Goal: Task Accomplishment & Management: Manage account settings

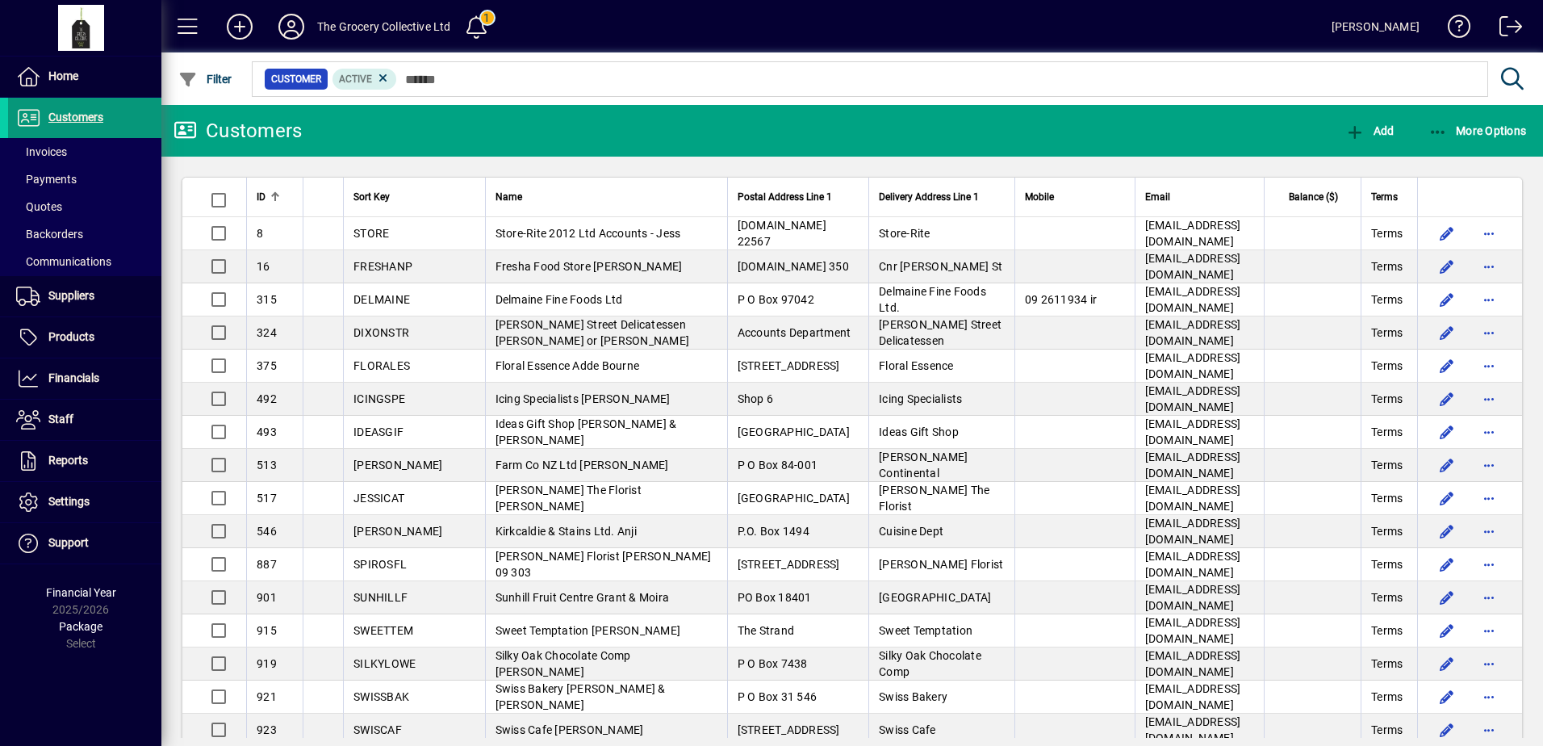
click at [97, 123] on span "Customers" at bounding box center [75, 117] width 55 height 13
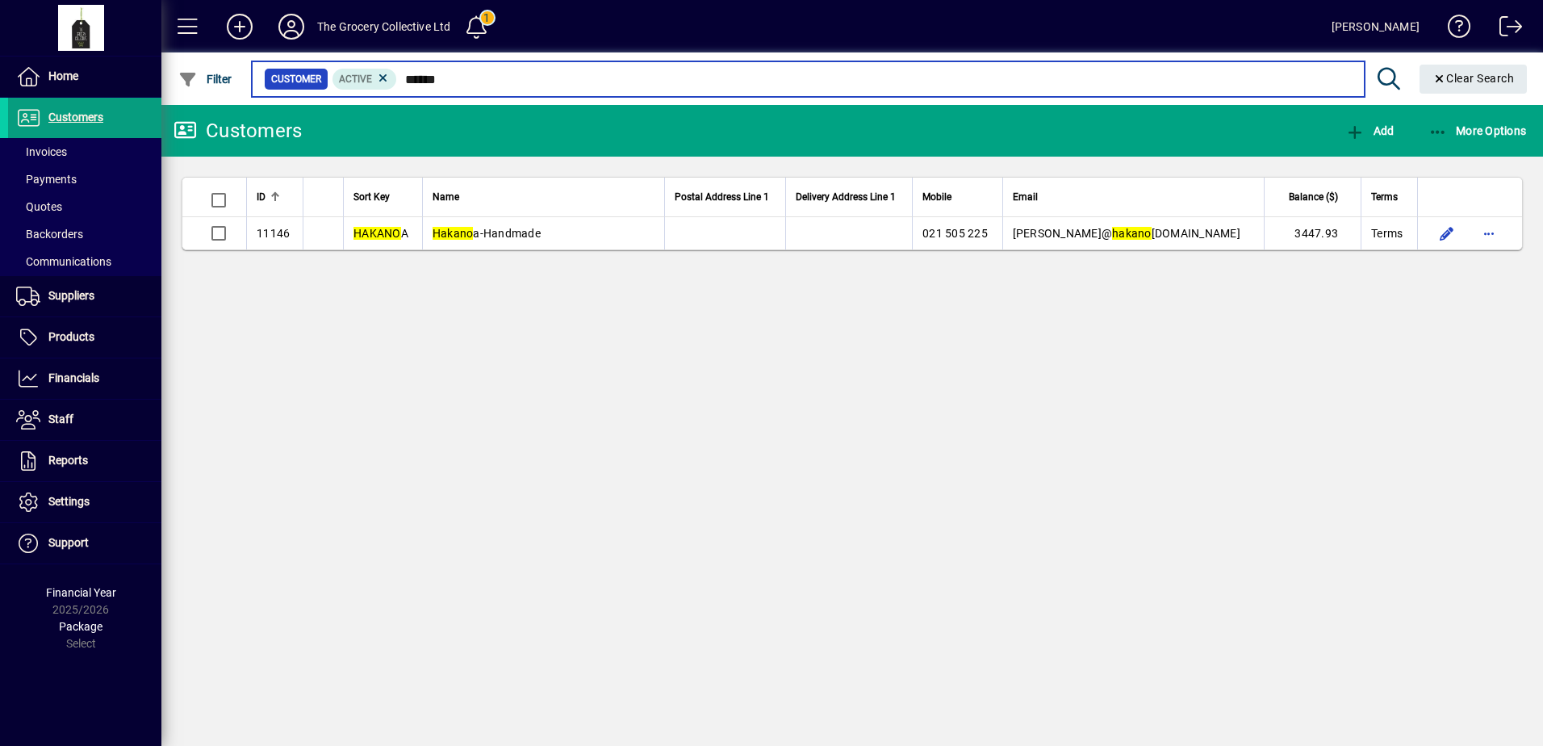
type input "******"
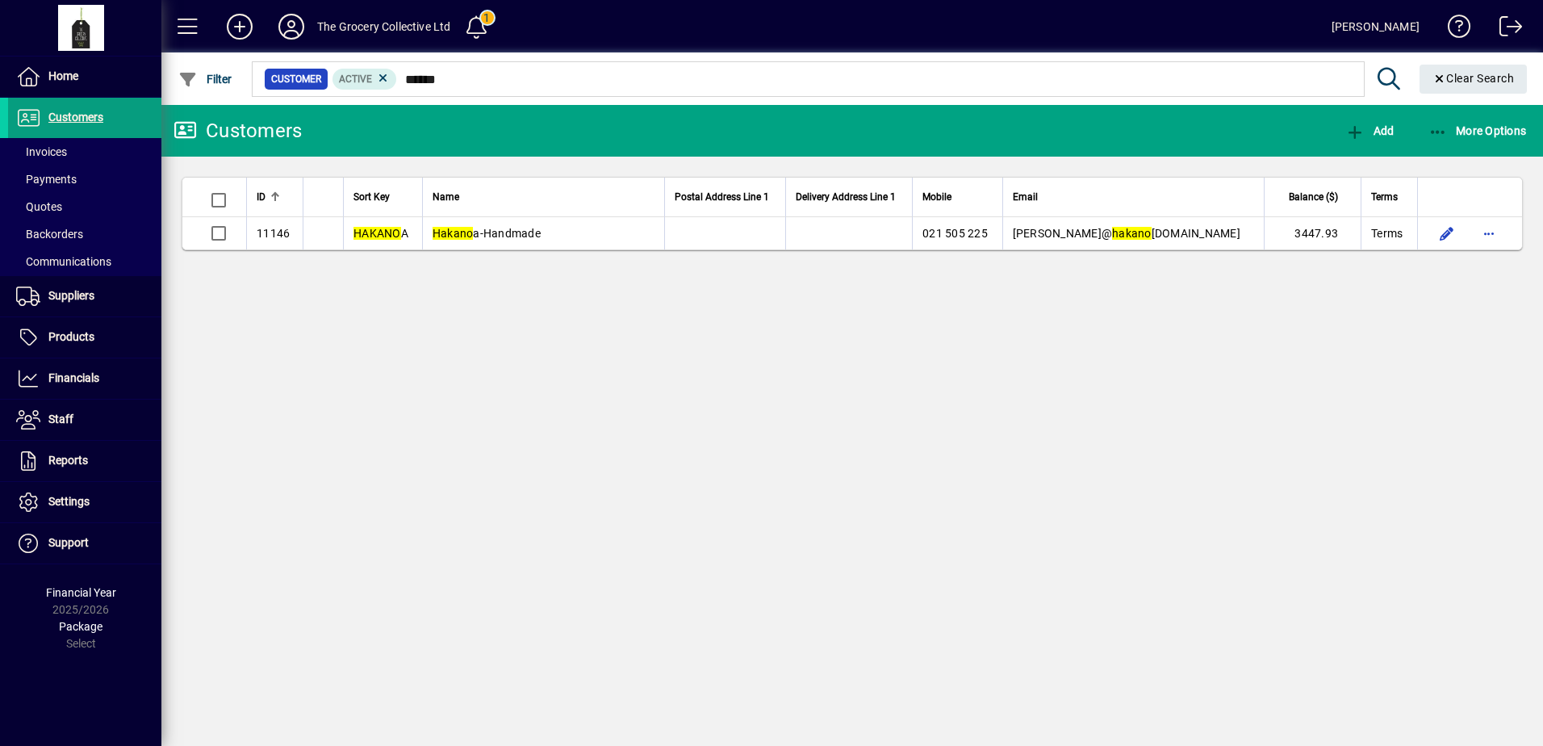
click at [901, 352] on div "Customers Add More Options ID Sort Key Name Postal Address Line 1 Delivery Addr…" at bounding box center [852, 425] width 1382 height 641
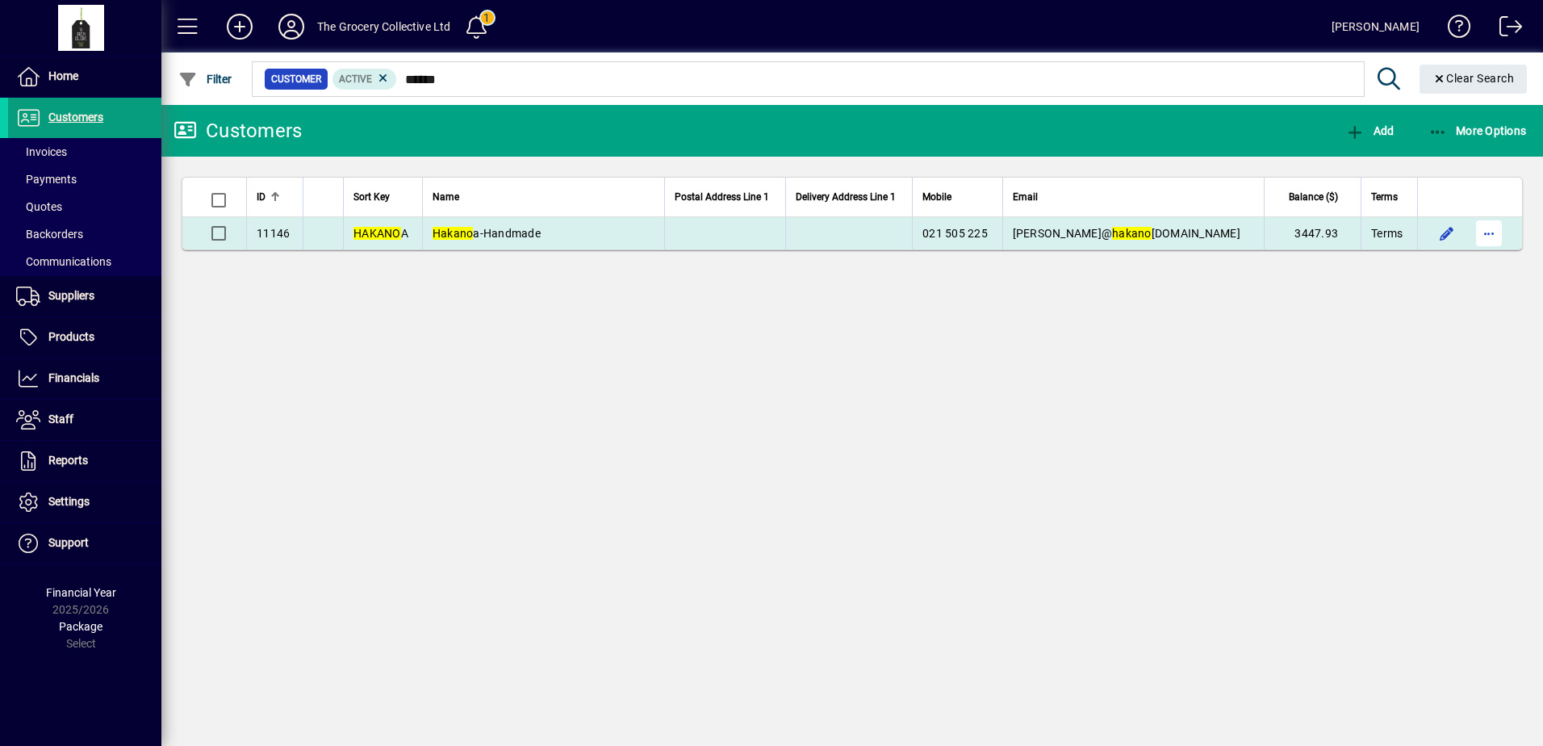
click at [1488, 241] on span "button" at bounding box center [1489, 233] width 39 height 39
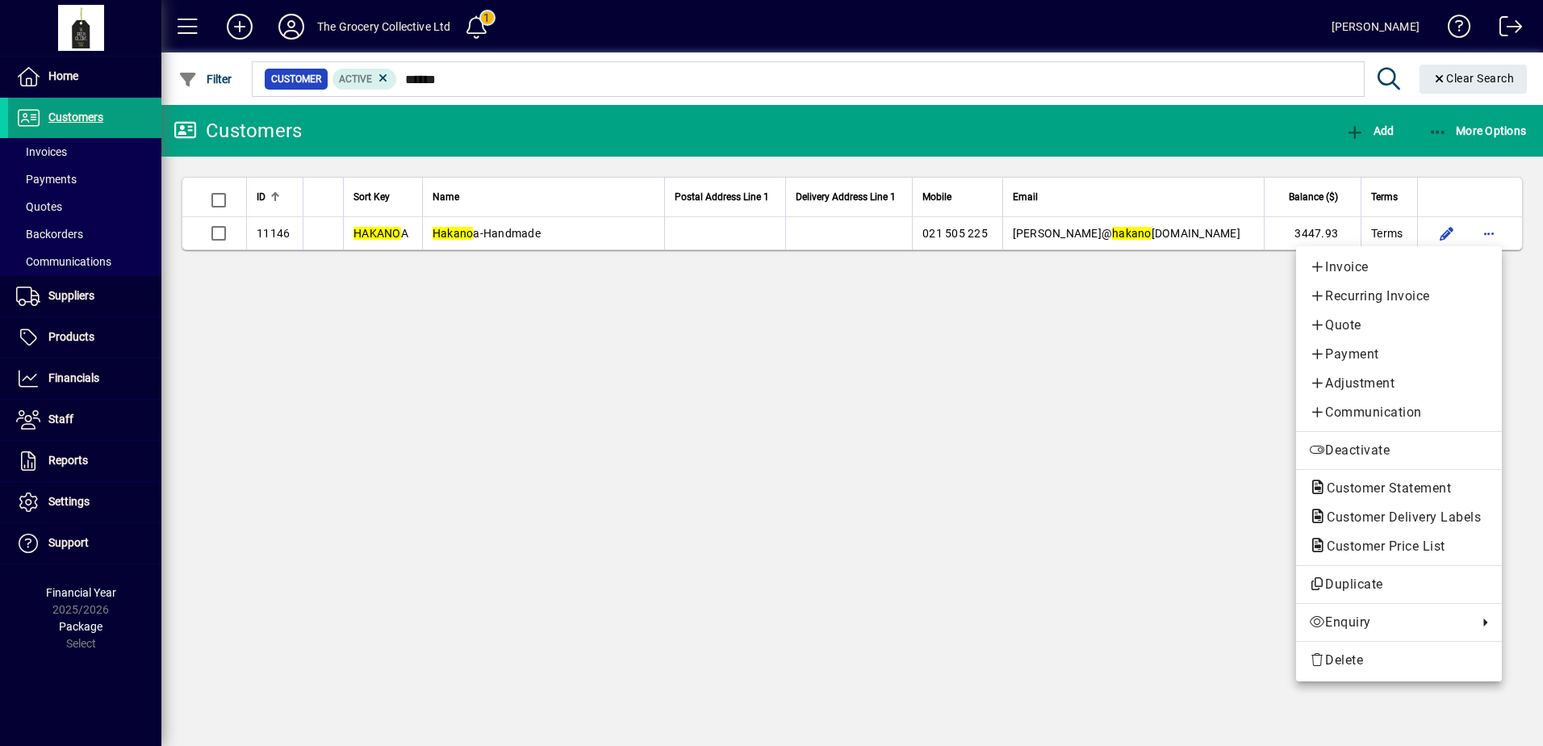
click at [66, 123] on div at bounding box center [771, 373] width 1543 height 746
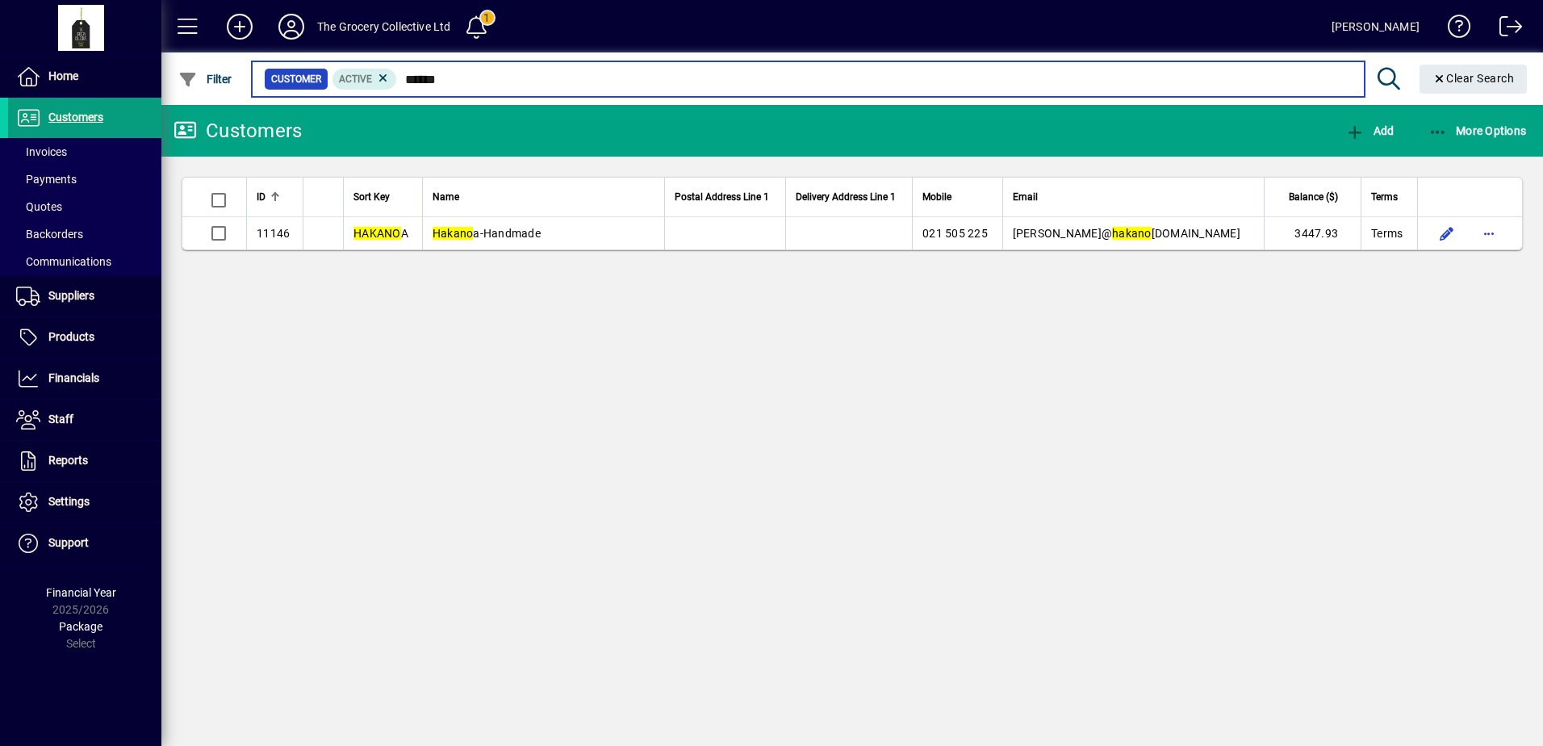
drag, startPoint x: 522, startPoint y: 81, endPoint x: 379, endPoint y: 105, distance: 145.7
click at [379, 105] on mat-drawer-content "The Grocery Collective Ltd 1 Roelien Jansen Van Rensburg Filter Customer Active…" at bounding box center [852, 373] width 1382 height 746
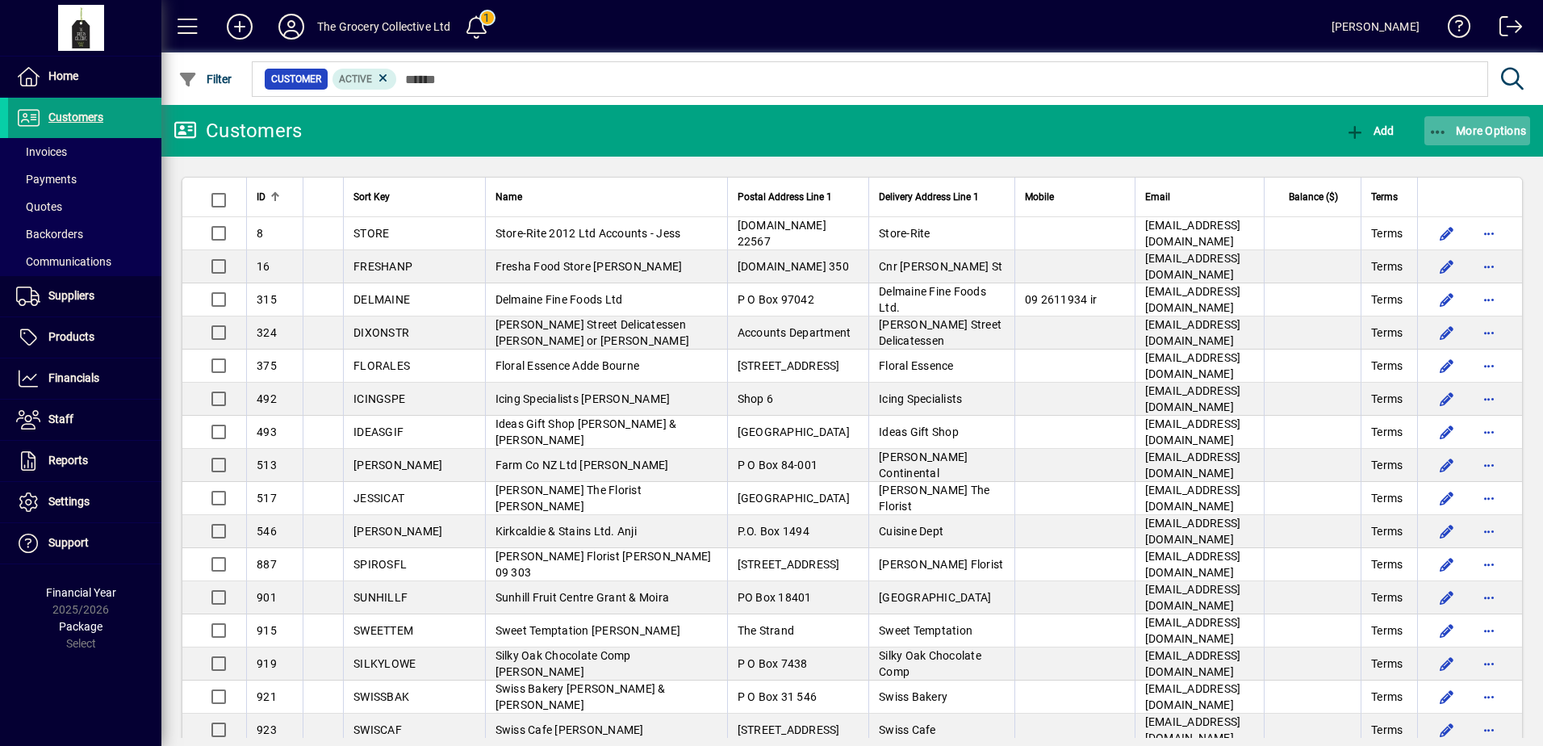
click at [1432, 129] on icon "button" at bounding box center [1439, 132] width 20 height 16
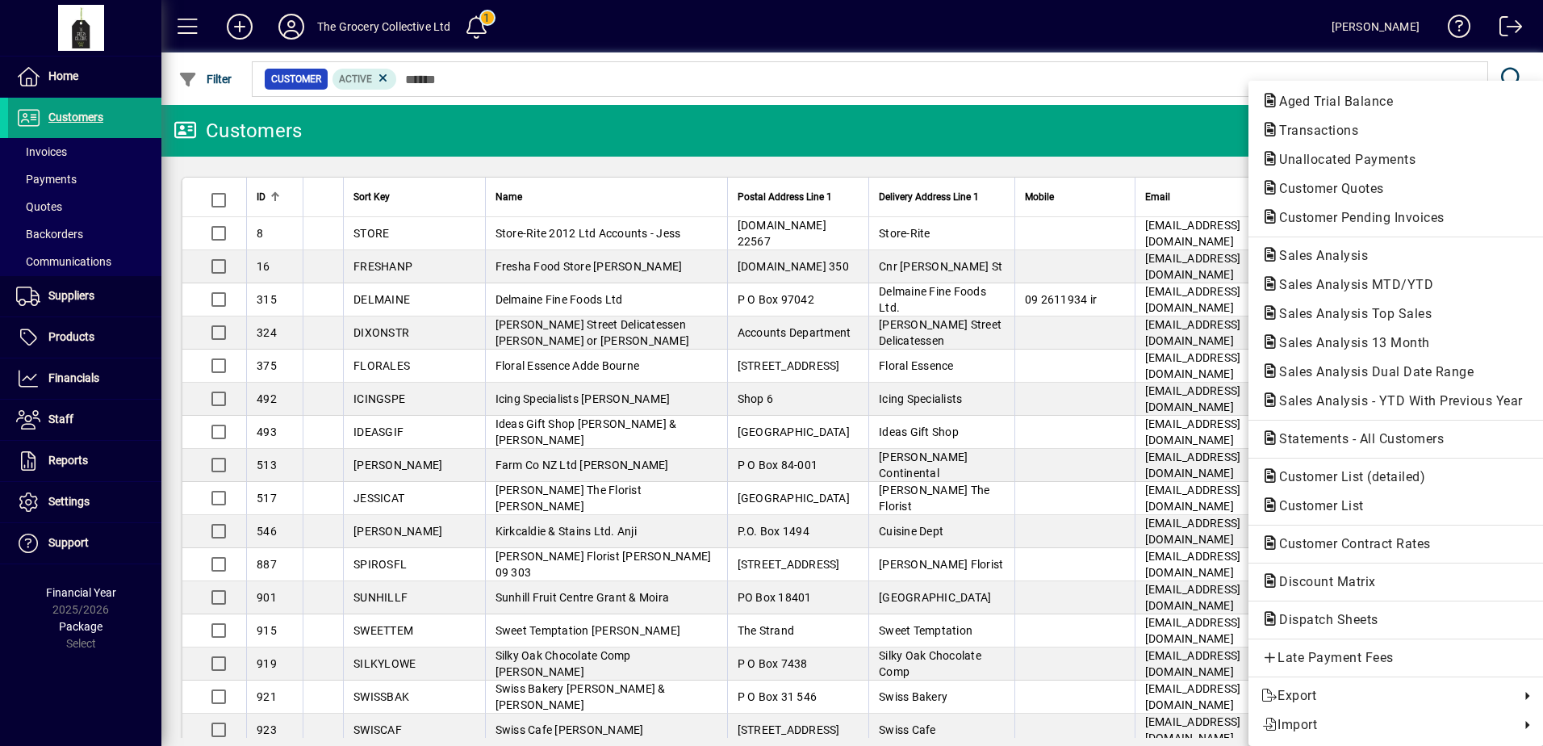
click at [1432, 129] on span "Transactions" at bounding box center [1397, 130] width 270 height 19
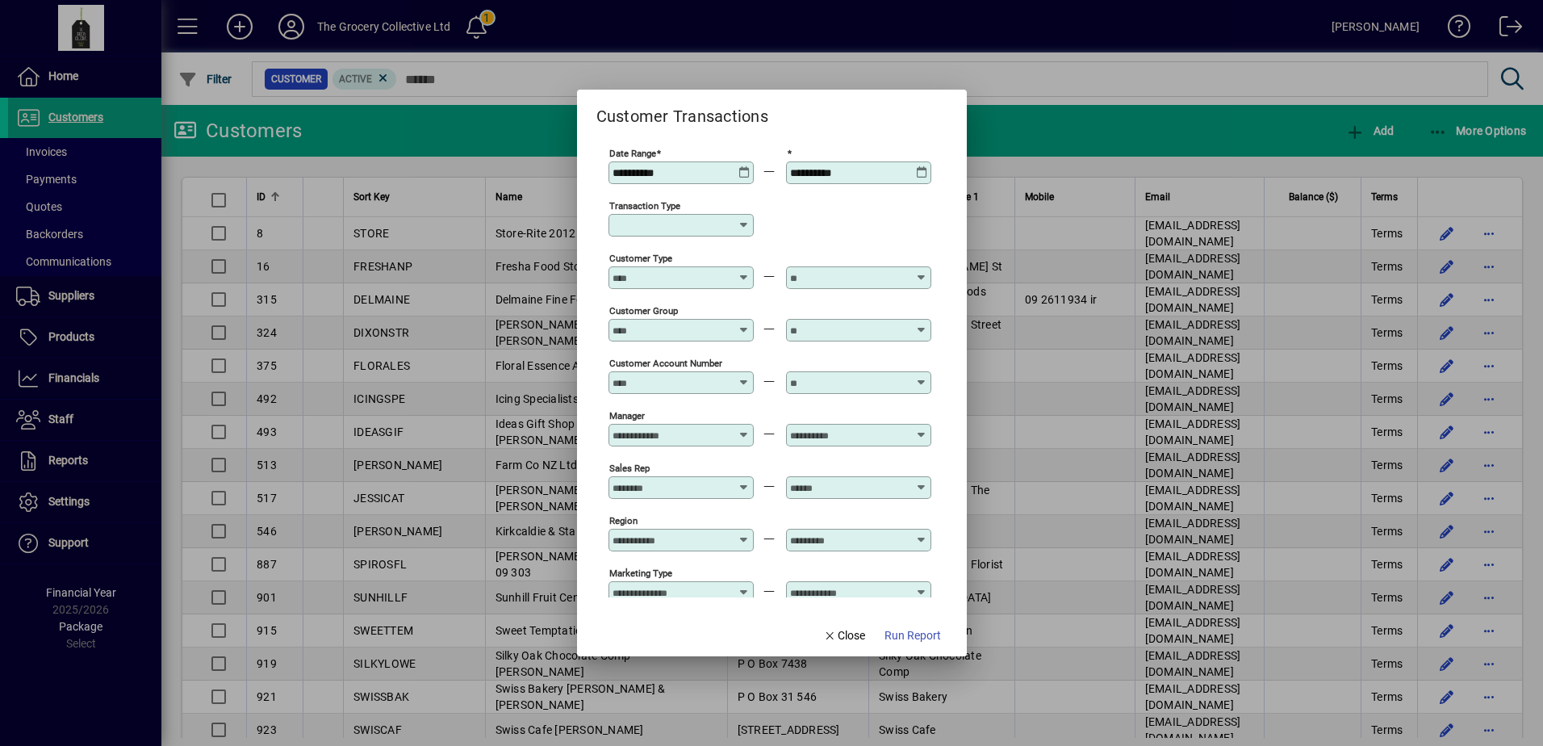
click at [743, 166] on icon at bounding box center [745, 166] width 12 height 0
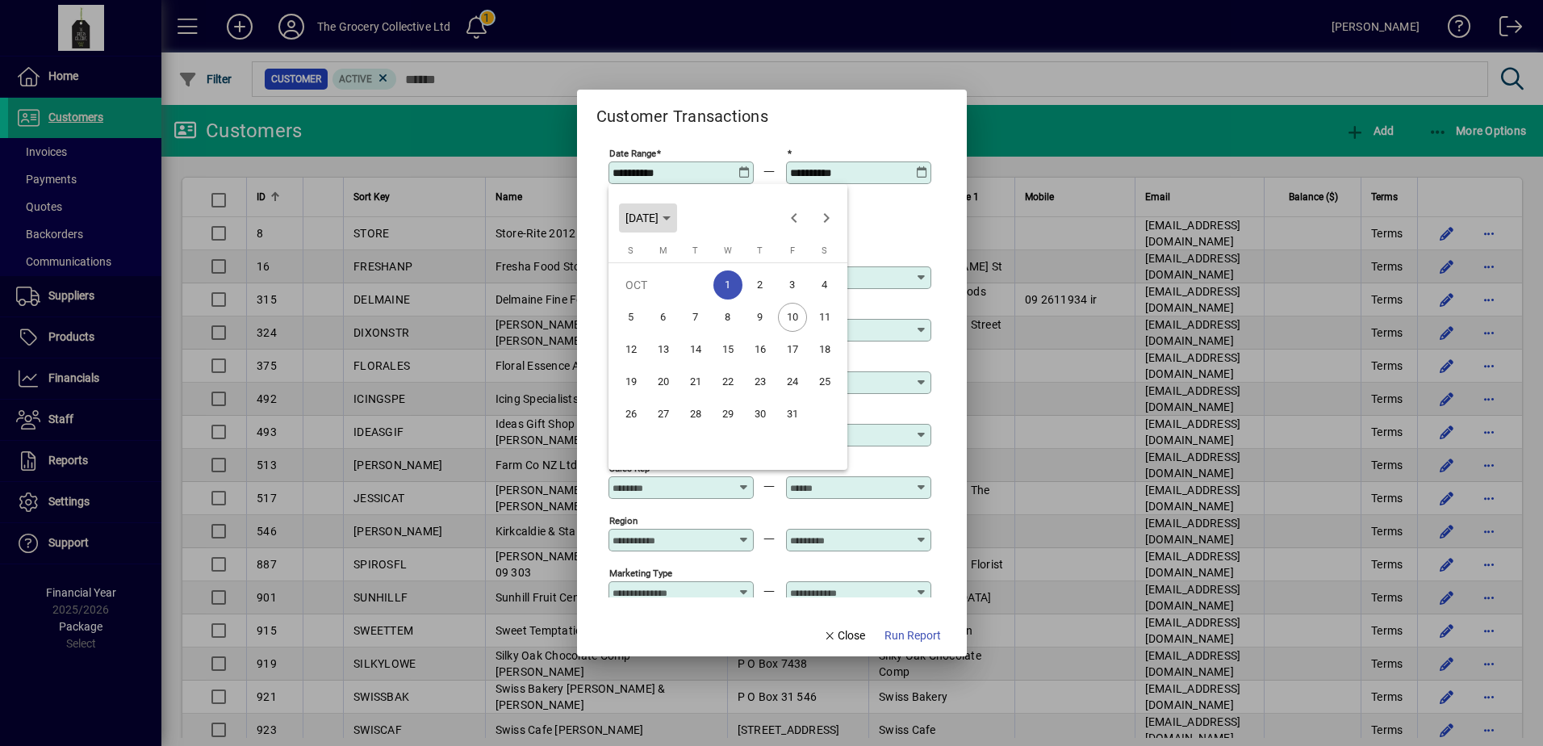
click at [671, 220] on icon "Choose month and year" at bounding box center [667, 218] width 8 height 4
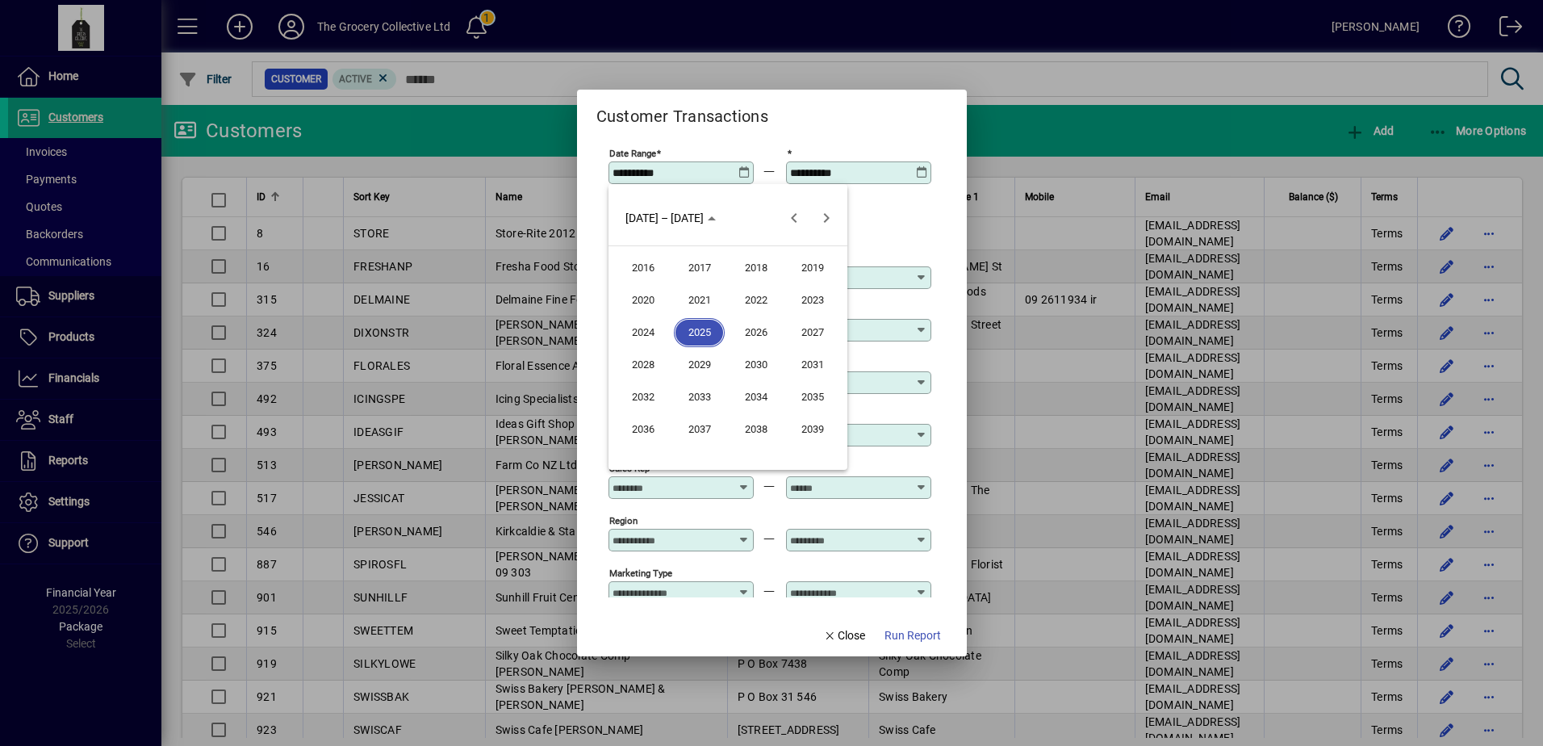
click at [653, 337] on span "2024" at bounding box center [642, 332] width 51 height 29
click at [645, 296] on span "JAN" at bounding box center [642, 300] width 51 height 29
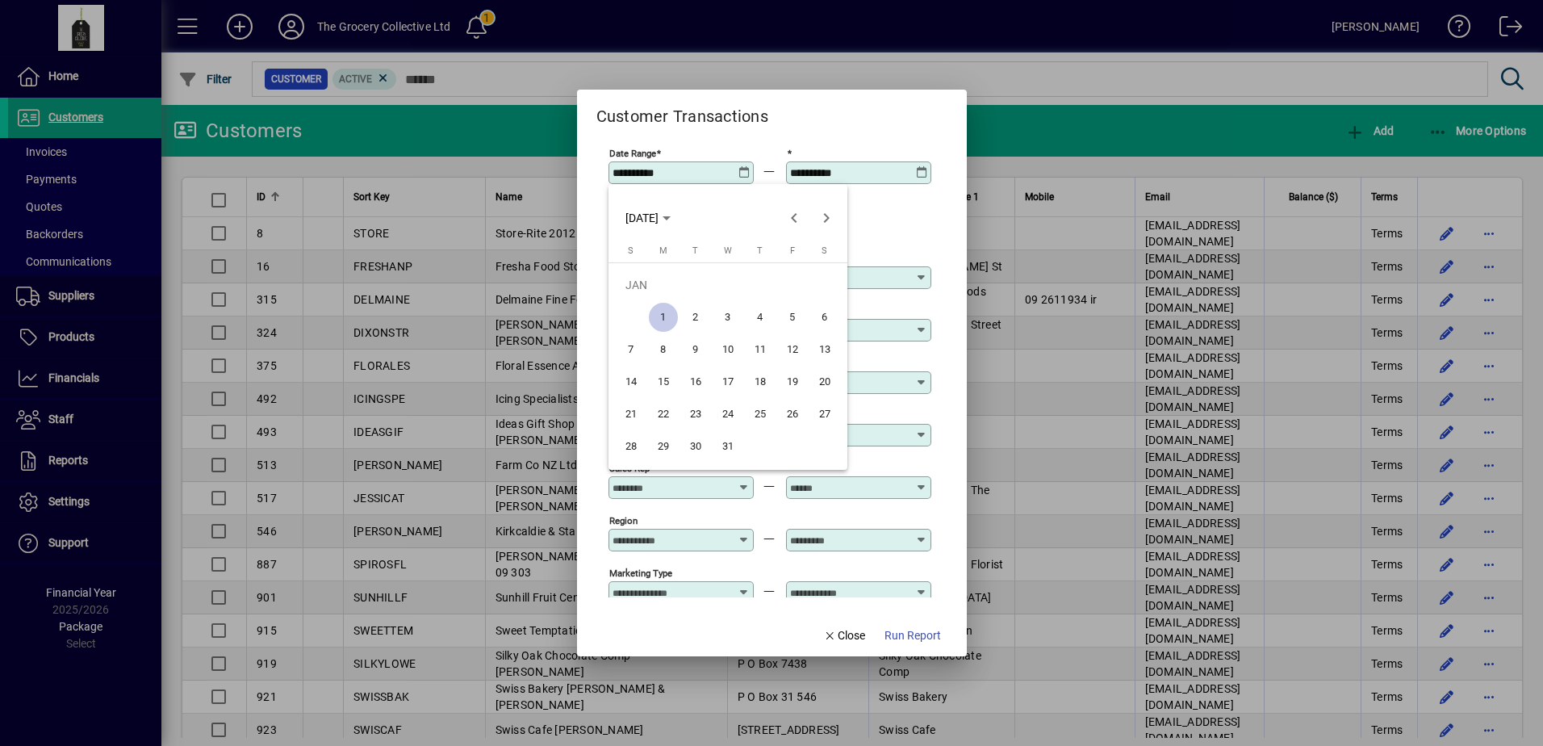
click at [904, 224] on div at bounding box center [771, 373] width 1543 height 746
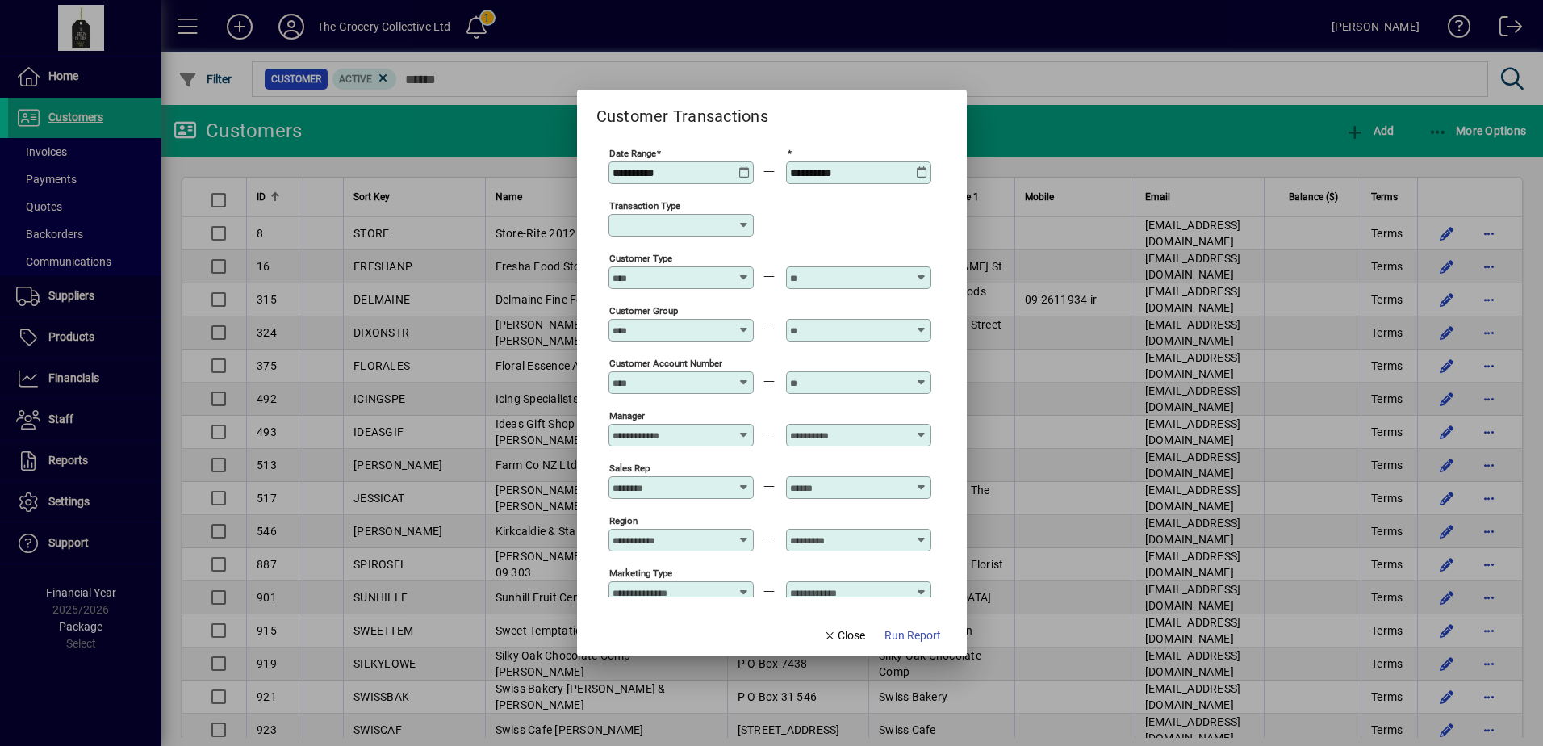
click at [669, 387] on input "Customer Account Number" at bounding box center [672, 382] width 118 height 13
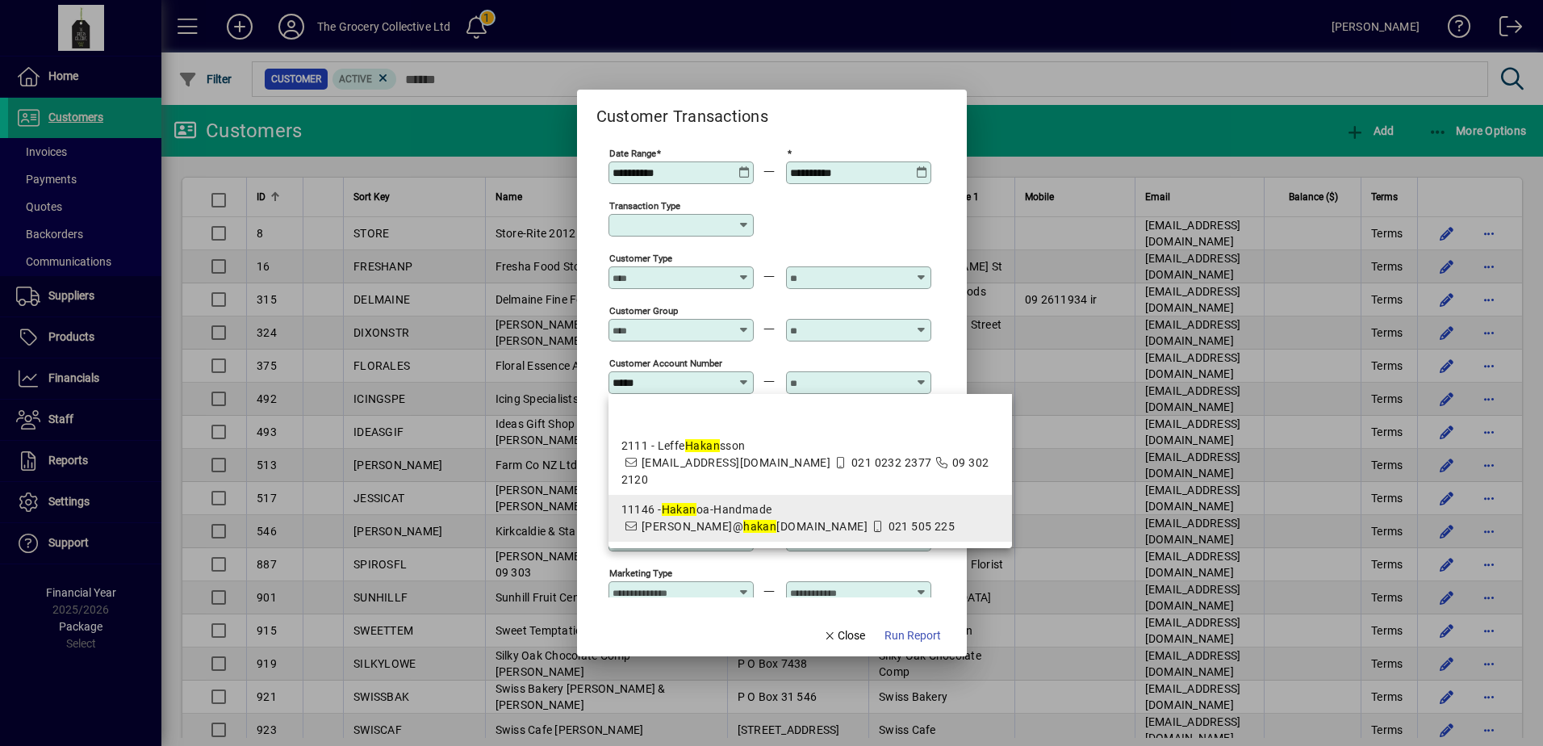
click at [743, 520] on em "hakan" at bounding box center [759, 526] width 33 height 13
type input "**********"
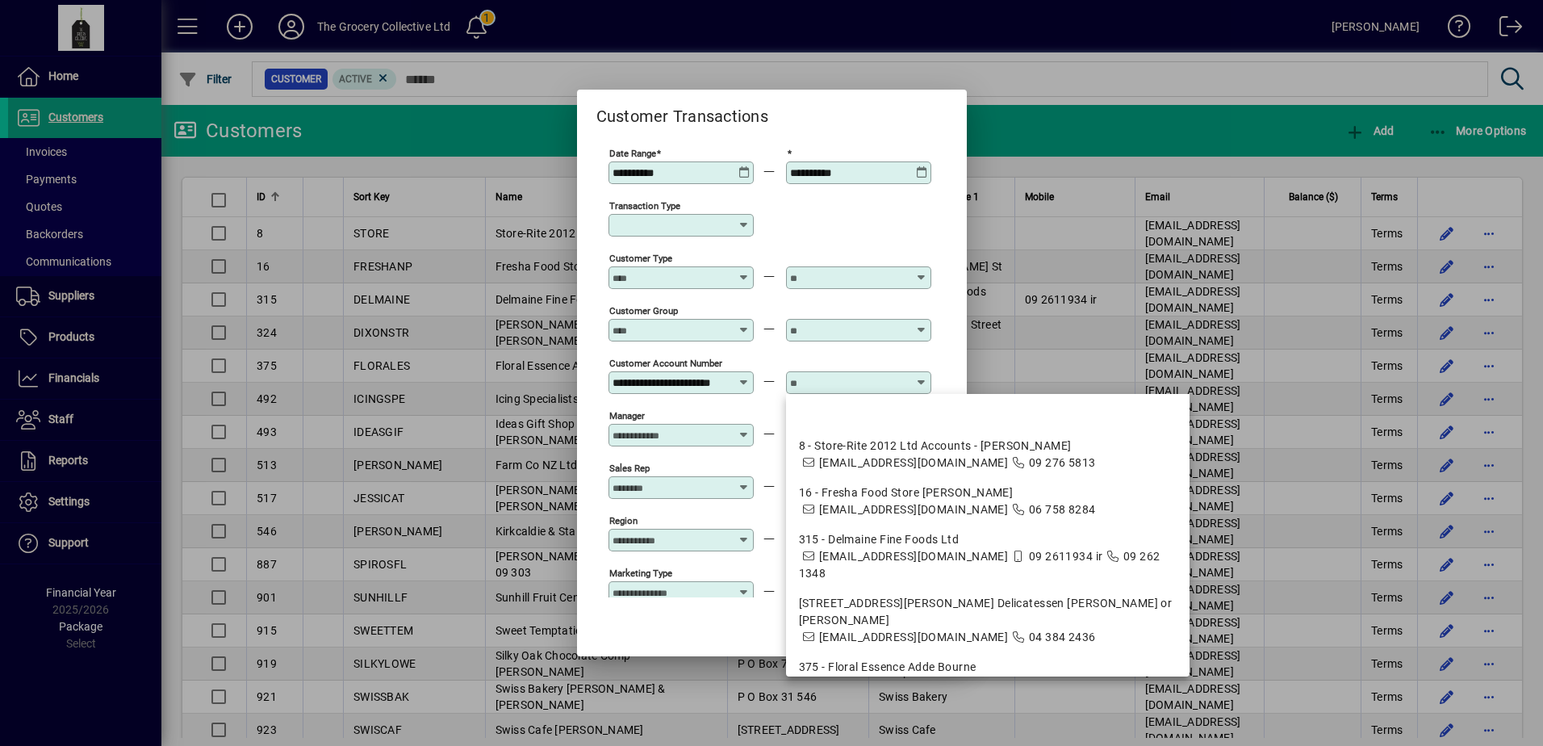
click at [852, 387] on input "text" at bounding box center [849, 382] width 118 height 13
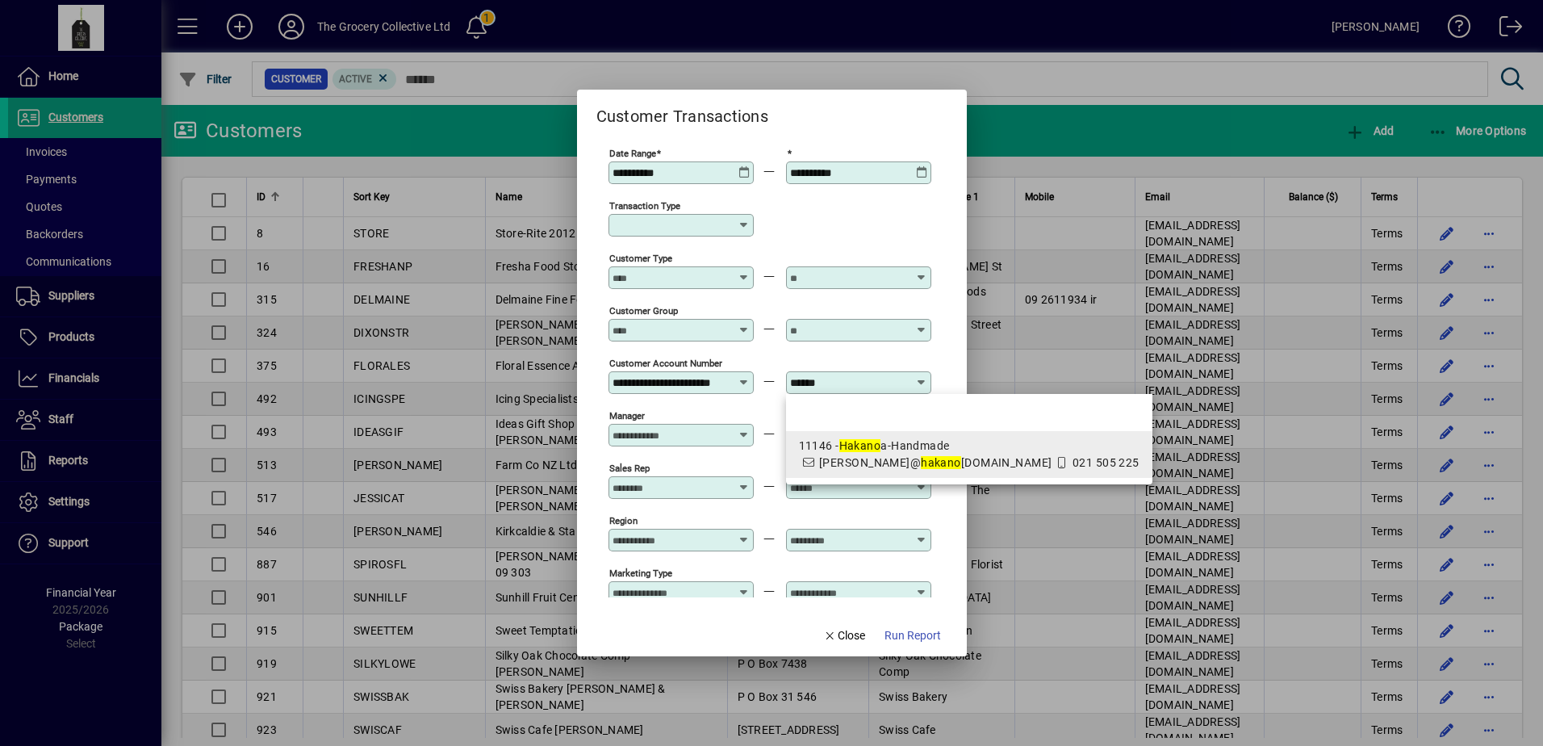
click at [911, 476] on mat-option "11146 - Hakano a-Handmade rebekah@ hakano a-handmade.co.nz 021 505 225" at bounding box center [969, 454] width 366 height 47
type input "**********"
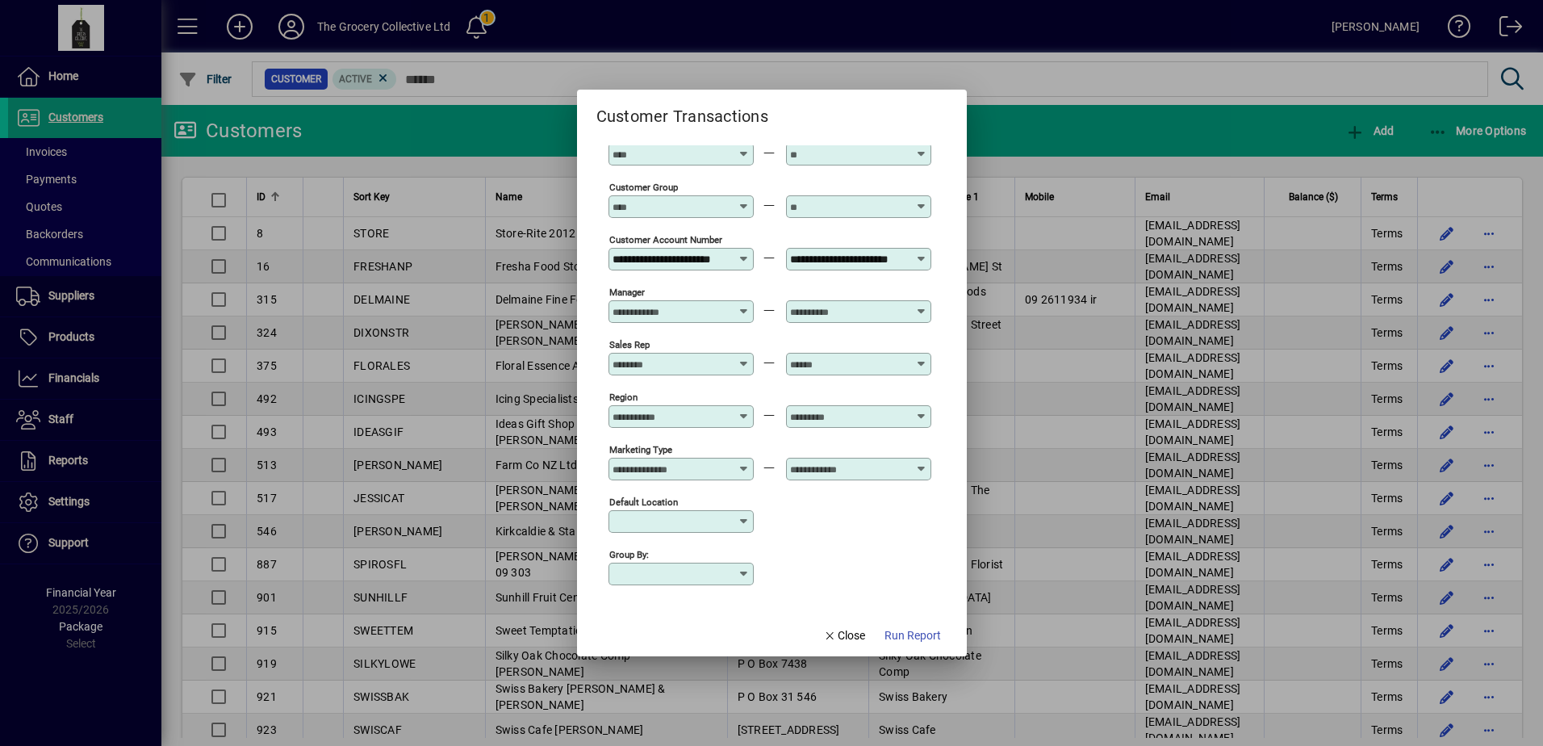
scroll to position [128, 0]
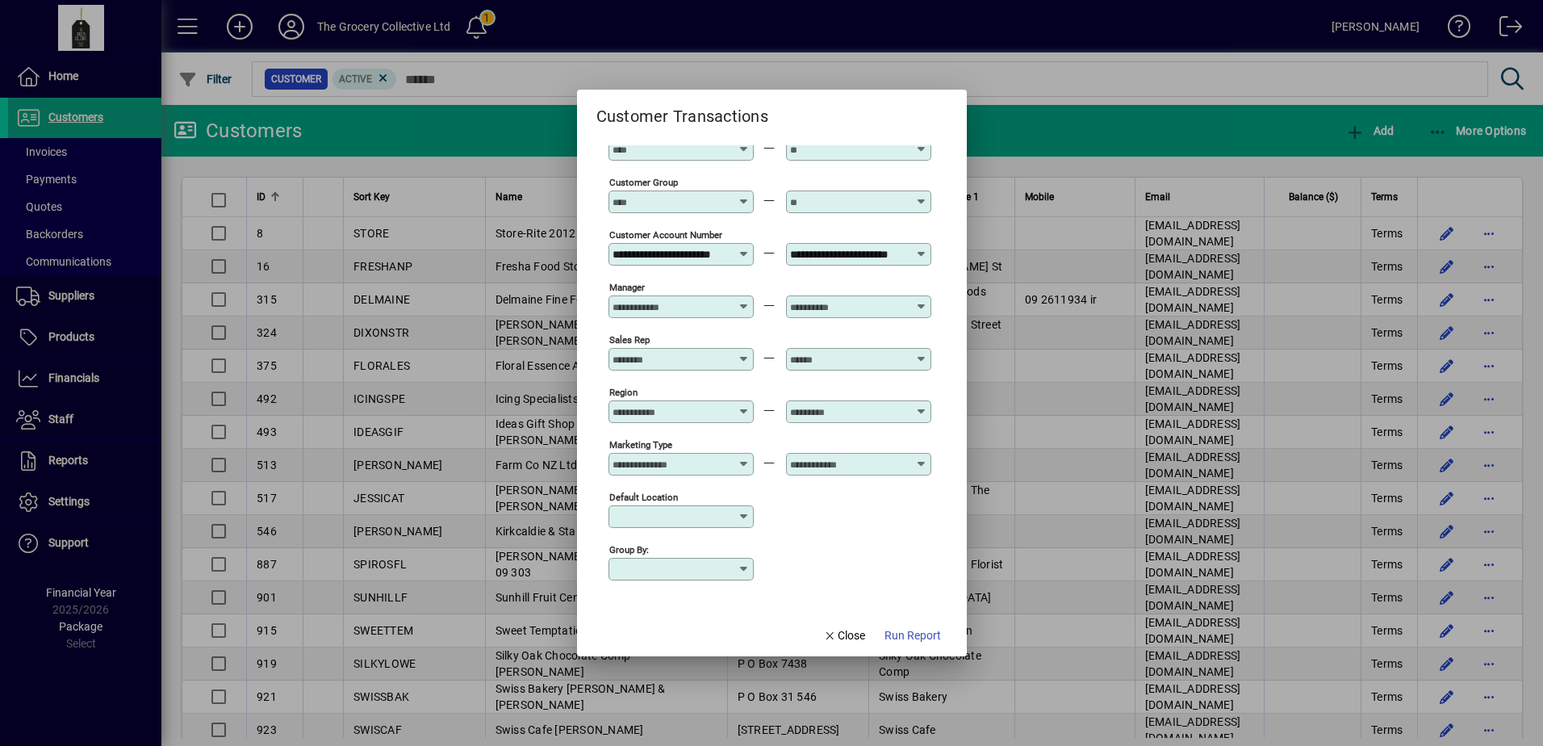
click at [899, 634] on span "Run Report" at bounding box center [913, 635] width 56 height 17
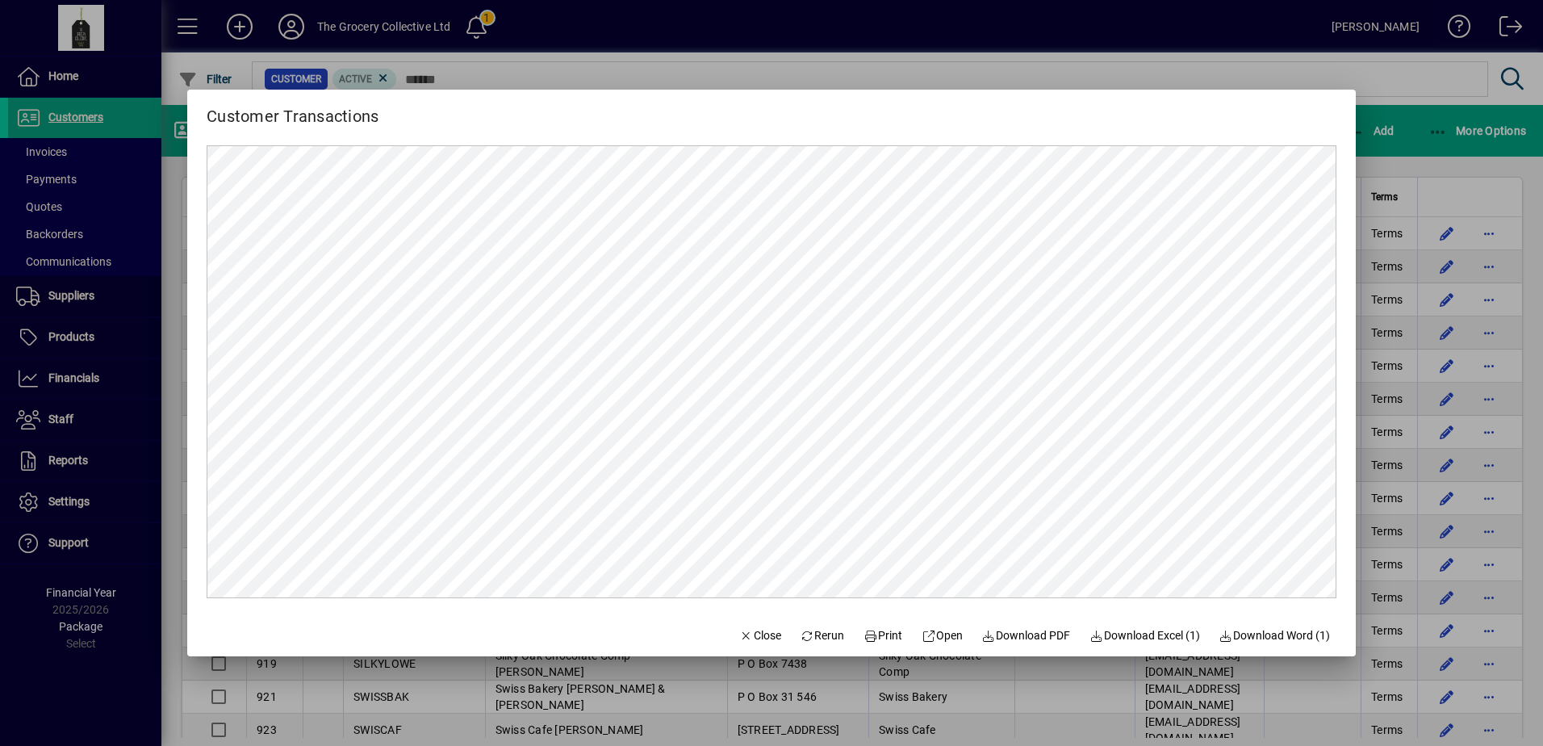
scroll to position [0, 0]
click at [739, 631] on icon "button" at bounding box center [746, 635] width 15 height 11
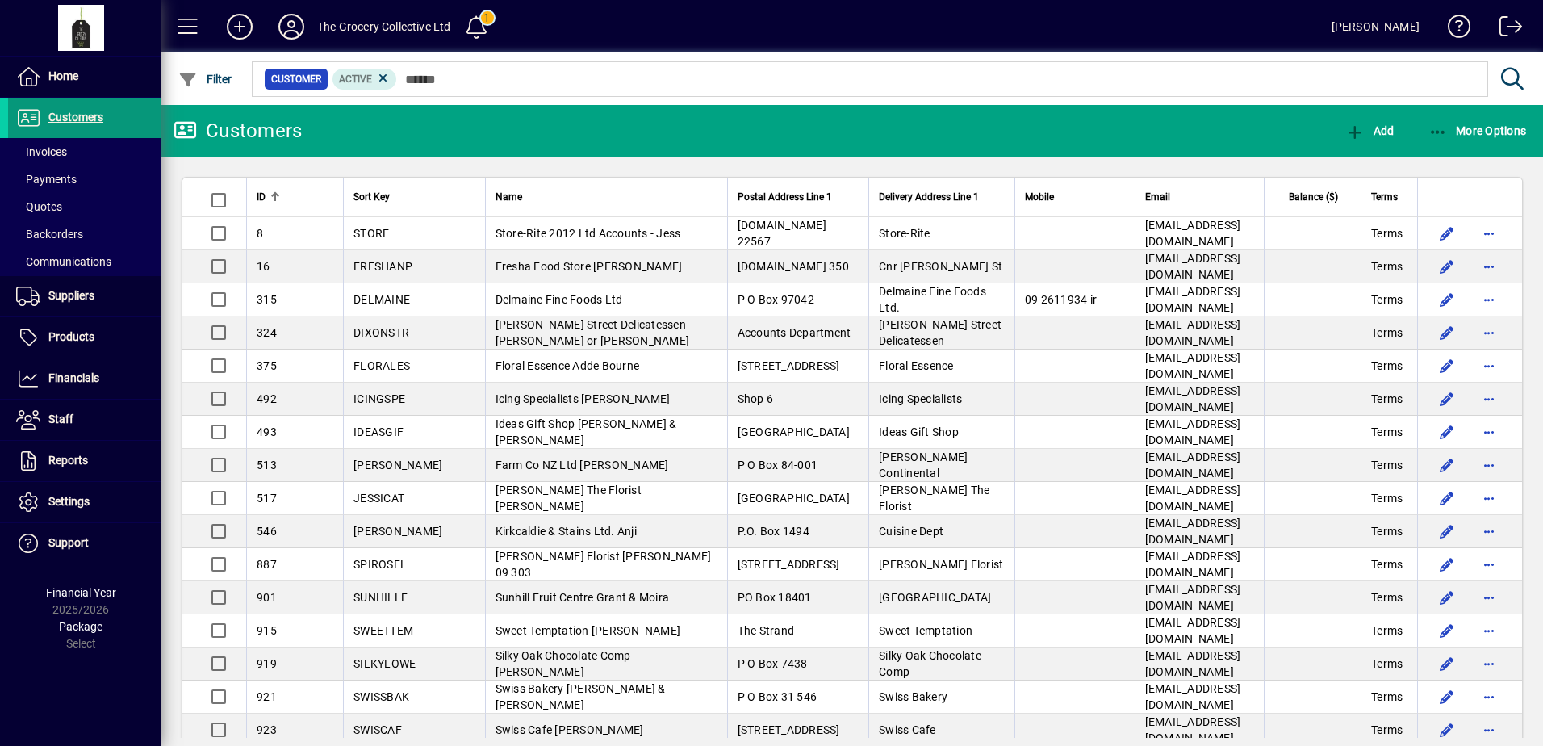
click at [108, 114] on span at bounding box center [84, 117] width 153 height 39
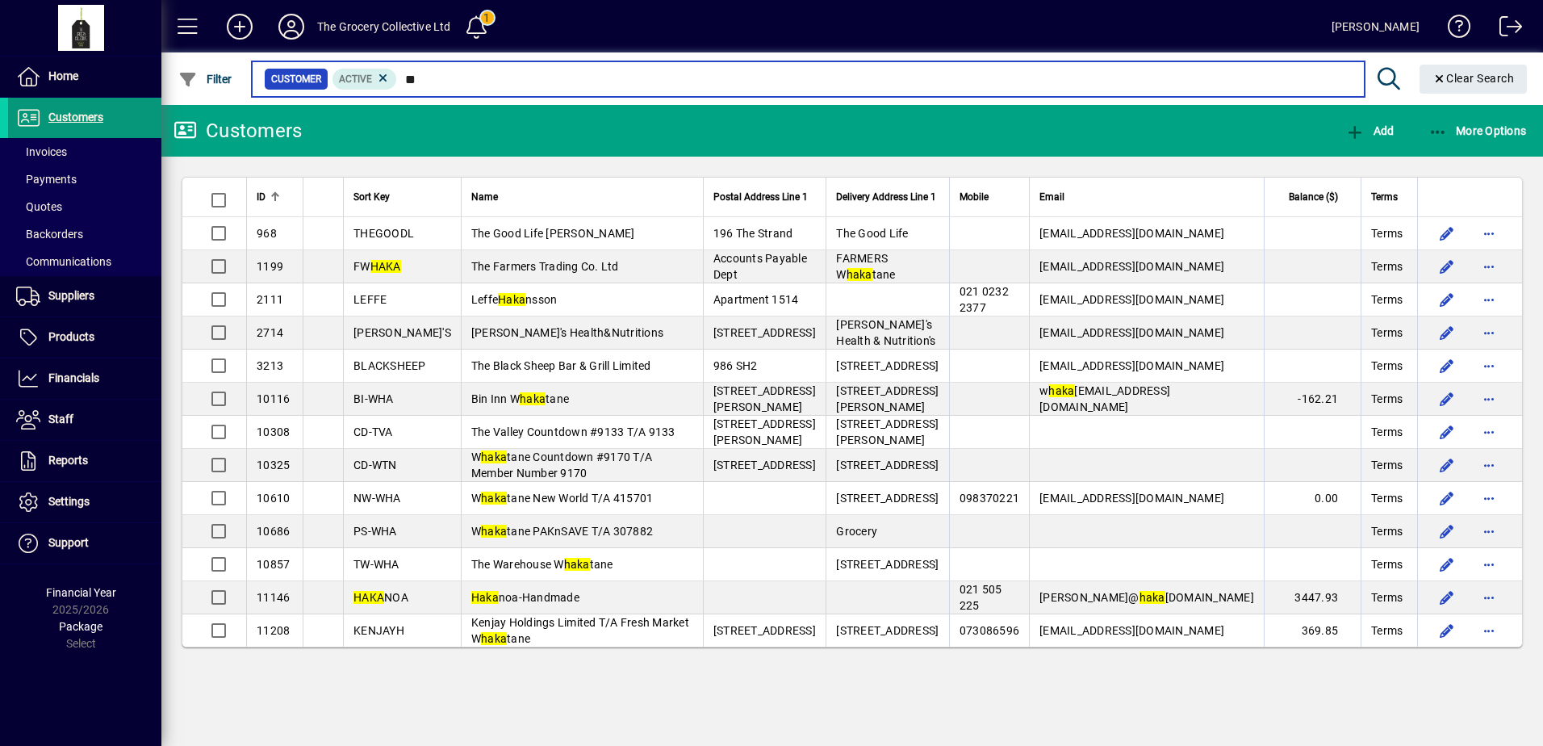
type input "*"
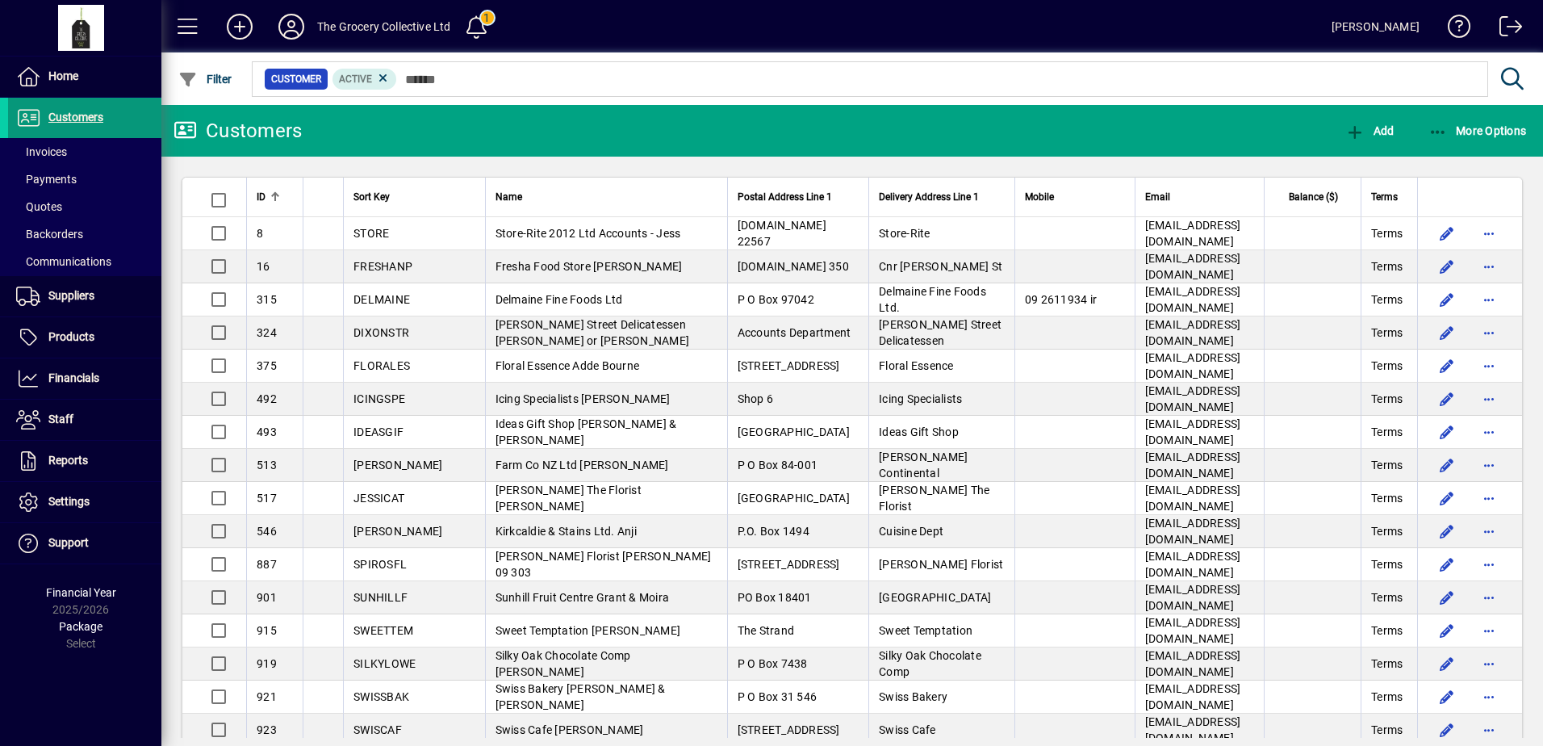
click at [115, 118] on span at bounding box center [84, 117] width 153 height 39
click at [1429, 143] on span "button" at bounding box center [1478, 130] width 107 height 39
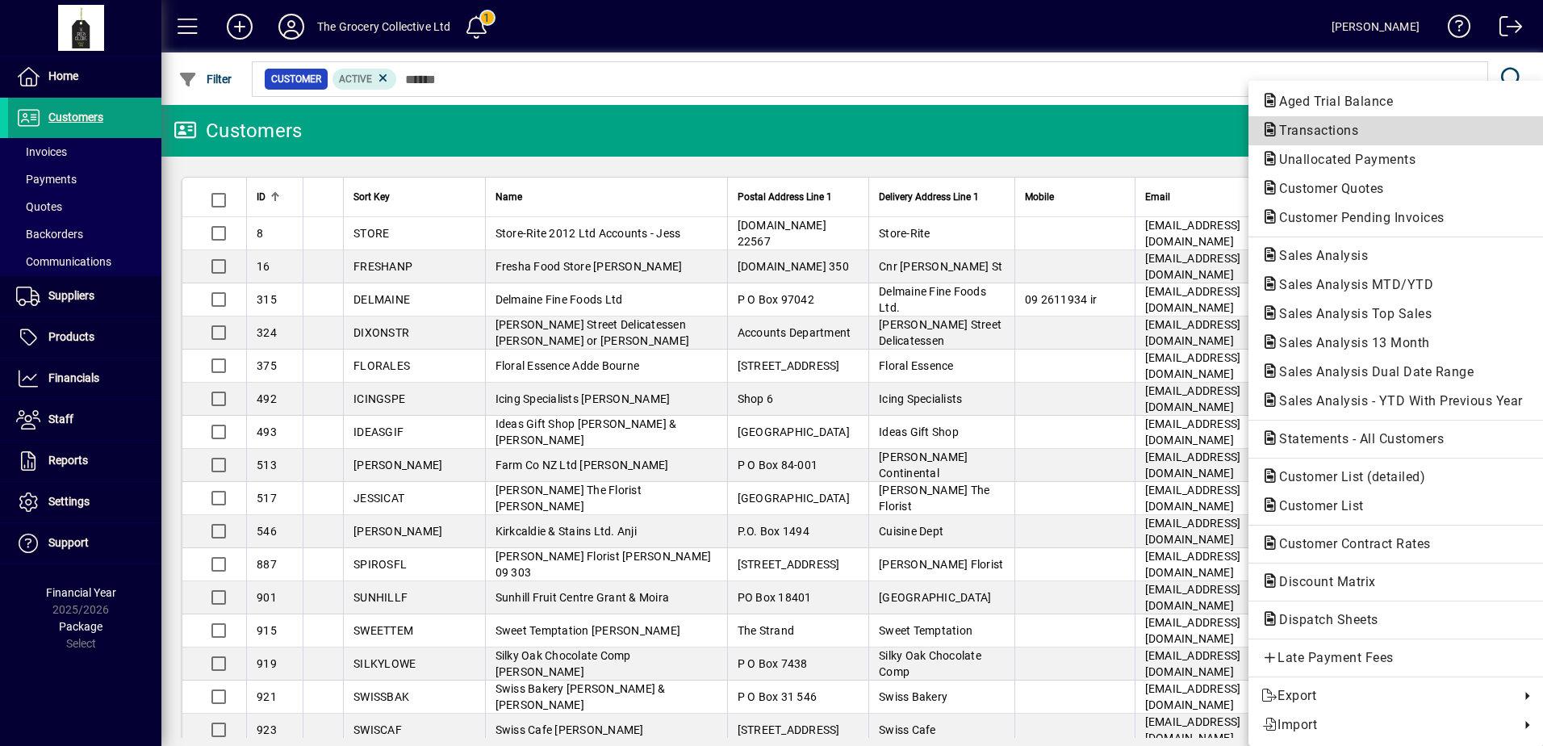
click at [1350, 129] on span "Transactions" at bounding box center [1314, 130] width 105 height 15
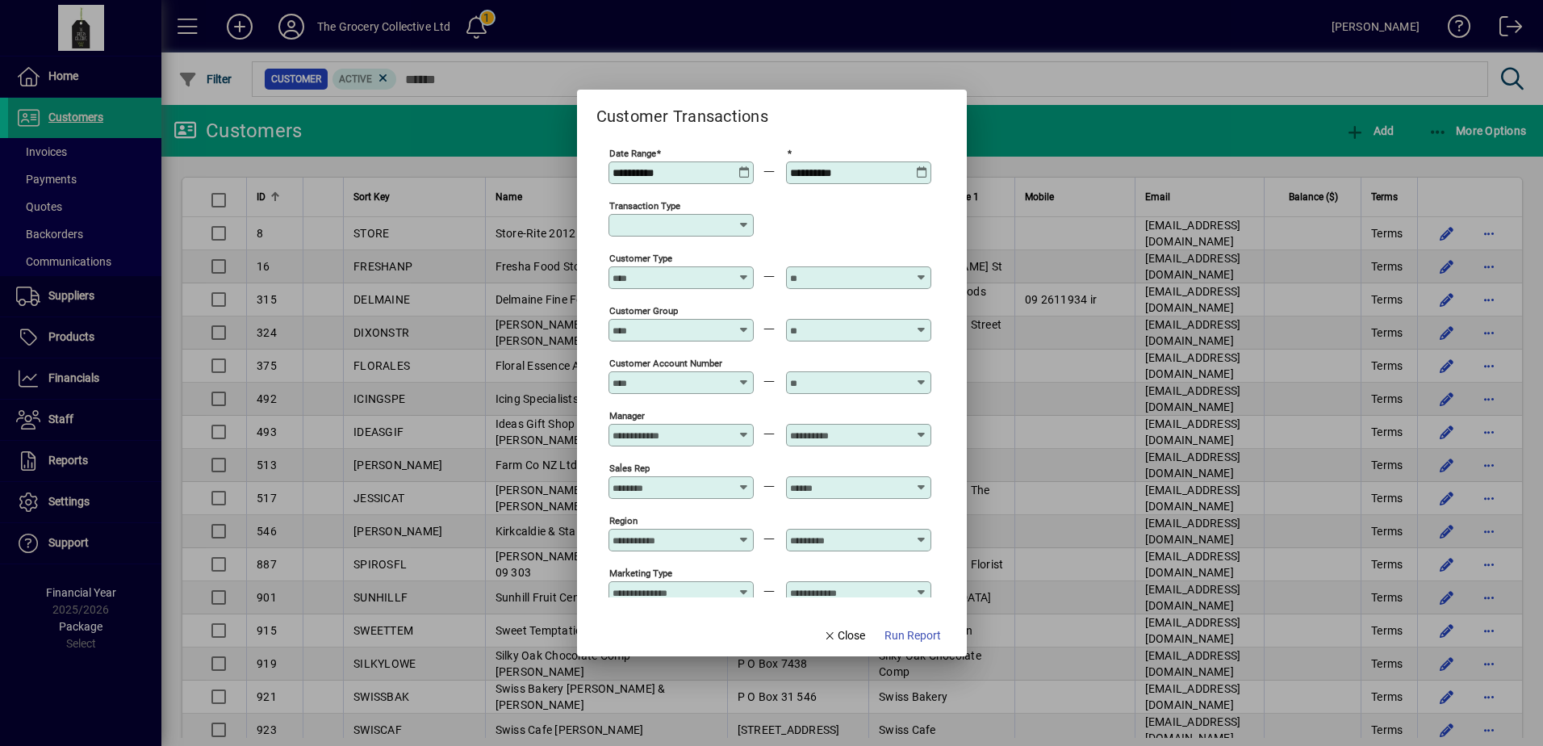
click at [743, 166] on icon at bounding box center [745, 166] width 12 height 0
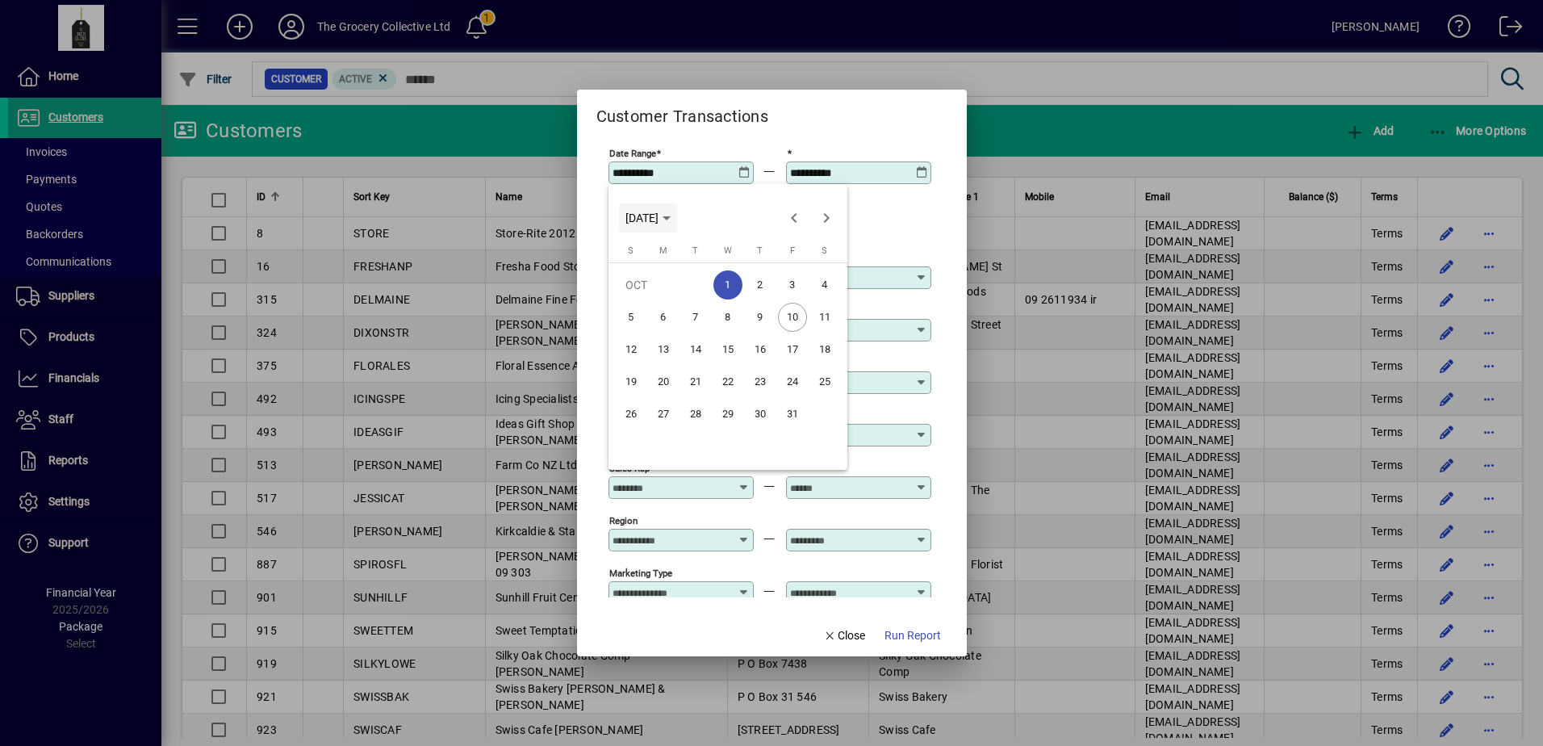
click at [659, 222] on span "WED OCT 01 2025" at bounding box center [642, 217] width 33 height 13
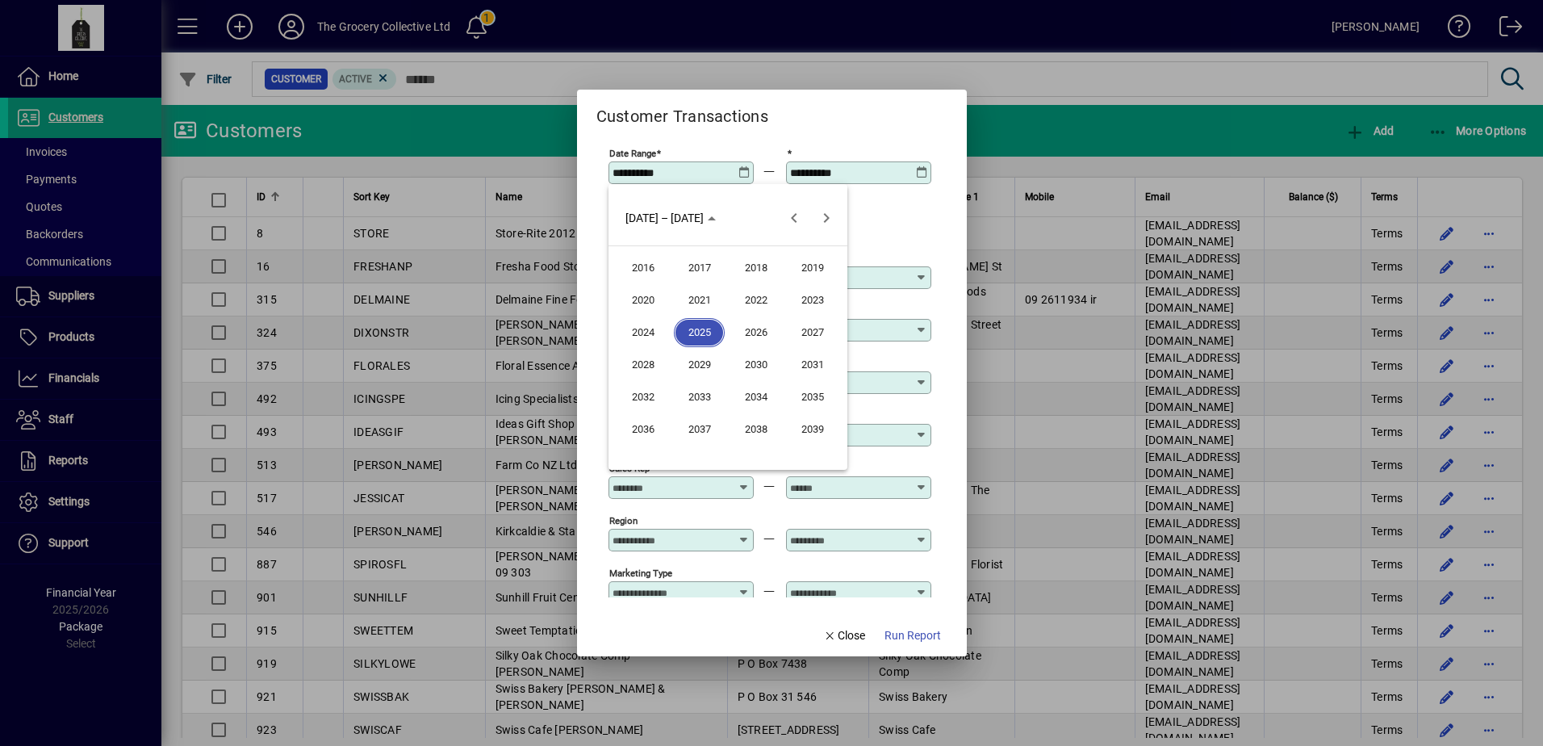
click at [642, 337] on span "2024" at bounding box center [642, 332] width 51 height 29
click at [768, 363] on span "NOV" at bounding box center [755, 364] width 51 height 29
click at [879, 239] on div at bounding box center [771, 373] width 1543 height 746
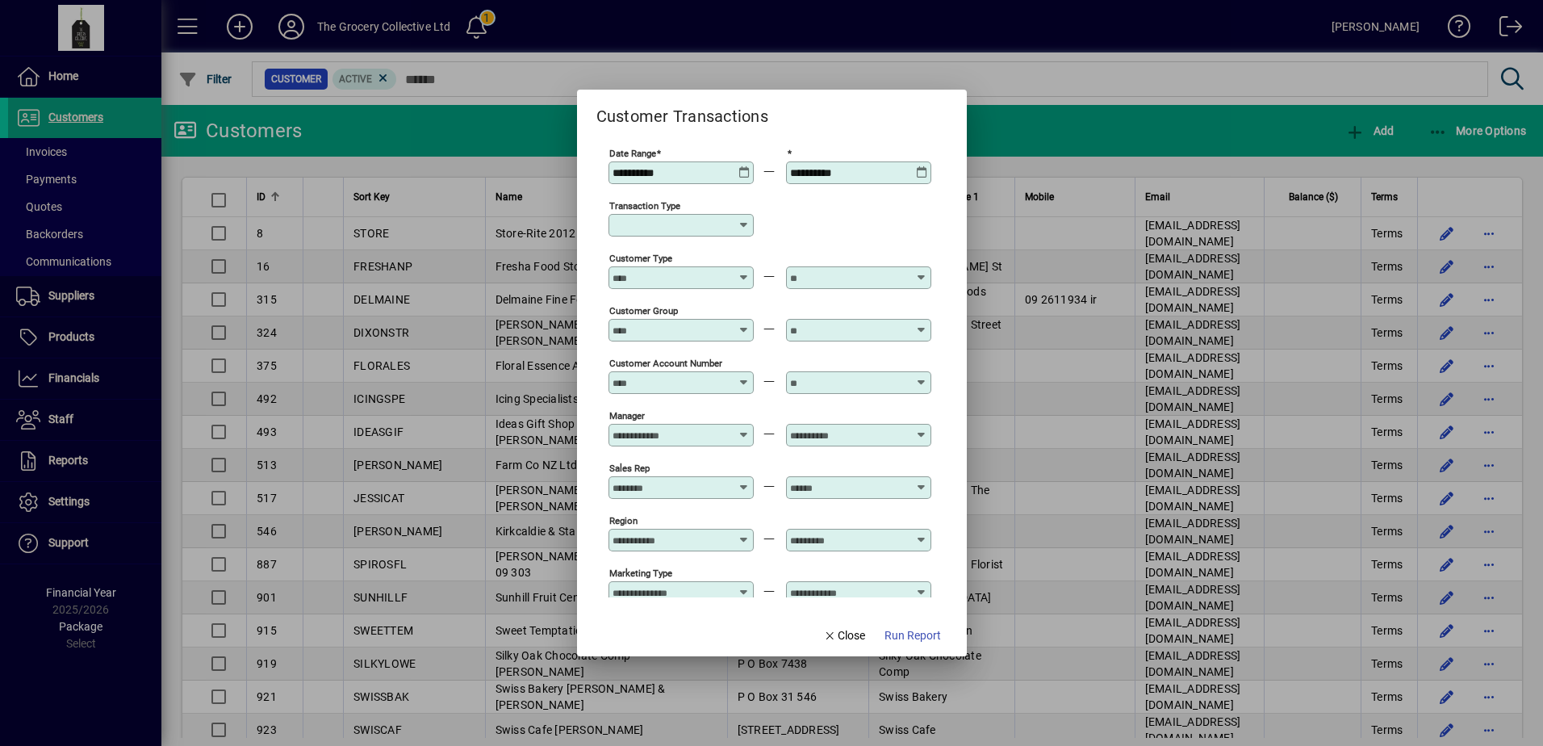
click at [671, 384] on input "Customer Account Number" at bounding box center [672, 382] width 118 height 13
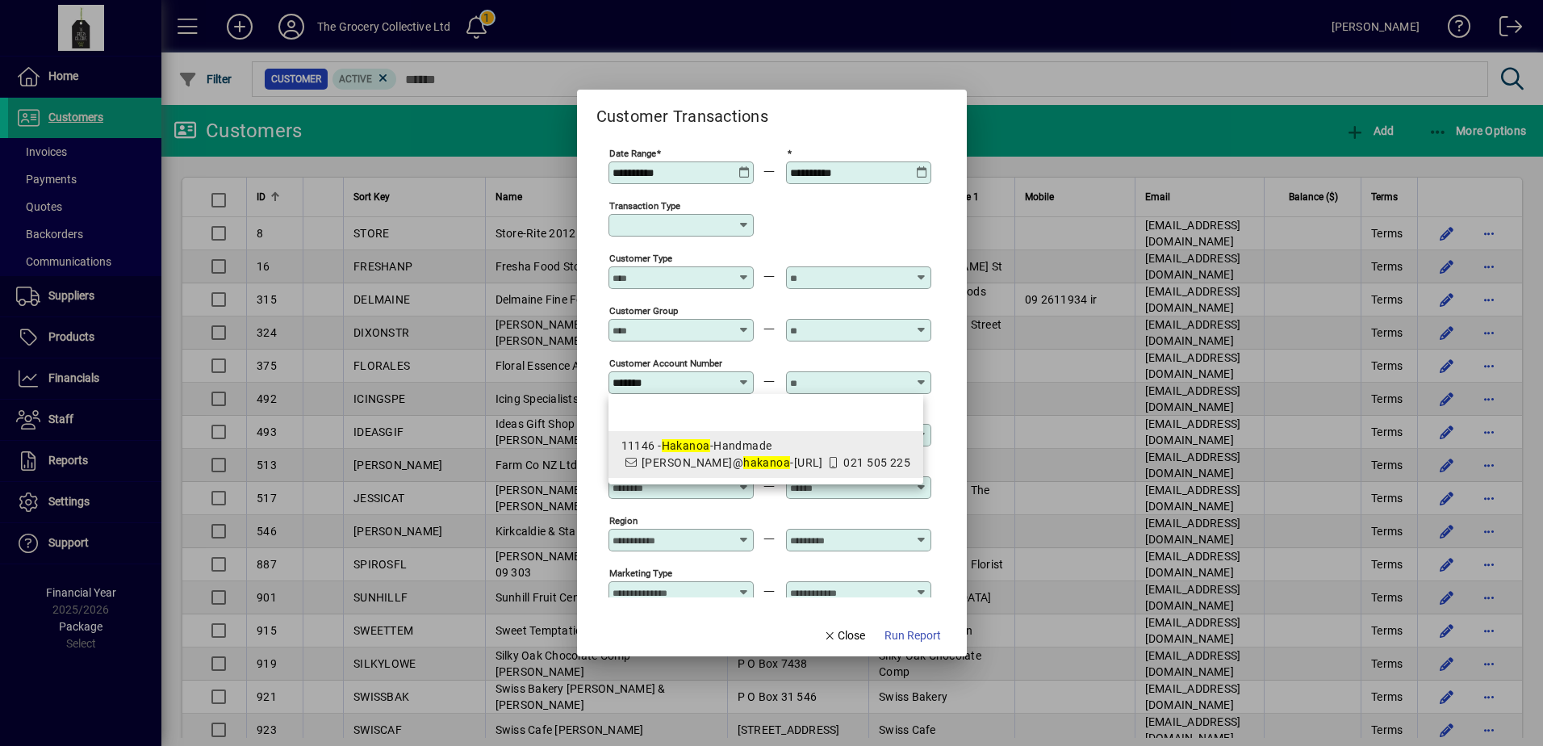
click at [730, 471] on mat-option "11146 - Hakanoa -Handmade rebekah@ hakanoa -handmade.co.nz 021 505 225" at bounding box center [767, 454] width 316 height 47
type input "**********"
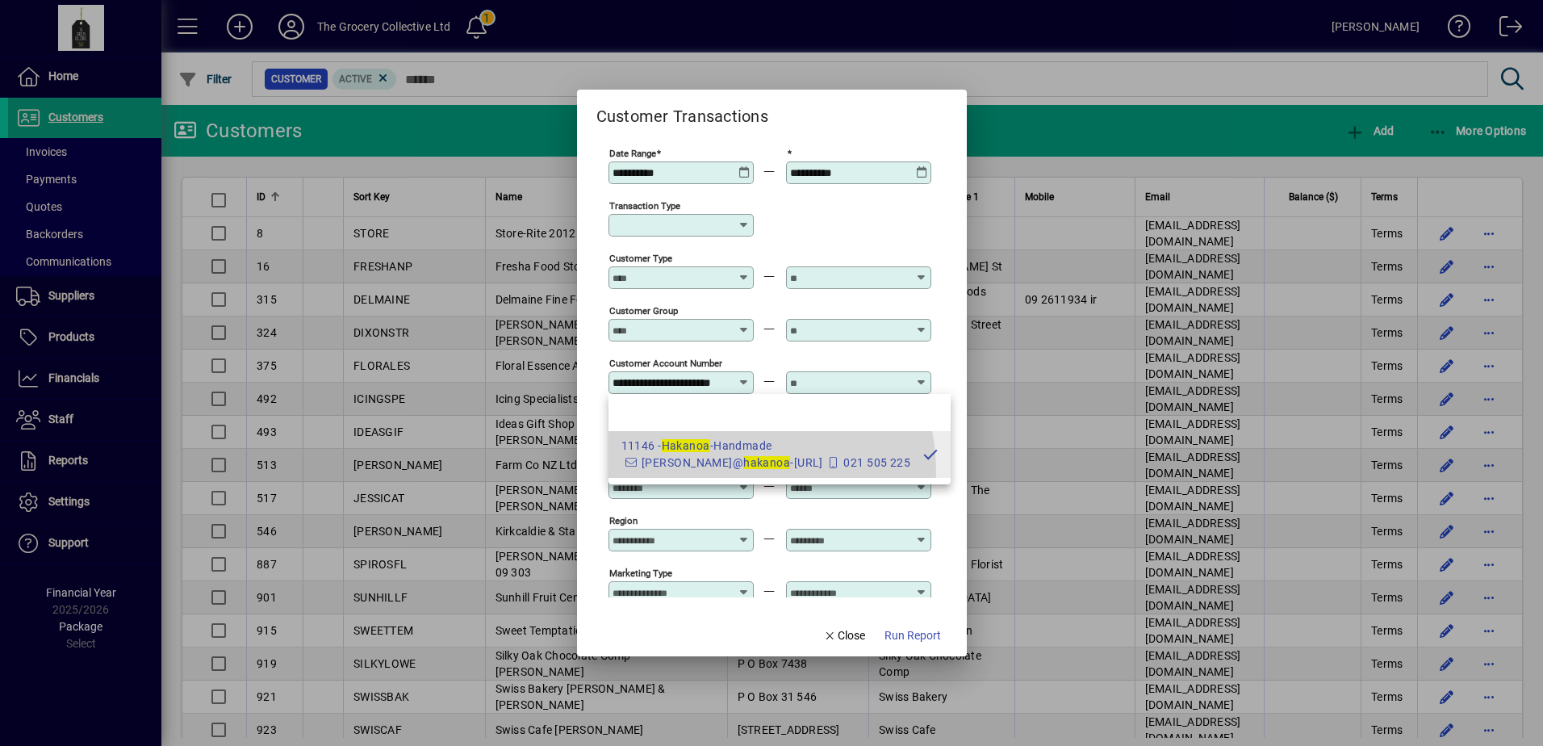
scroll to position [0, 31]
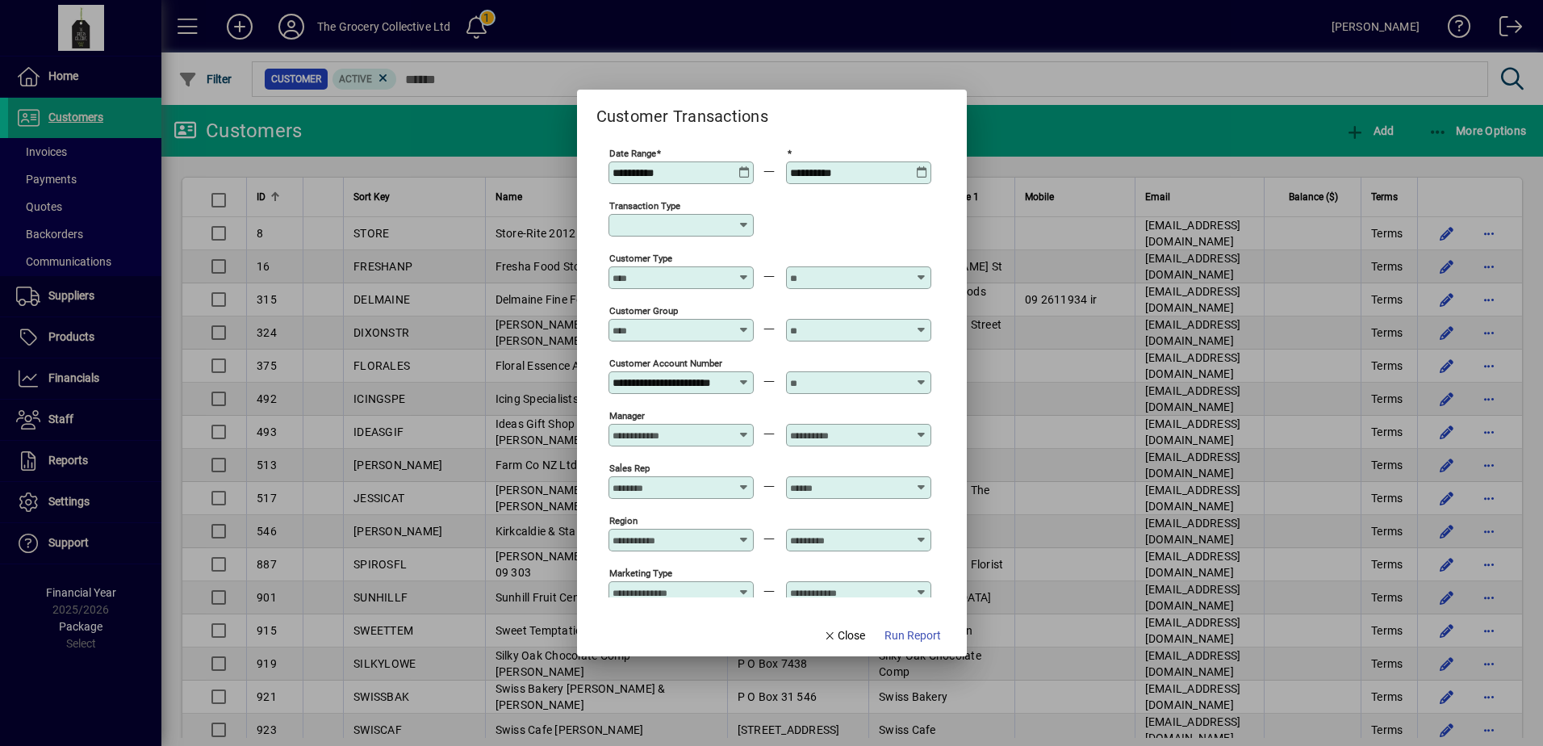
click at [819, 377] on input "text" at bounding box center [849, 382] width 118 height 13
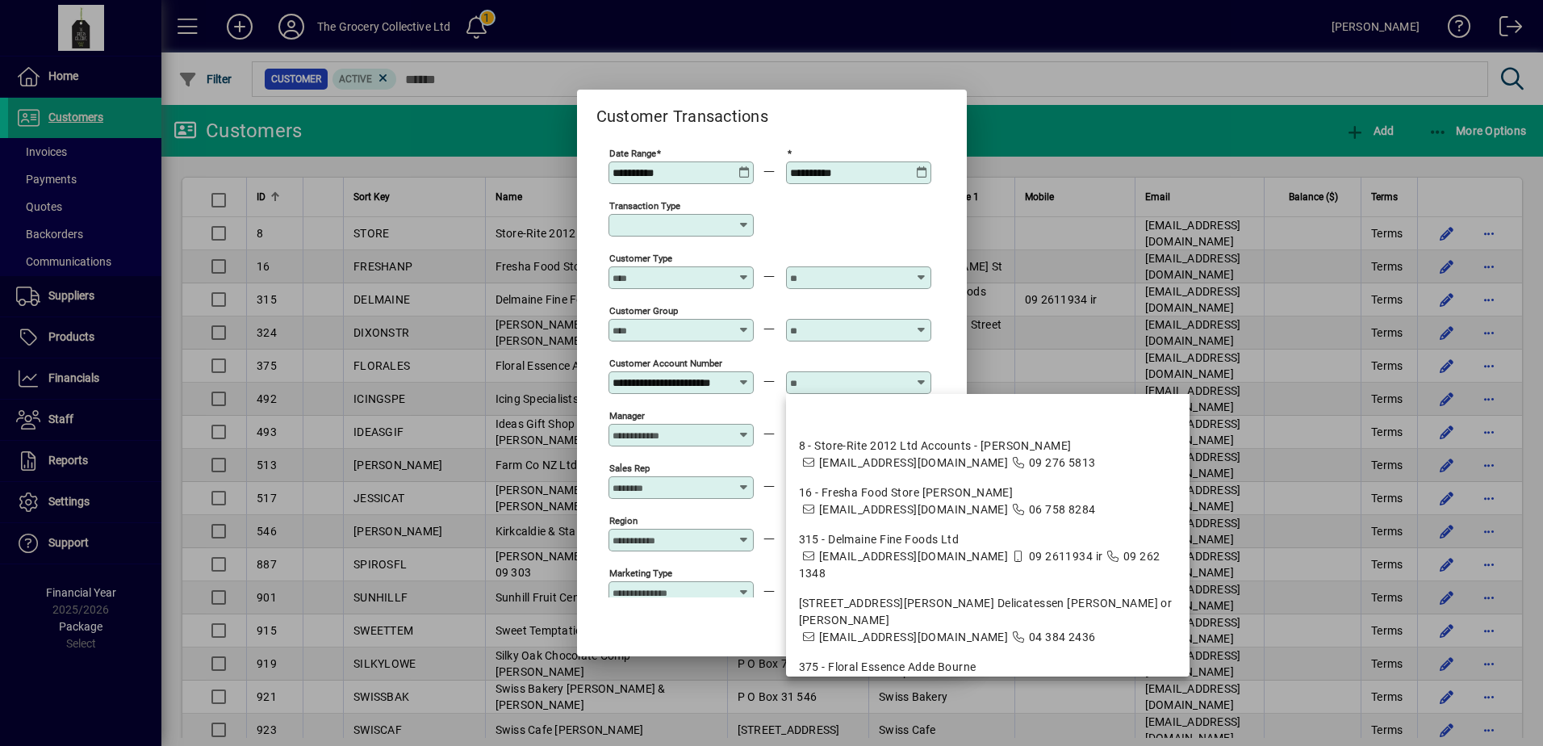
scroll to position [0, 0]
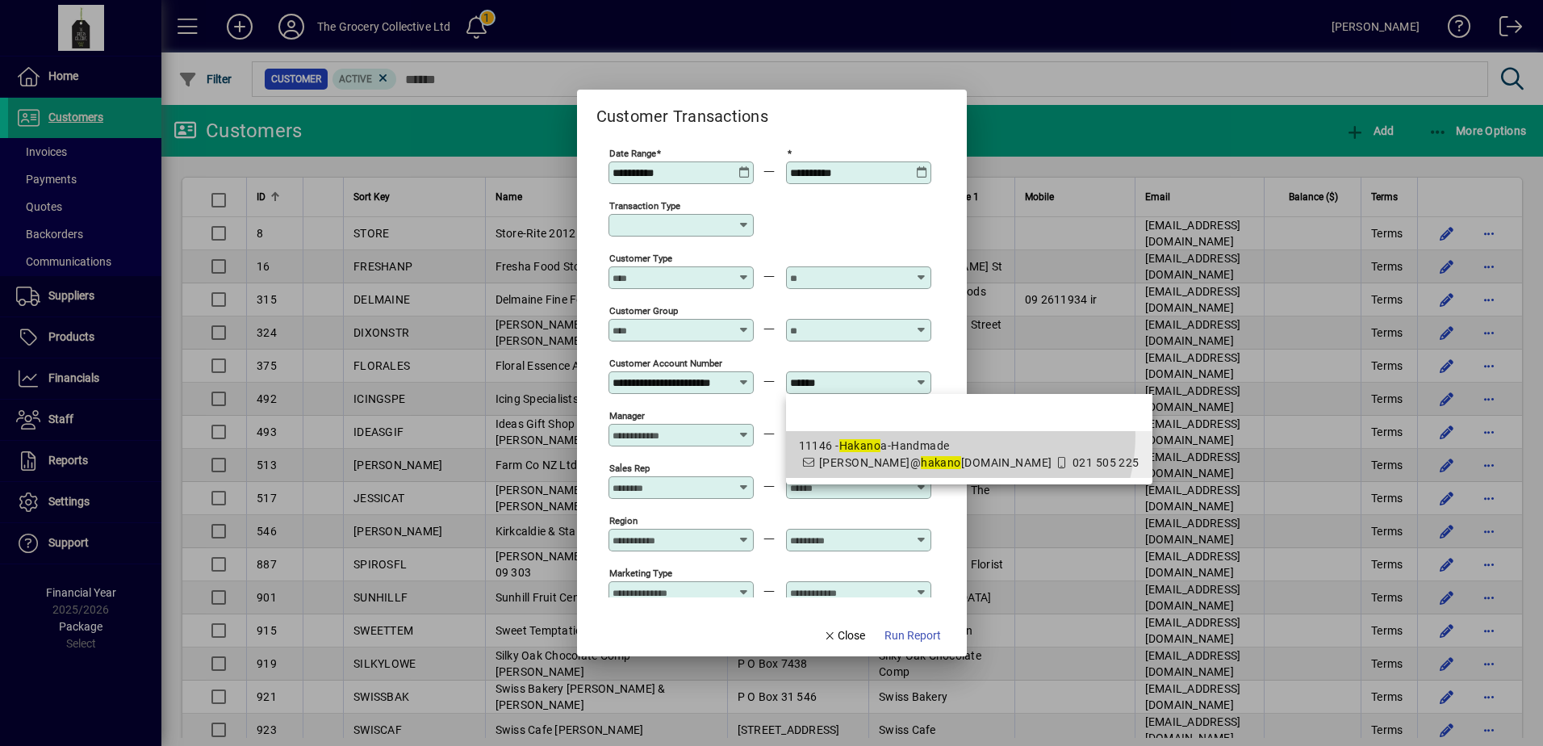
click at [958, 435] on mat-option "11146 - Hakano a-Handmade rebekah@ hakano a-handmade.co.nz 021 505 225" at bounding box center [969, 454] width 366 height 47
type input "**********"
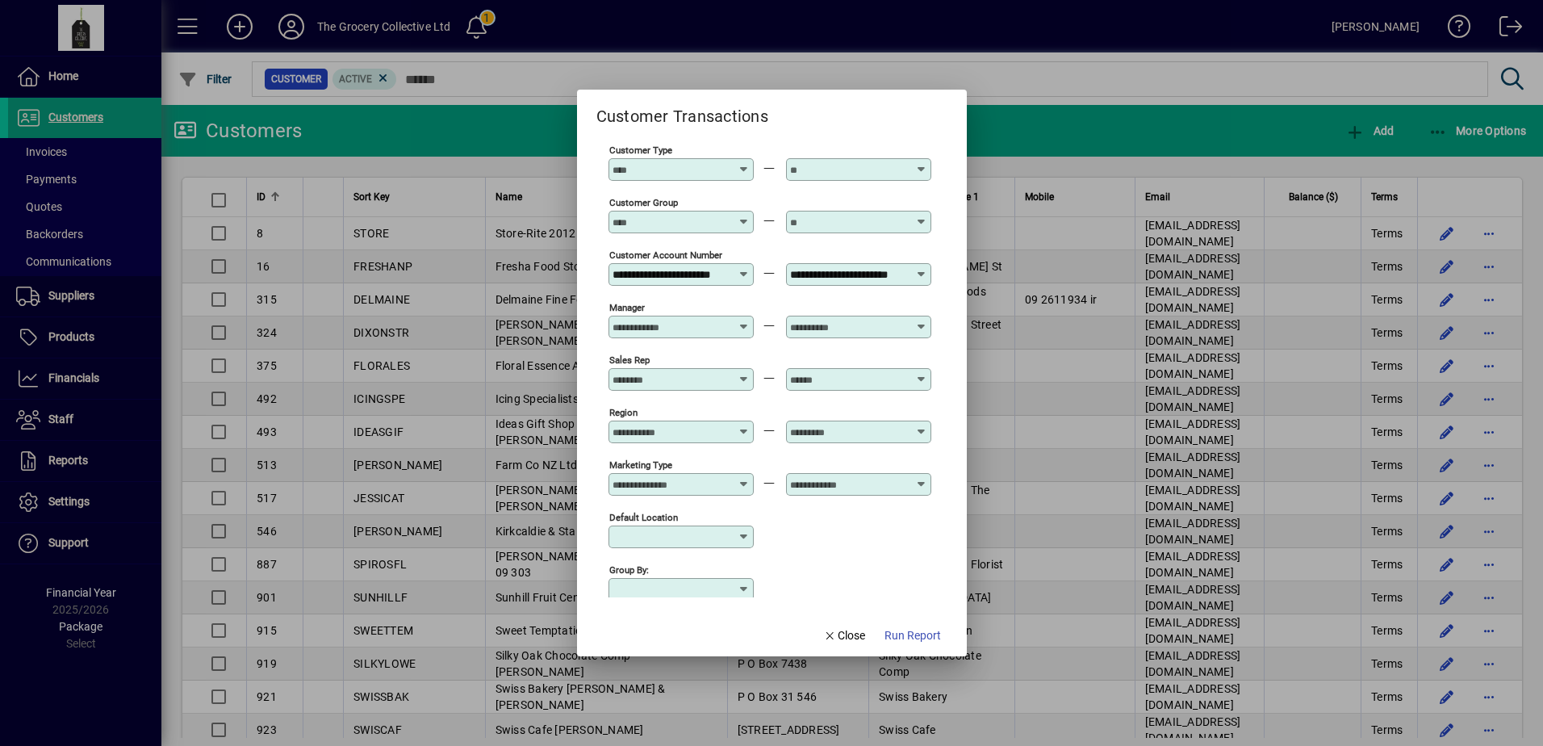
scroll to position [128, 0]
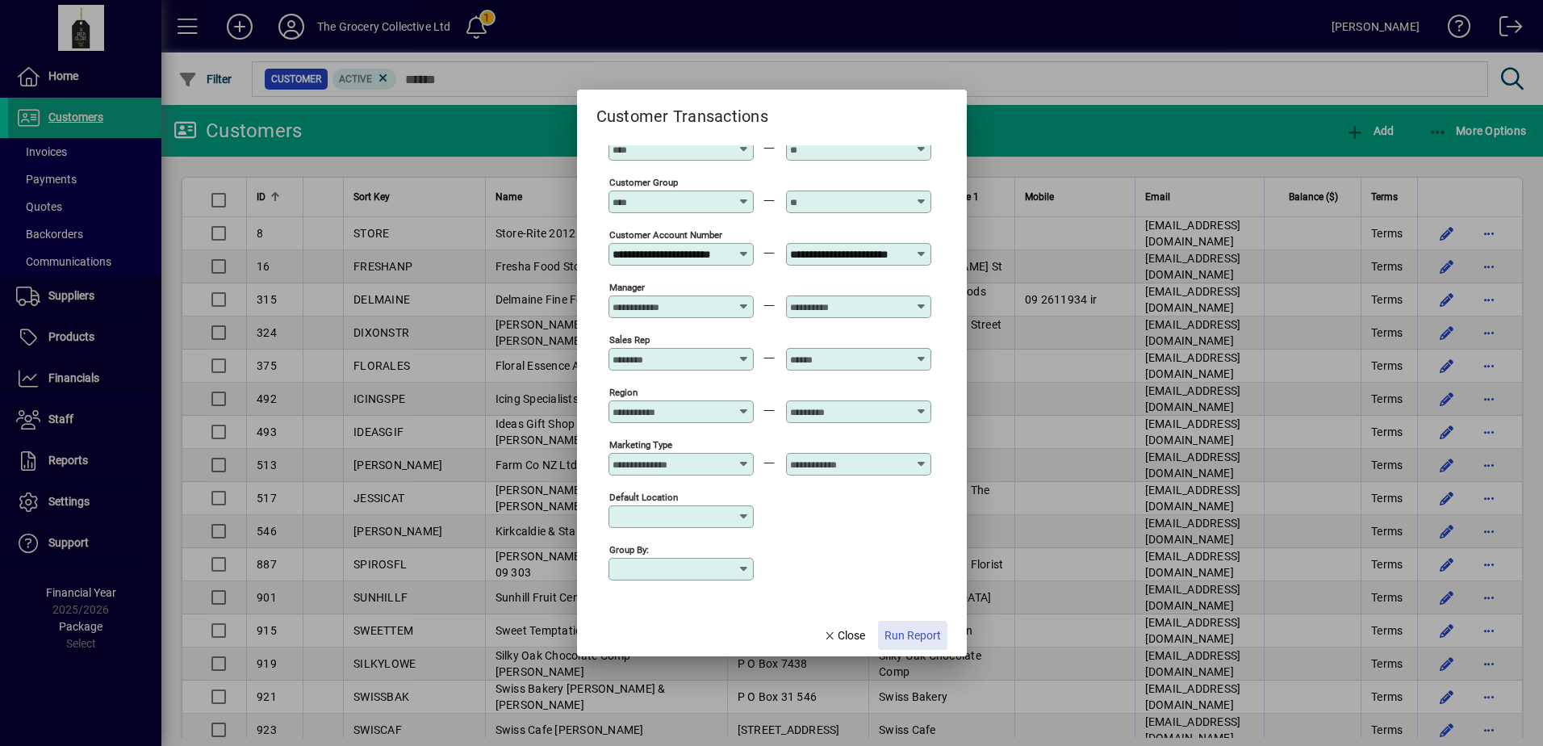
click at [910, 640] on span "Run Report" at bounding box center [913, 635] width 56 height 17
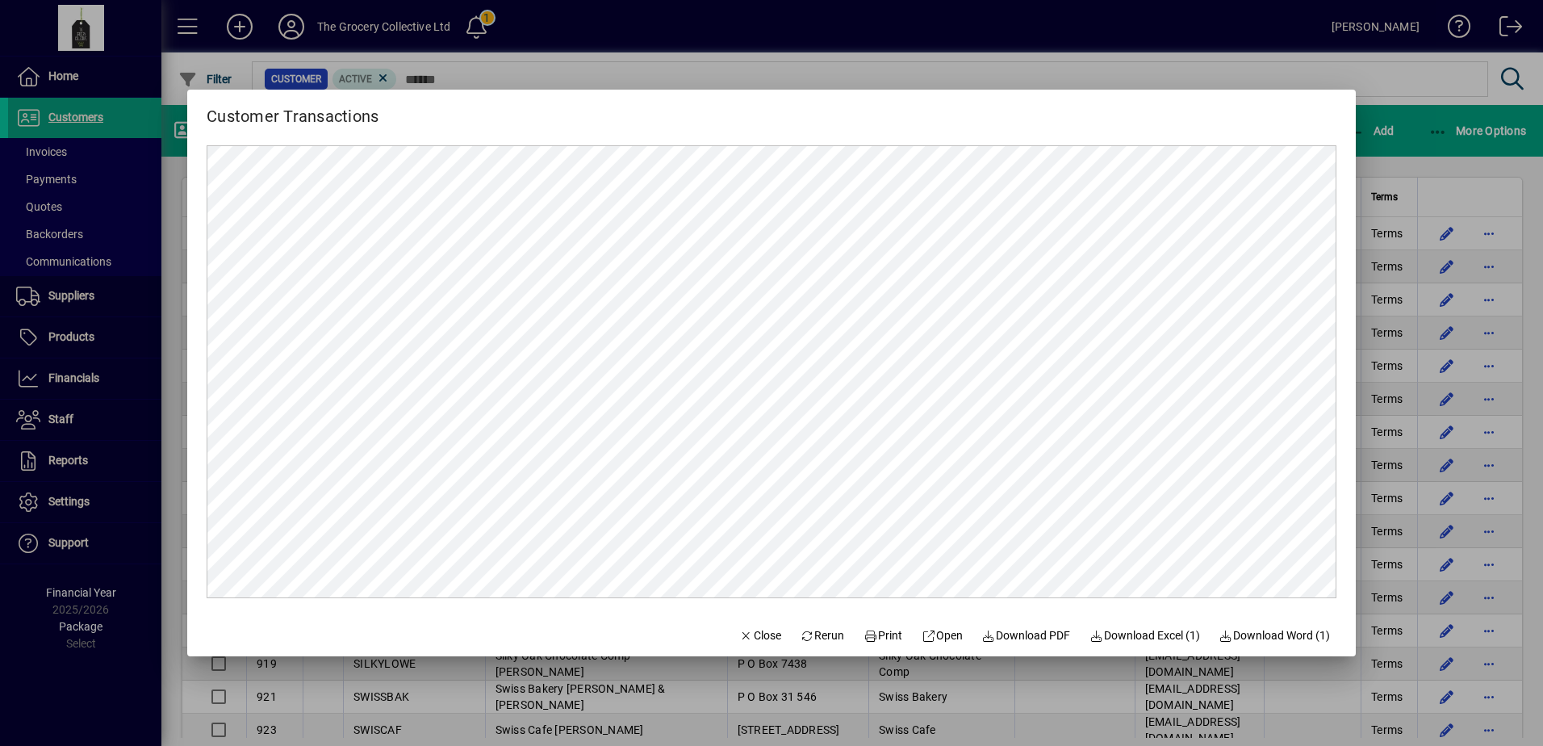
scroll to position [0, 0]
click at [740, 643] on span "Close" at bounding box center [760, 635] width 42 height 17
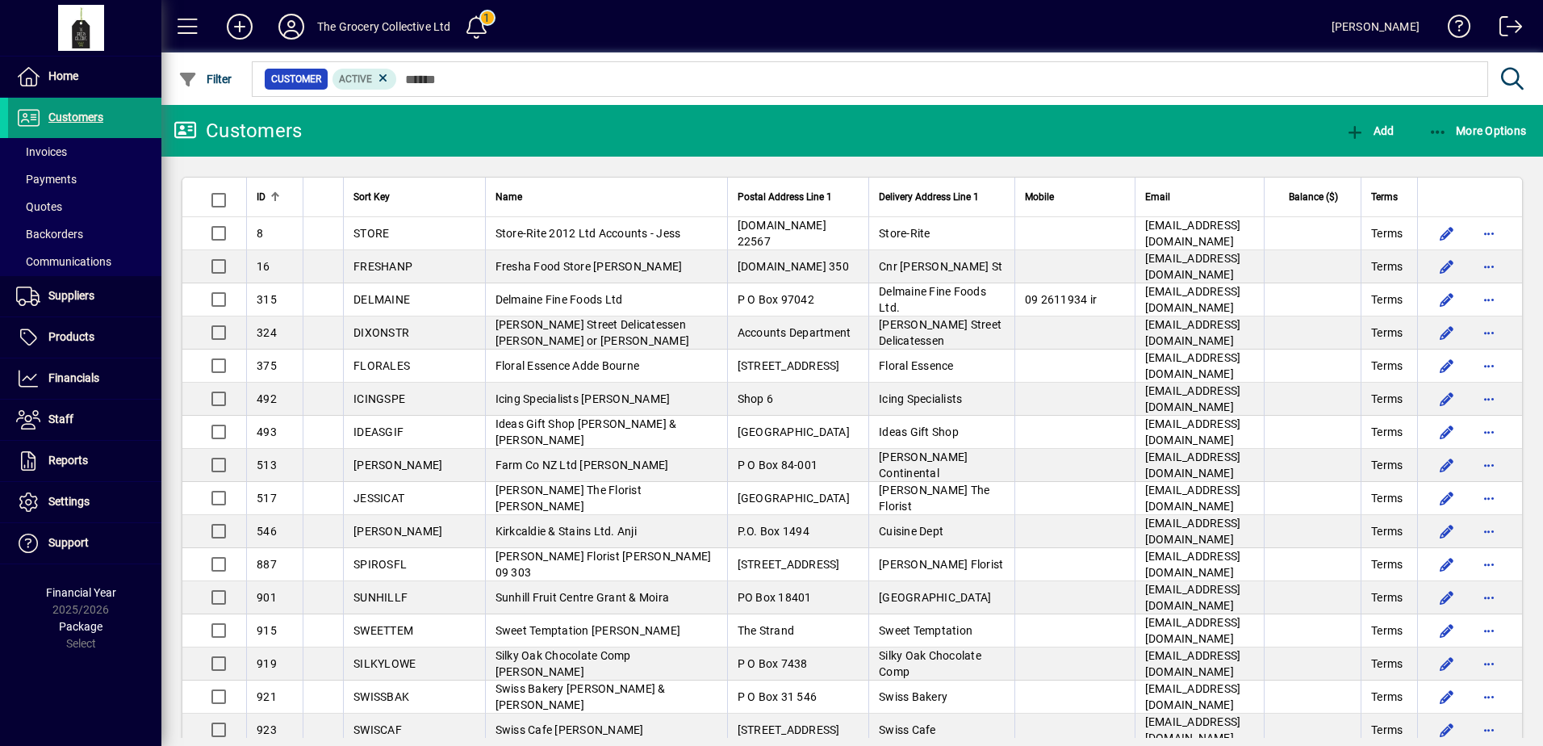
click at [110, 128] on span at bounding box center [84, 117] width 153 height 39
click at [1440, 132] on icon "button" at bounding box center [1439, 132] width 20 height 16
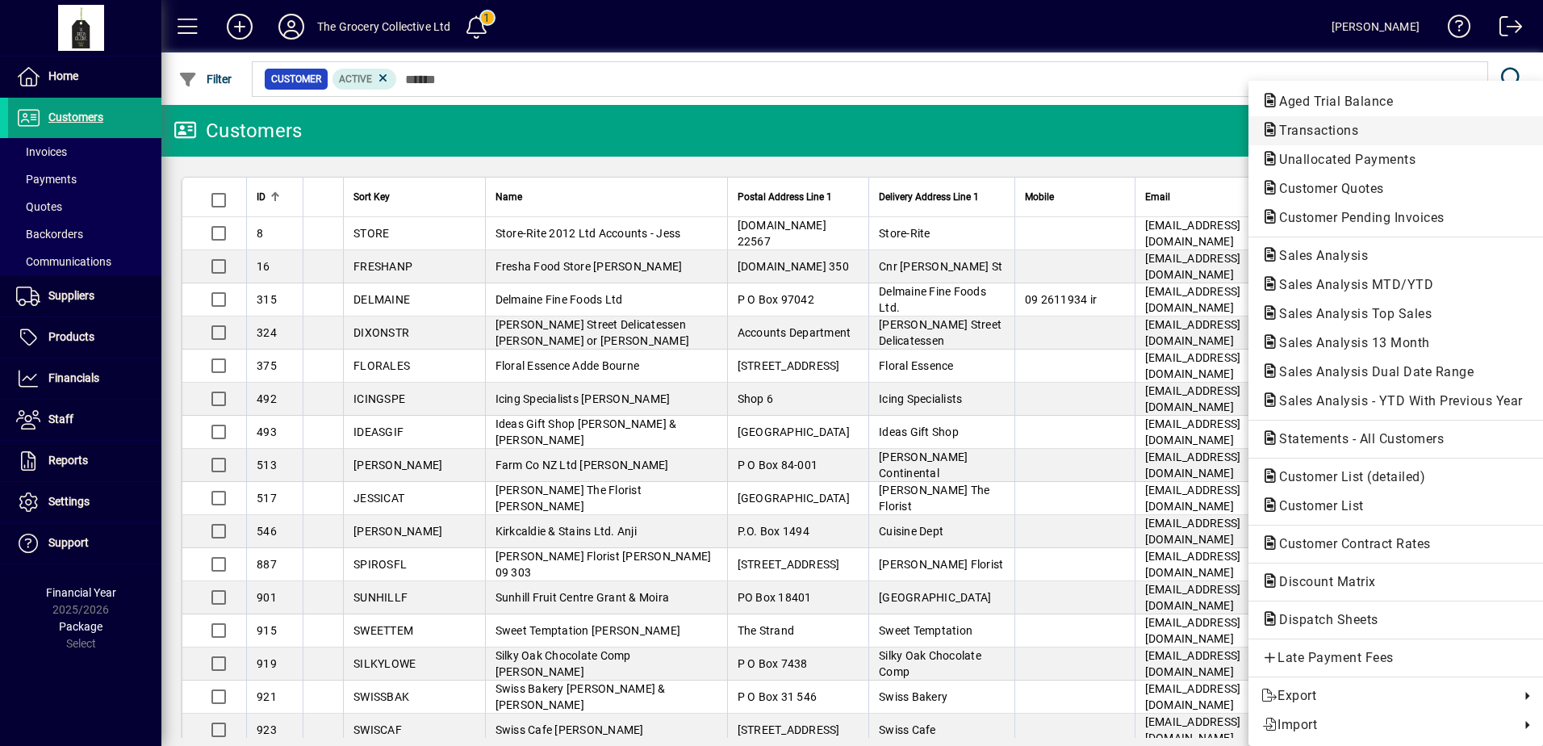
click at [1316, 132] on span "Transactions" at bounding box center [1314, 130] width 105 height 15
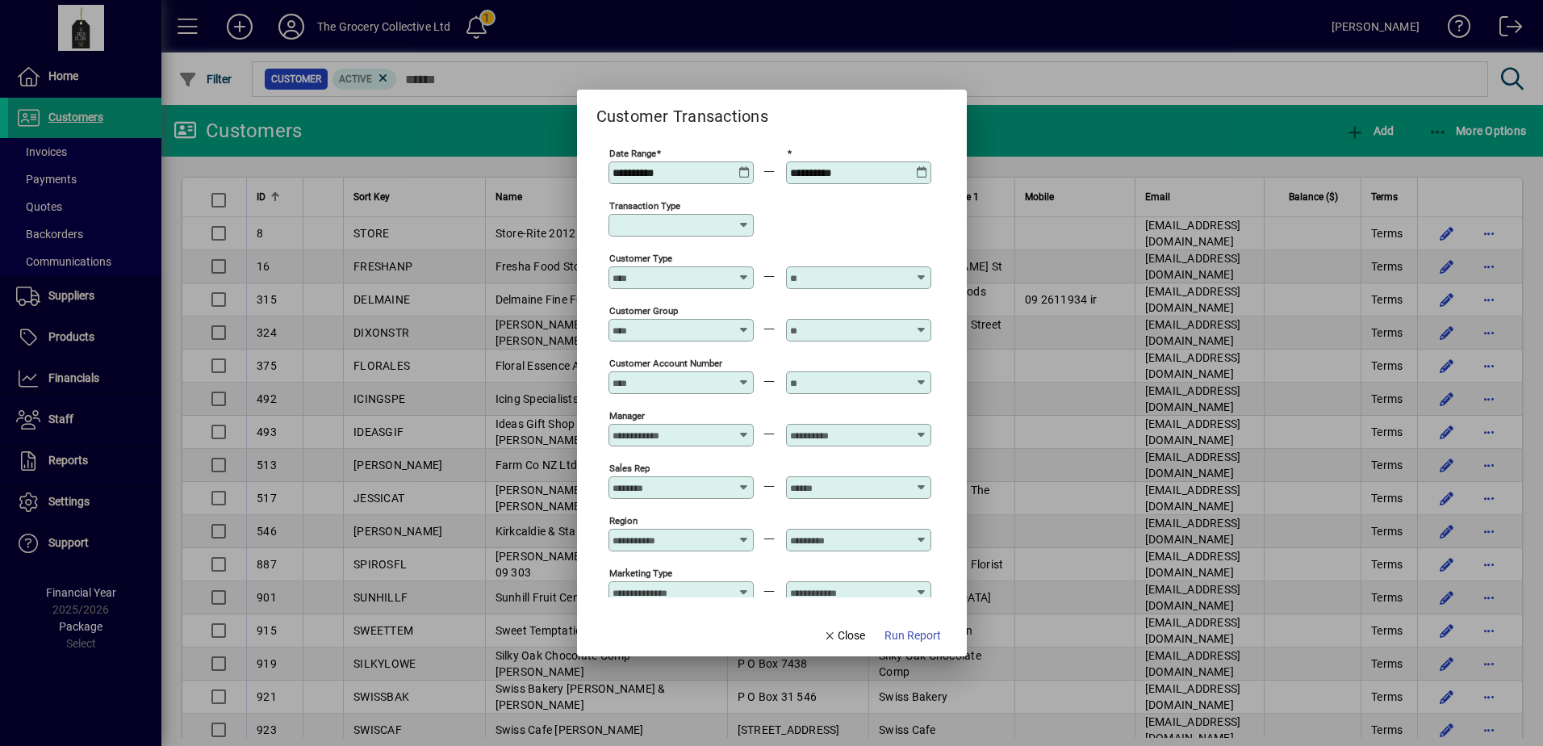
click at [743, 166] on icon at bounding box center [745, 166] width 12 height 0
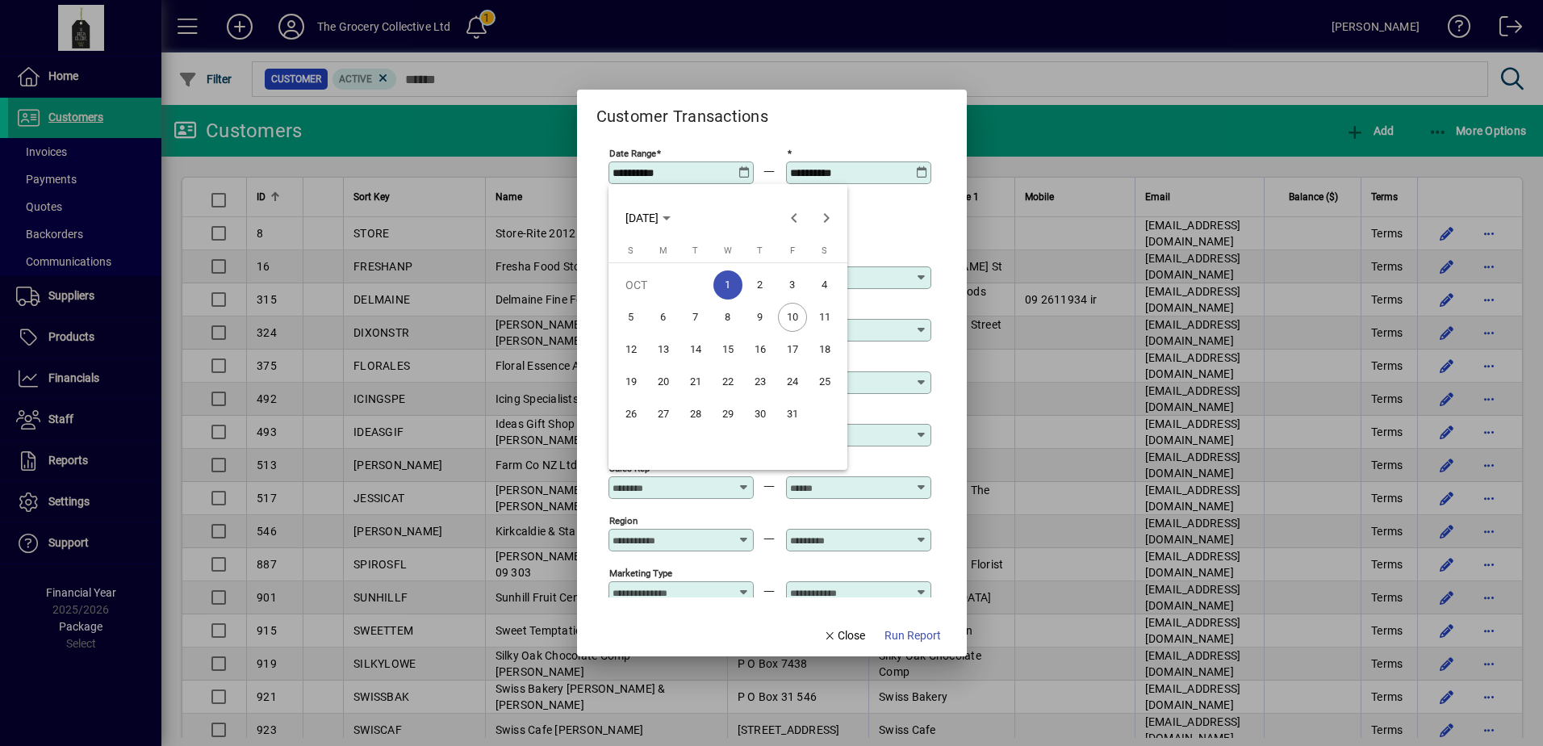
click at [671, 221] on span "WED OCT 01 2025" at bounding box center [648, 217] width 45 height 13
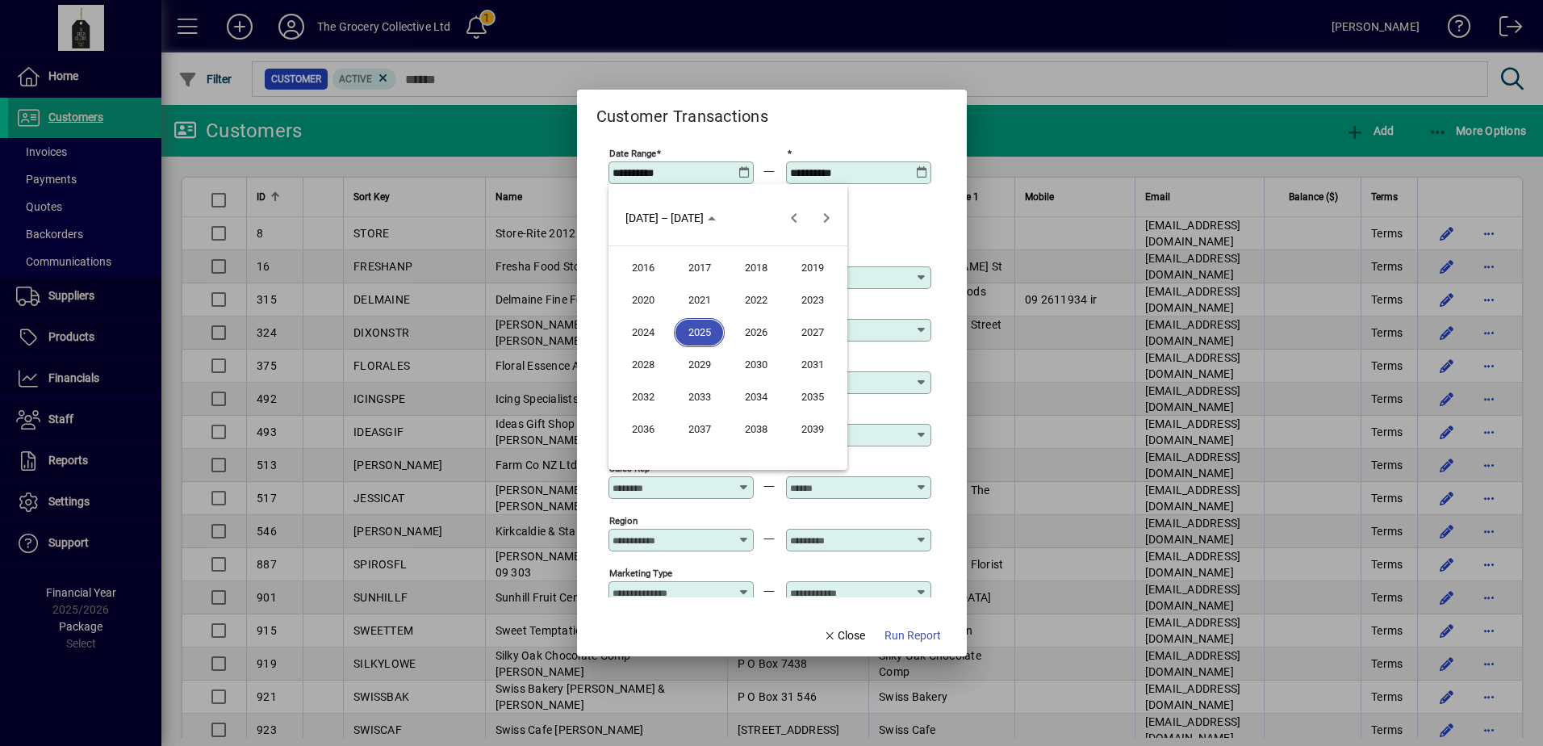
click at [708, 331] on span "2025" at bounding box center [699, 332] width 51 height 29
click at [651, 308] on span "JAN" at bounding box center [642, 300] width 51 height 29
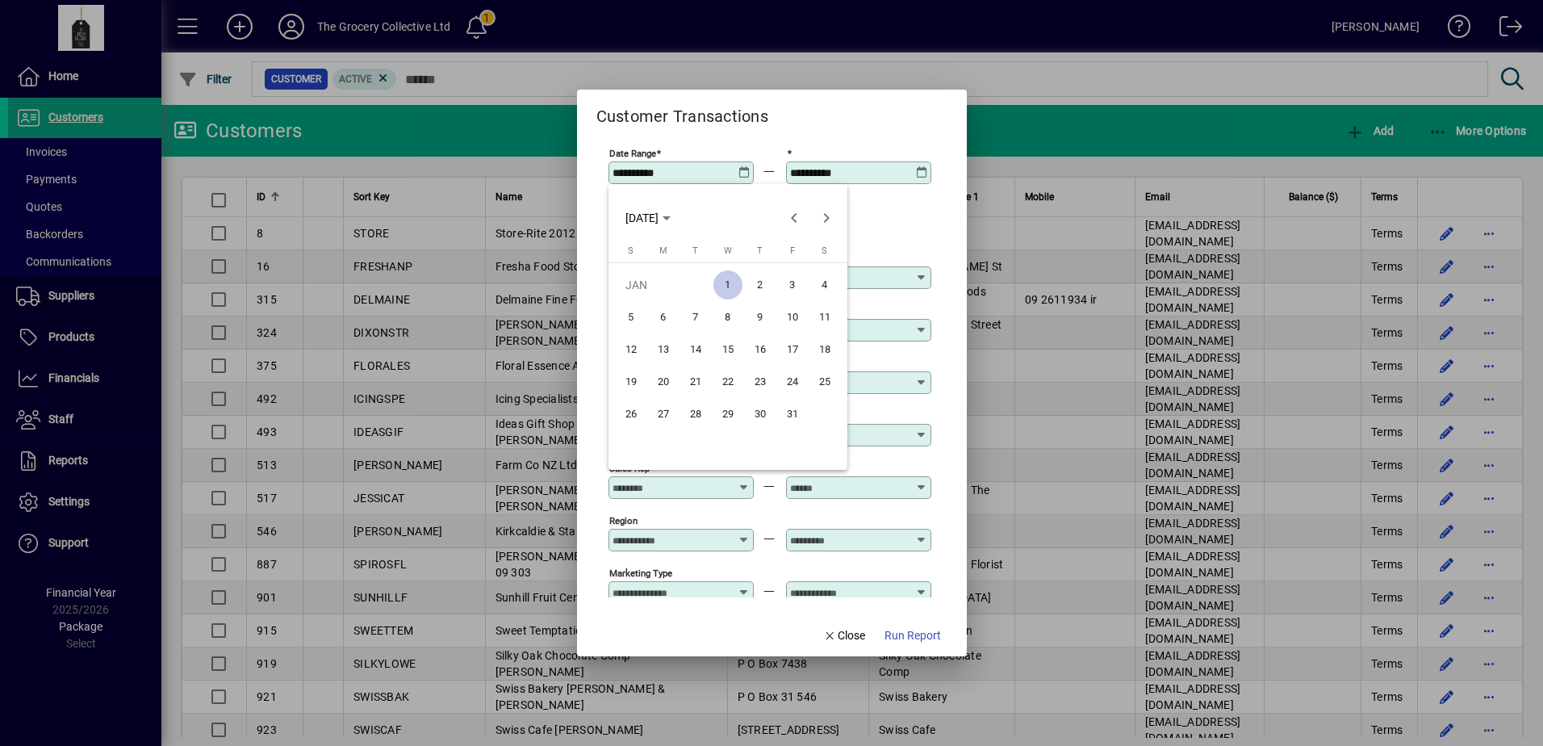
click at [897, 240] on div at bounding box center [771, 373] width 1543 height 746
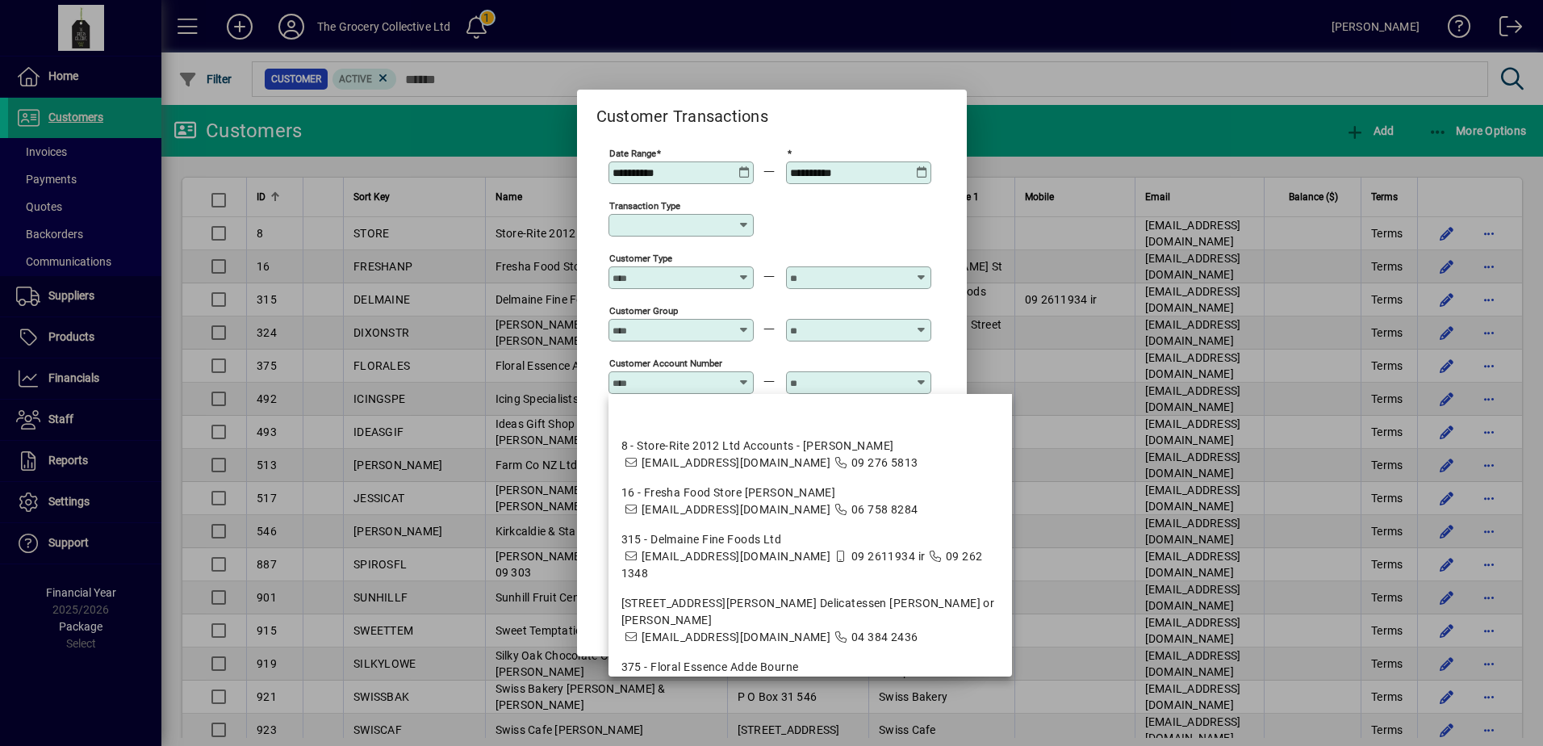
click at [664, 383] on input "Customer Account Number" at bounding box center [672, 382] width 118 height 13
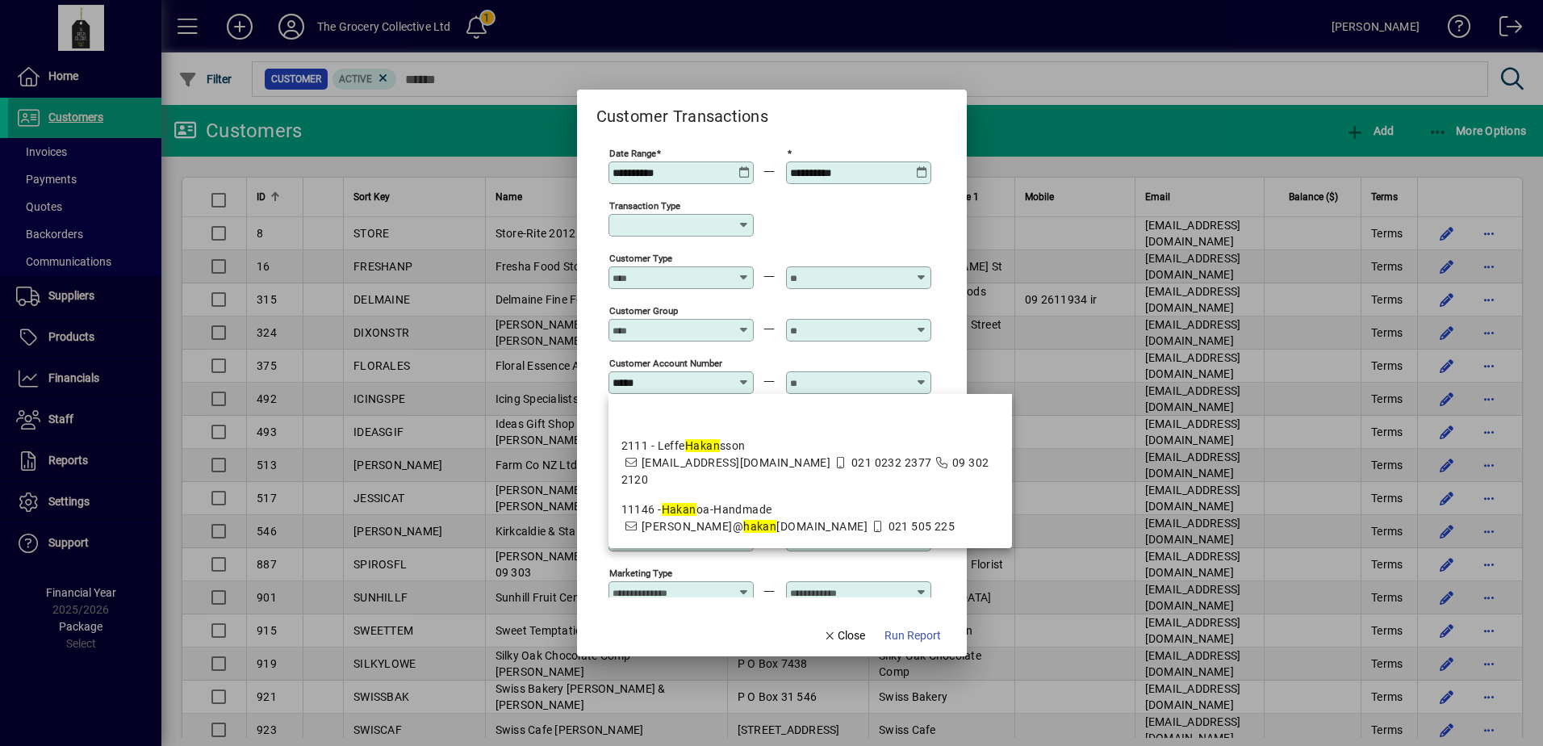
drag, startPoint x: 721, startPoint y: 500, endPoint x: 764, endPoint y: 475, distance: 50.3
click at [722, 501] on span "11146 - Hakan oa-Handmade rebekah@ hakan oa-handmade.co.nz 021 505 225" at bounding box center [810, 518] width 378 height 34
type input "**********"
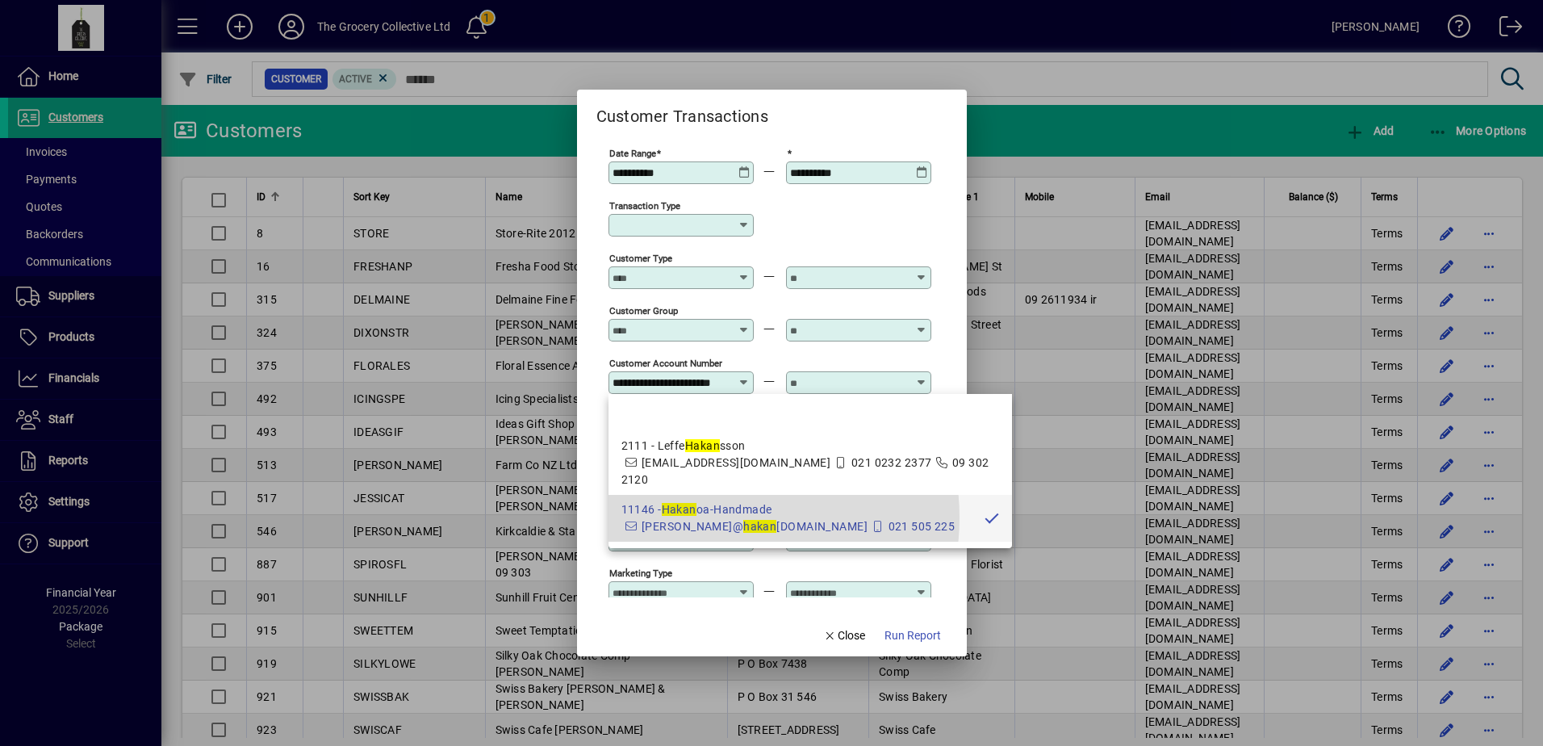
scroll to position [0, 31]
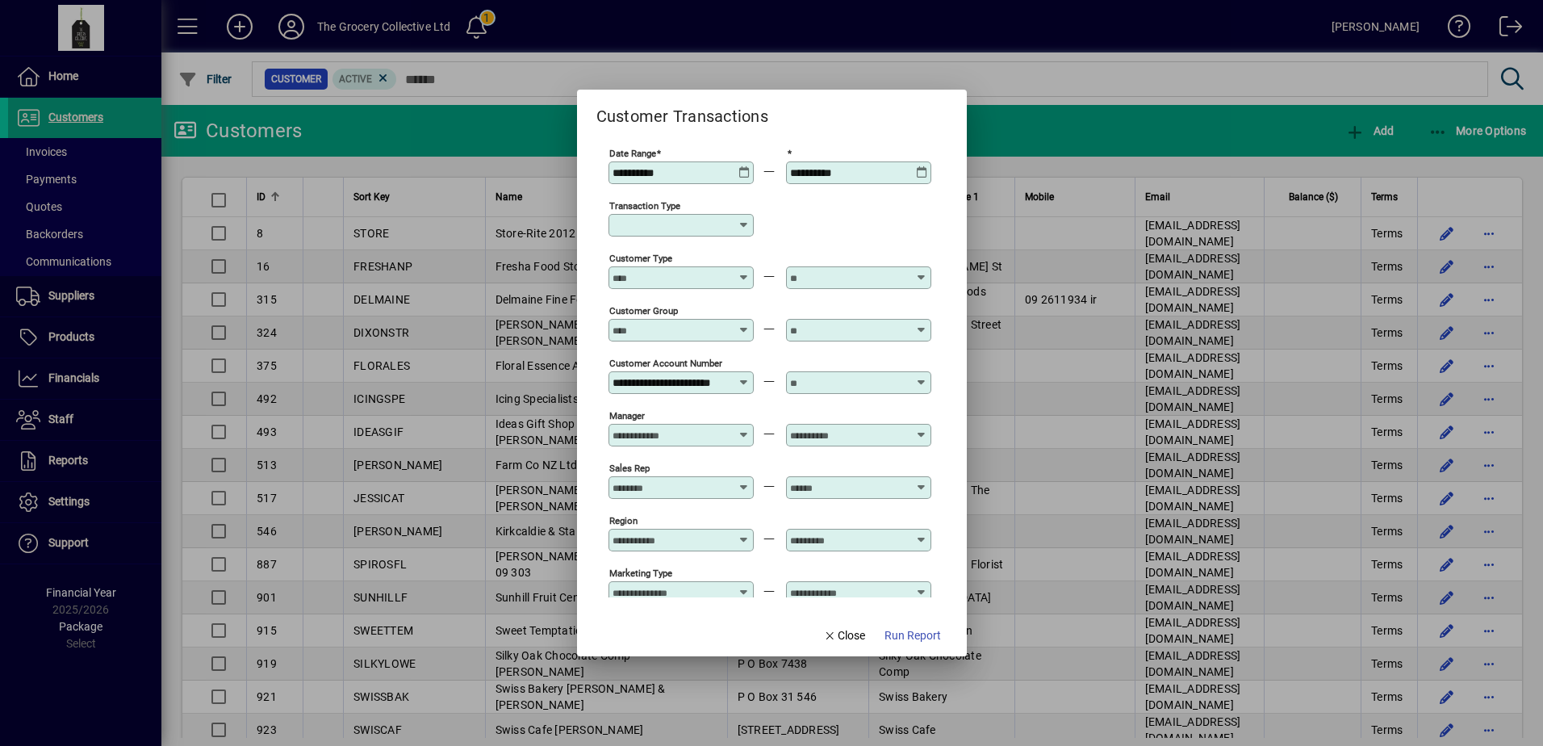
click at [843, 380] on input "text" at bounding box center [849, 382] width 118 height 13
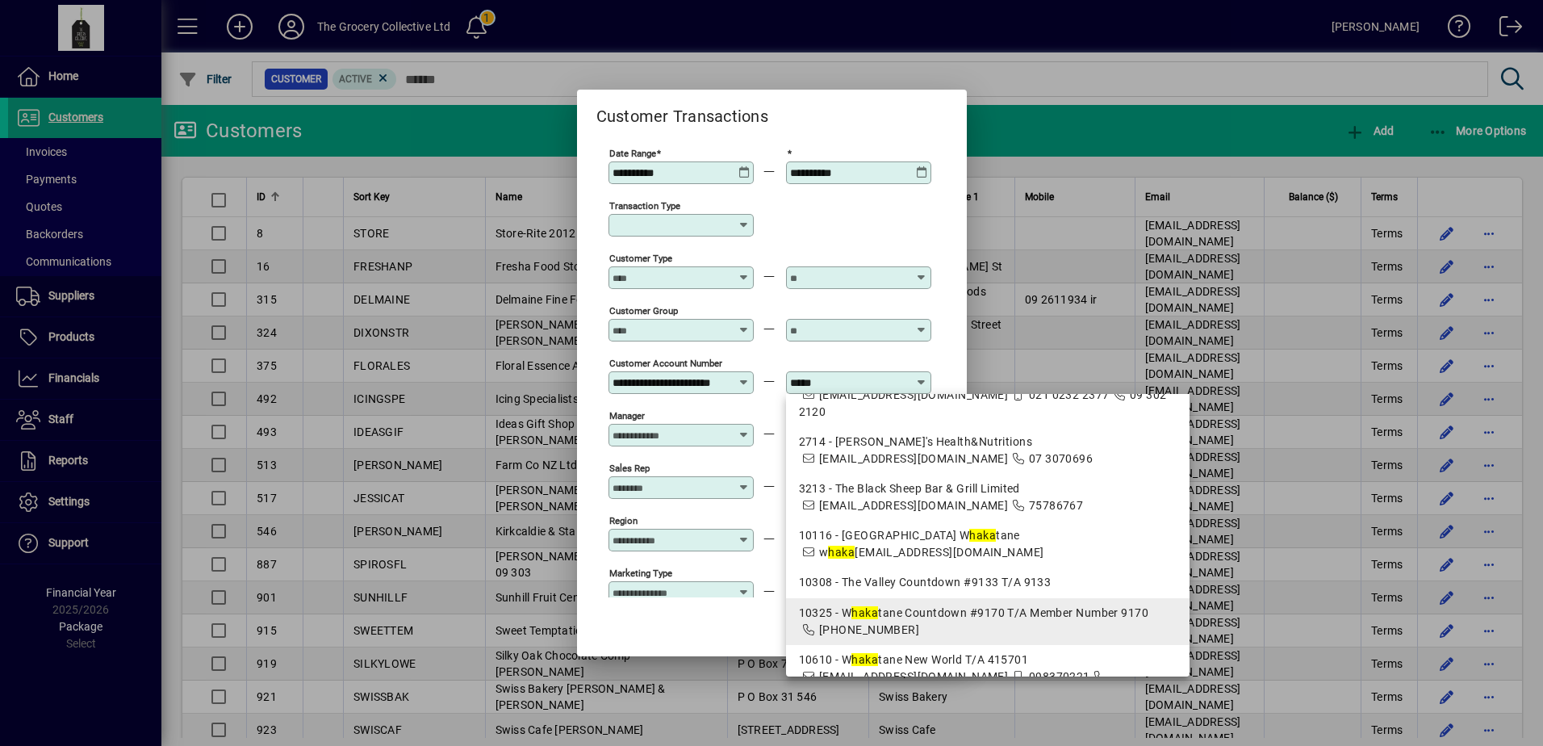
scroll to position [0, 0]
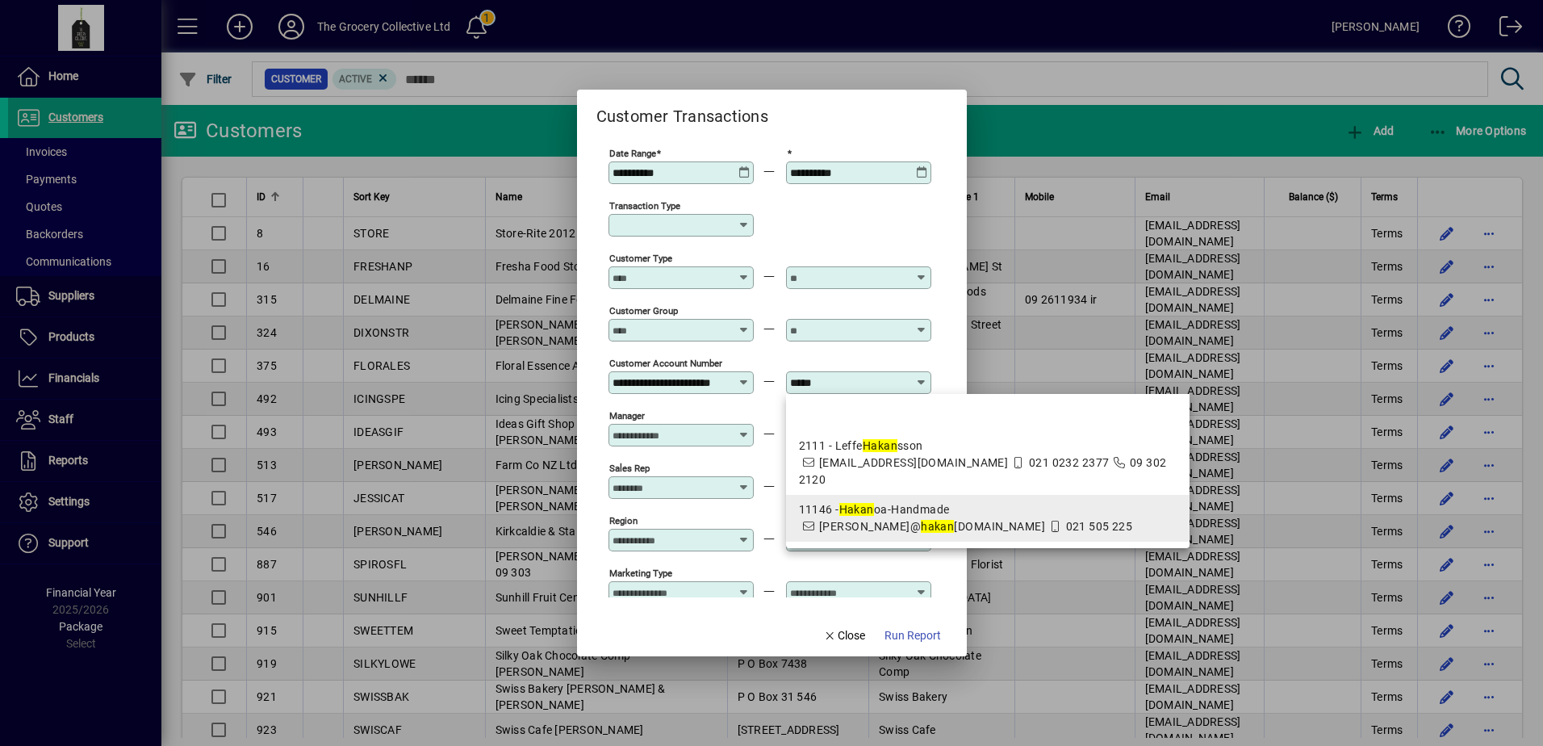
click at [888, 501] on div "11146 - Hakan oa-Handmade" at bounding box center [988, 509] width 378 height 17
type input "**********"
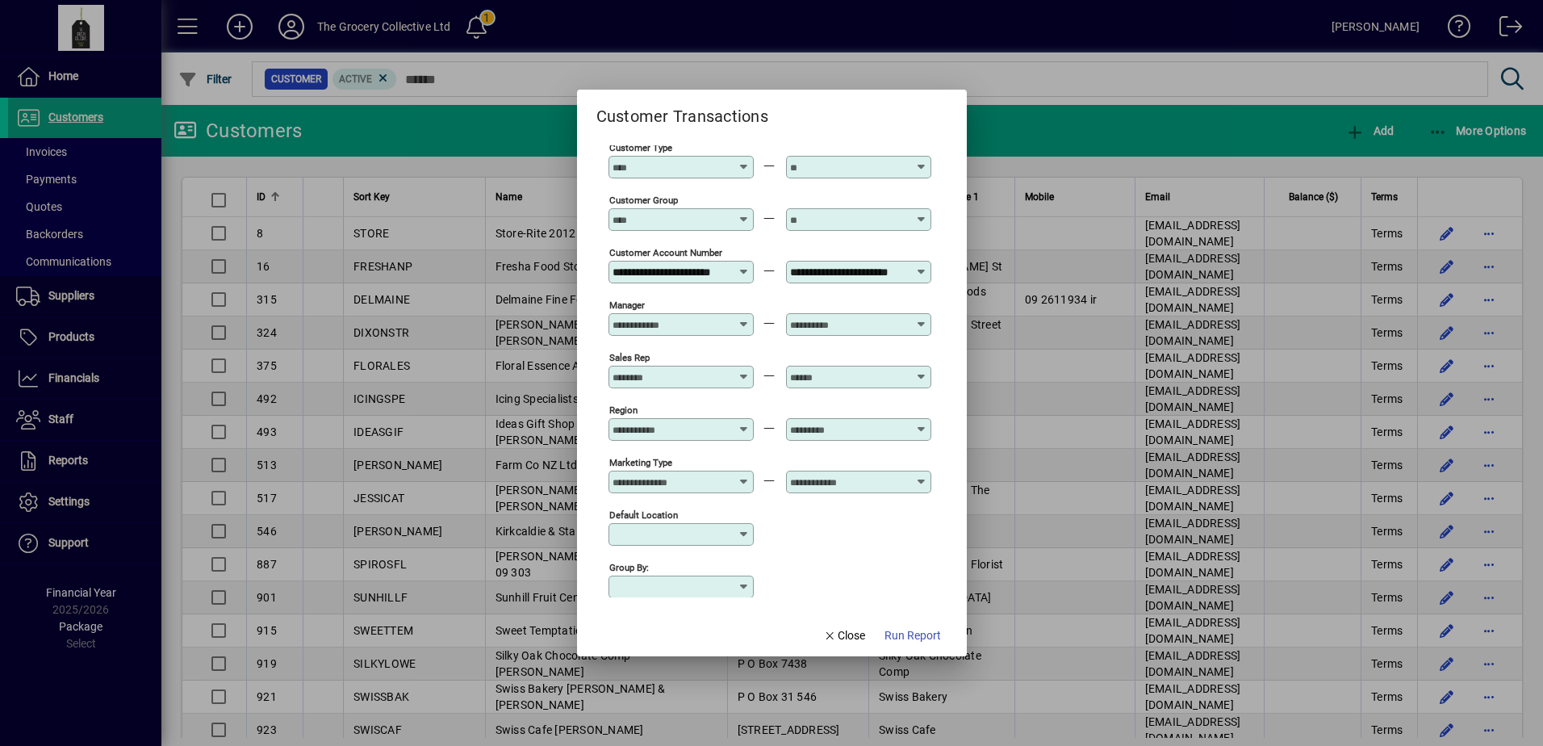
scroll to position [128, 0]
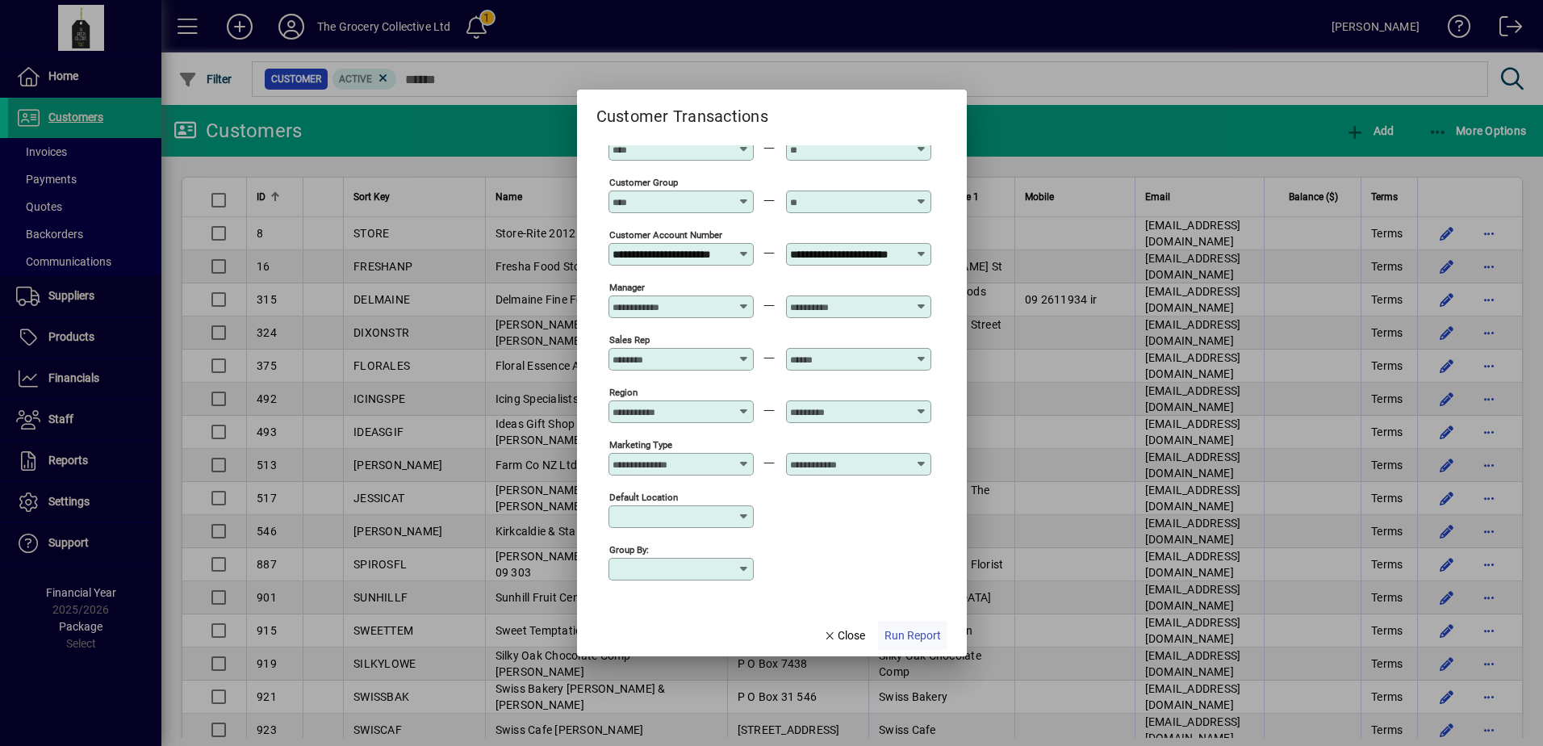
click at [909, 636] on span "Run Report" at bounding box center [913, 635] width 56 height 17
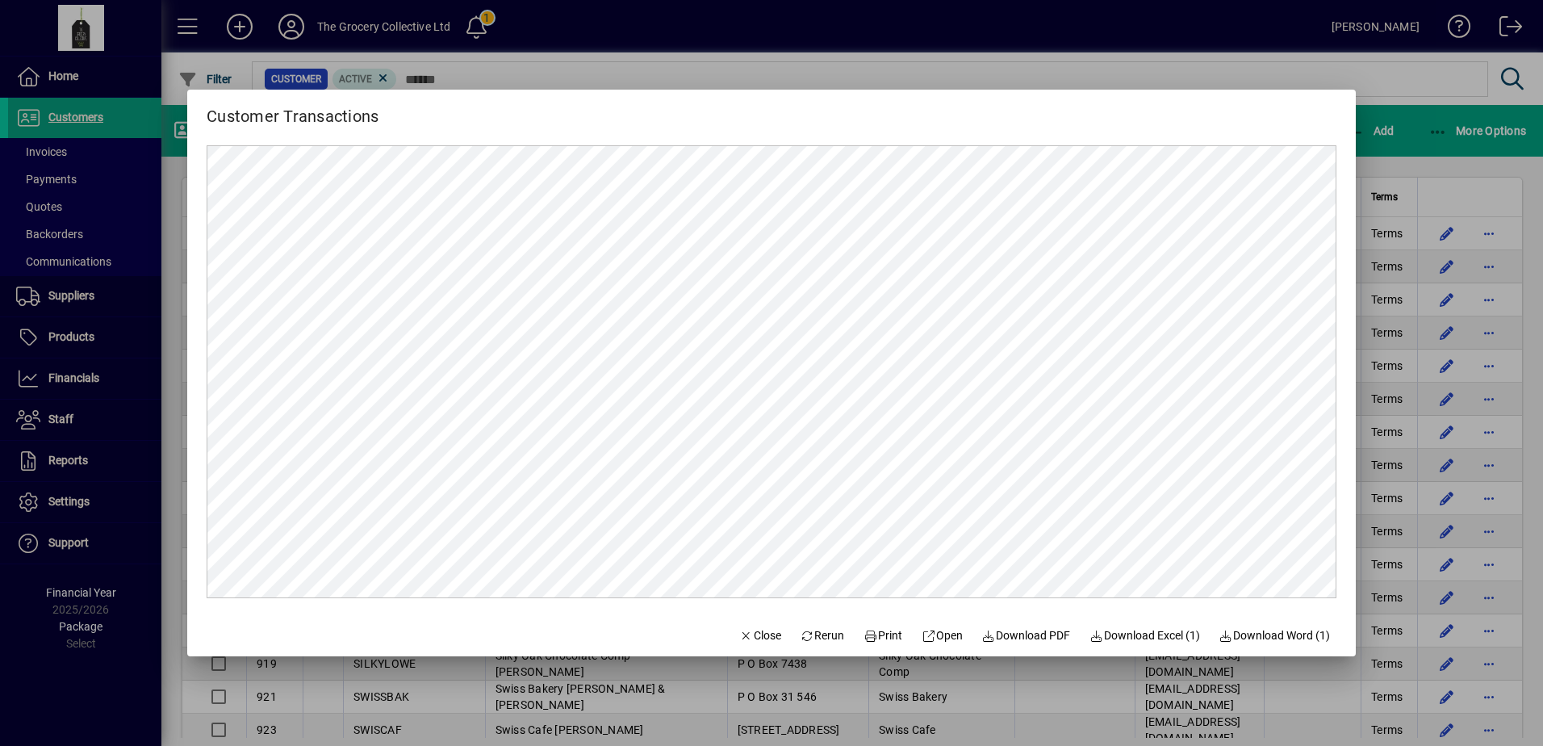
scroll to position [0, 0]
click at [739, 638] on span "Close" at bounding box center [760, 635] width 42 height 17
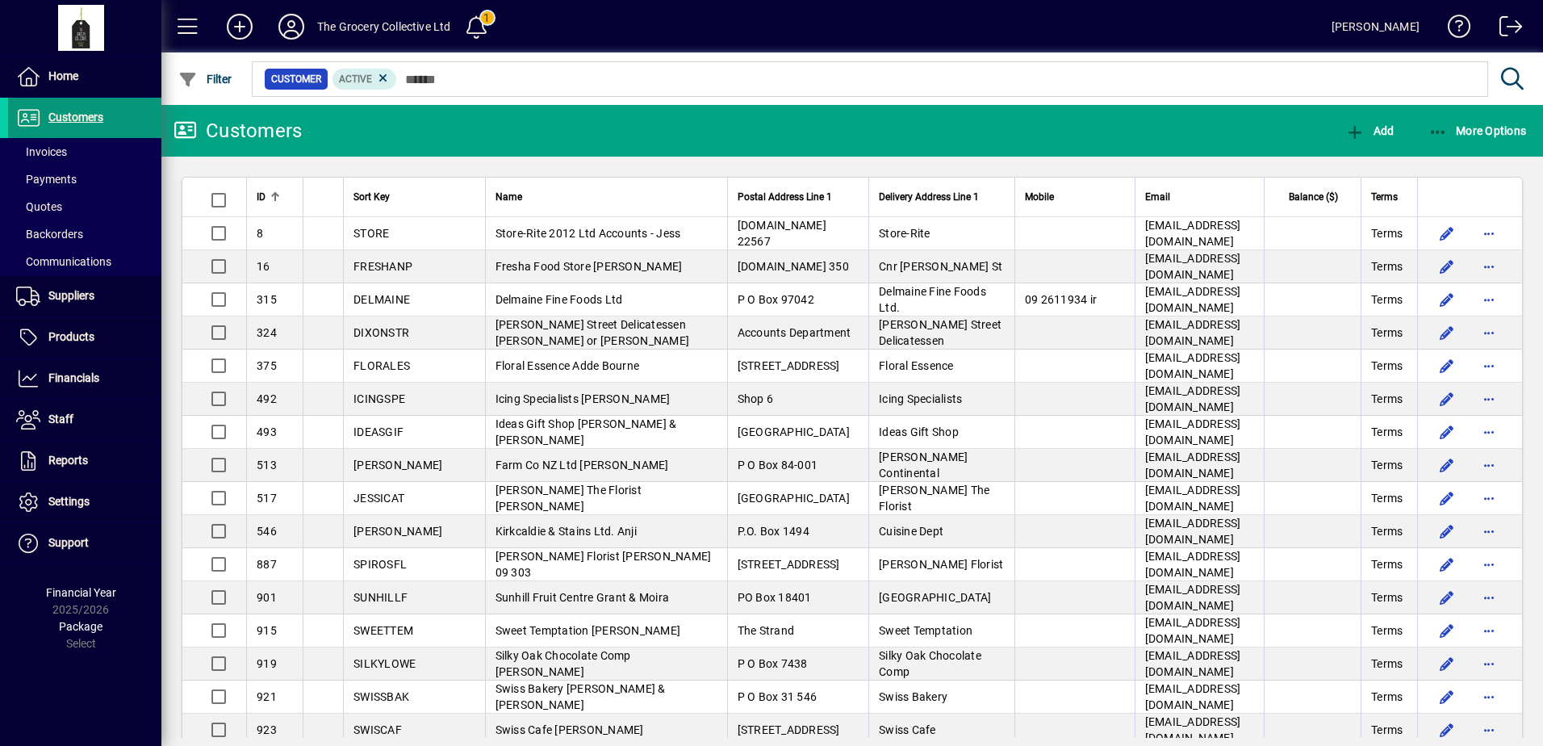
click at [79, 120] on span "Customers" at bounding box center [75, 117] width 55 height 13
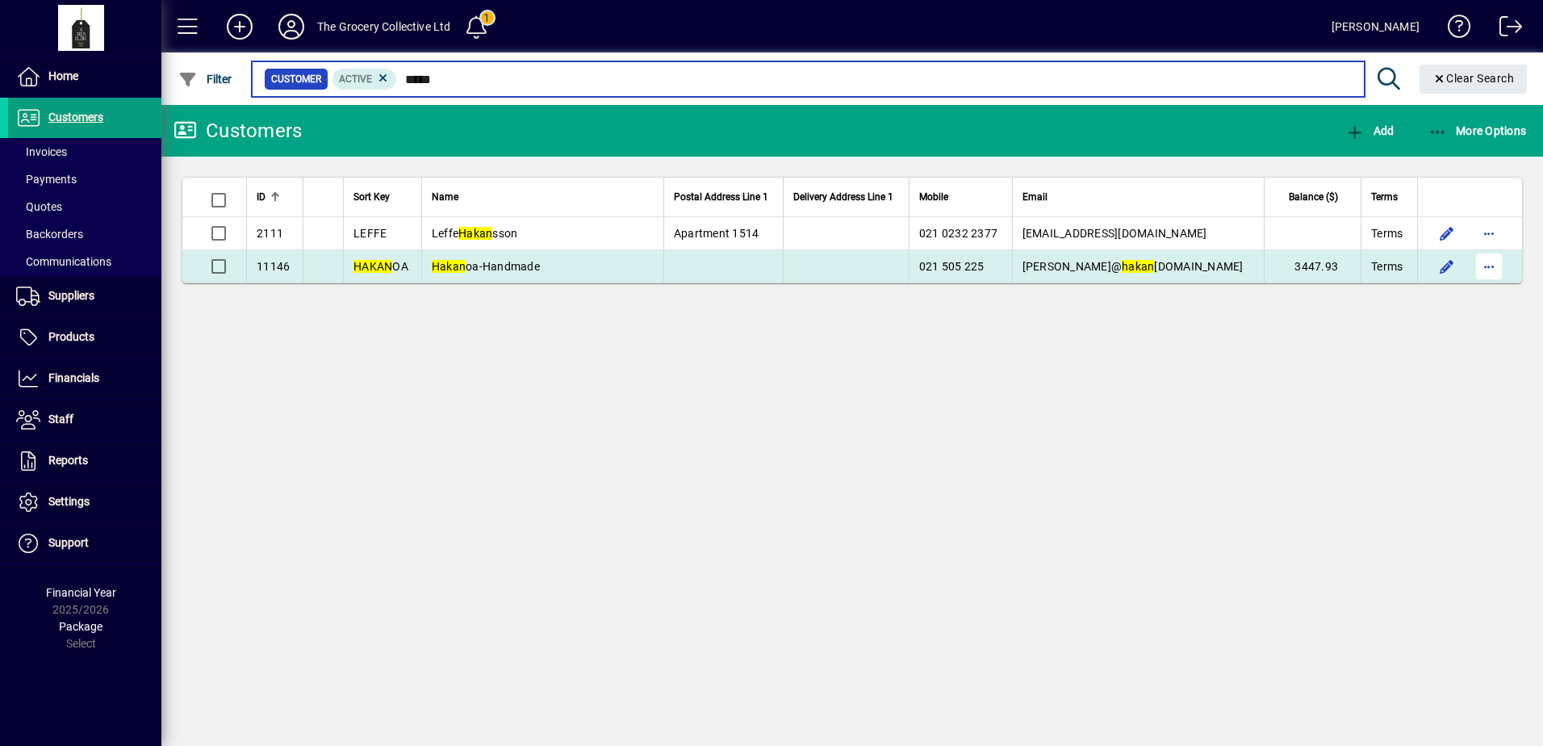
type input "*****"
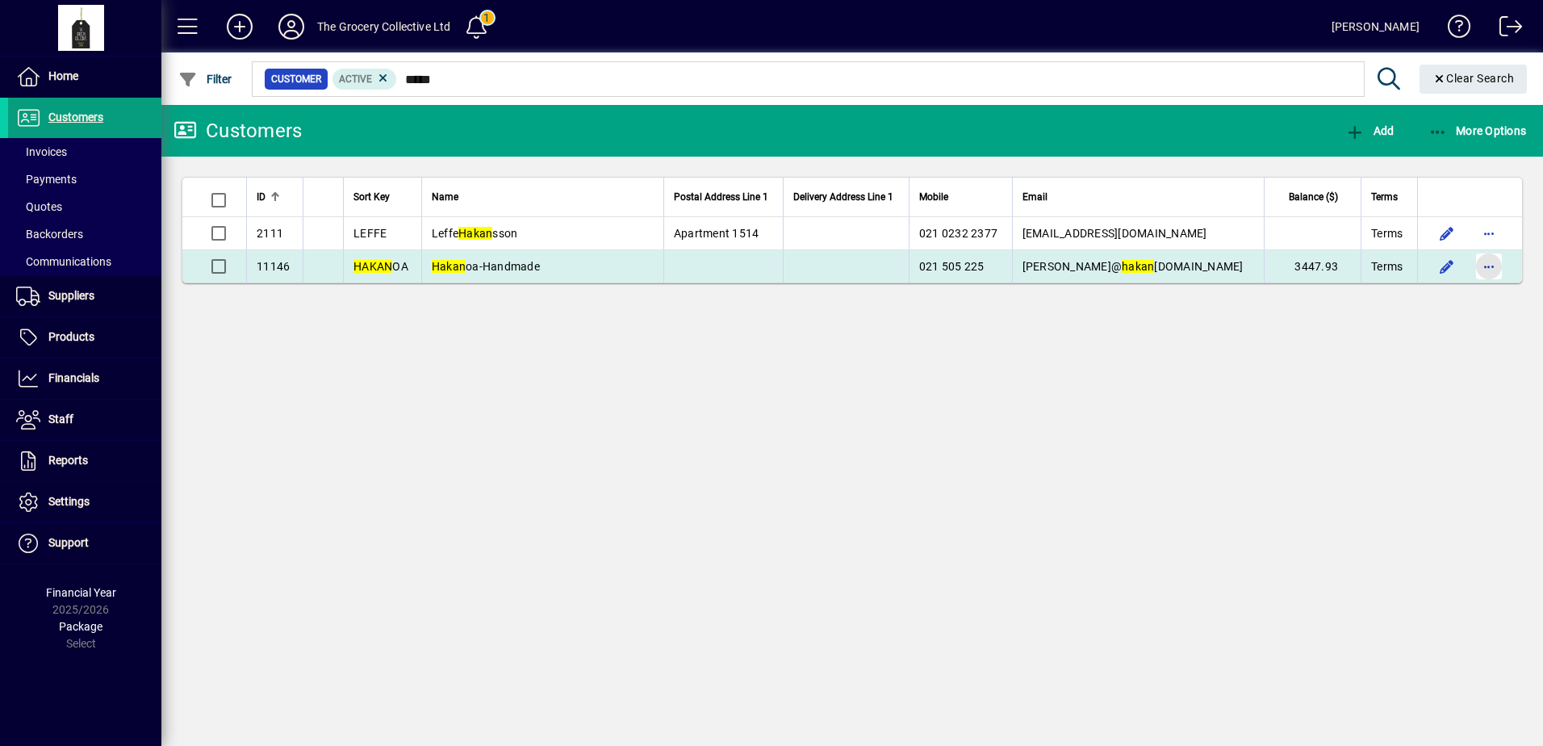
click at [1483, 273] on span "button" at bounding box center [1489, 266] width 39 height 39
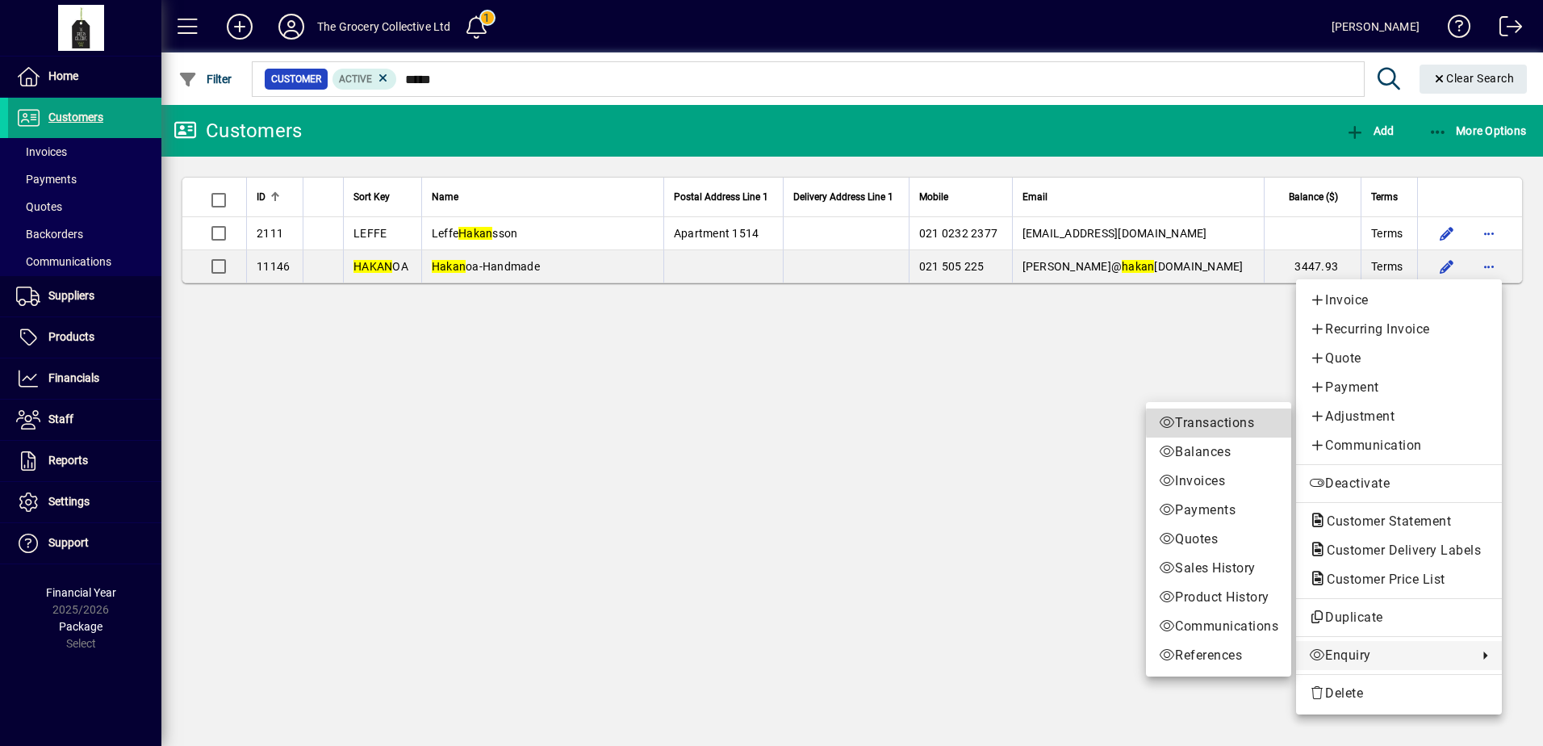
click at [1229, 423] on span "Transactions" at bounding box center [1218, 422] width 119 height 19
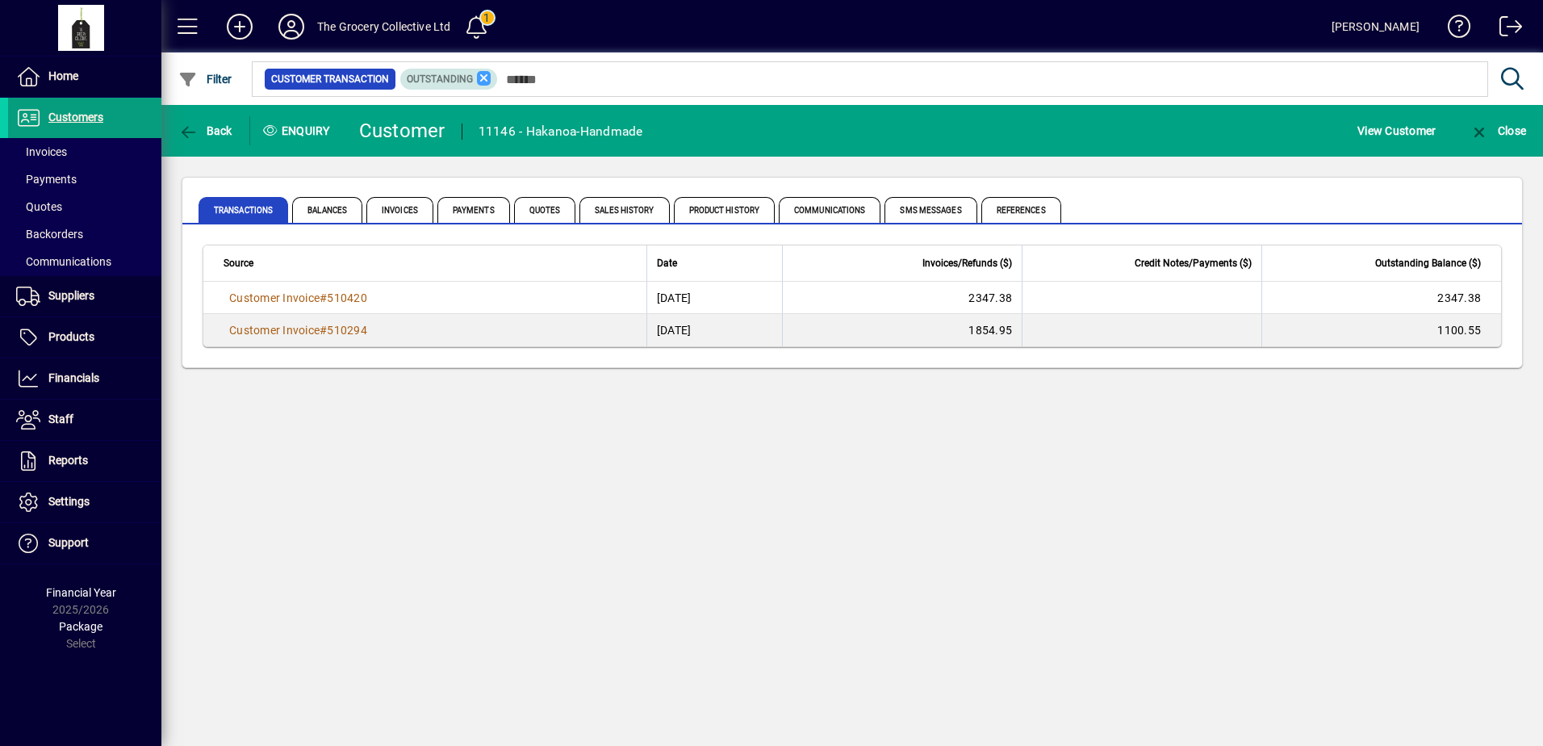
click at [482, 77] on icon at bounding box center [484, 78] width 15 height 15
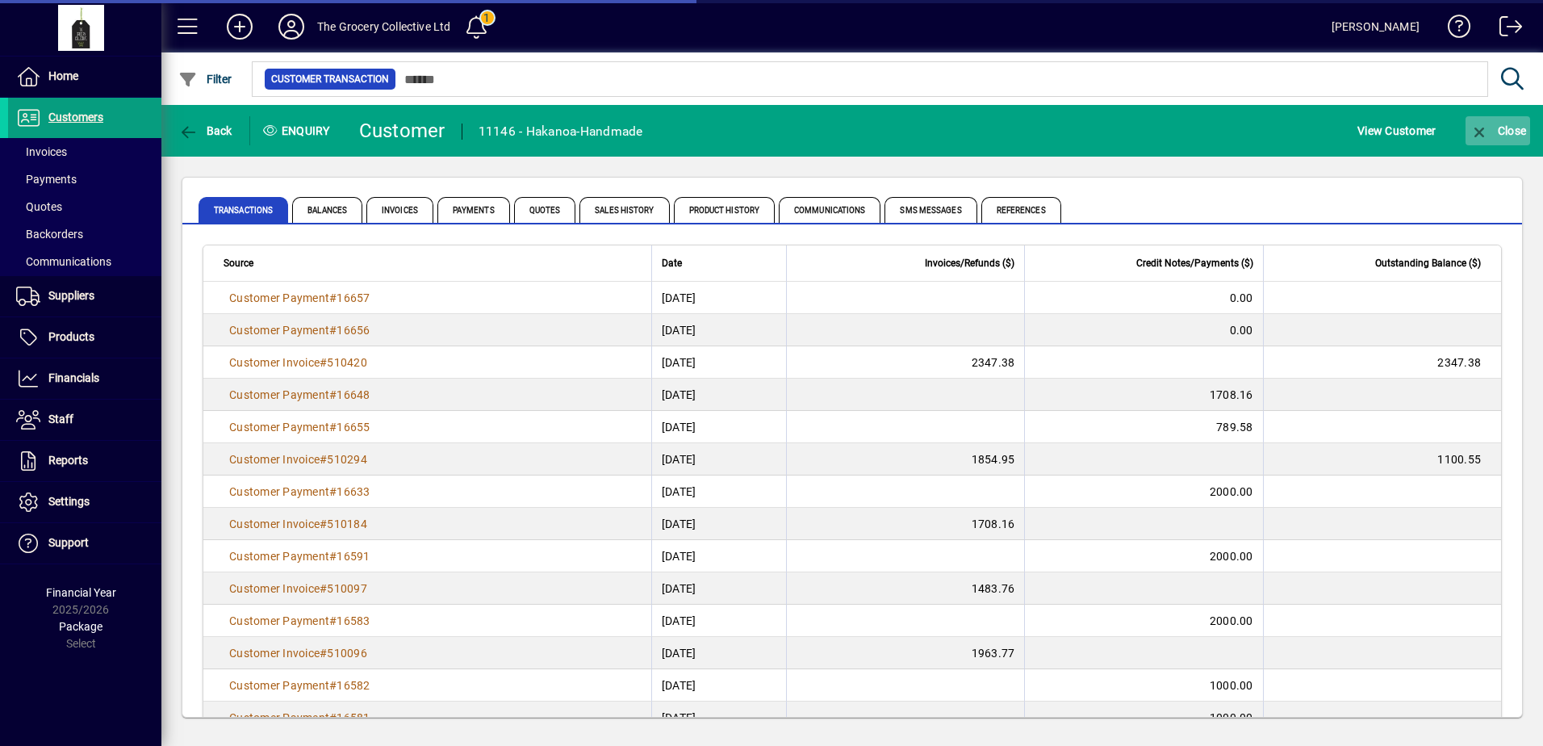
click at [1478, 132] on icon "button" at bounding box center [1480, 132] width 20 height 16
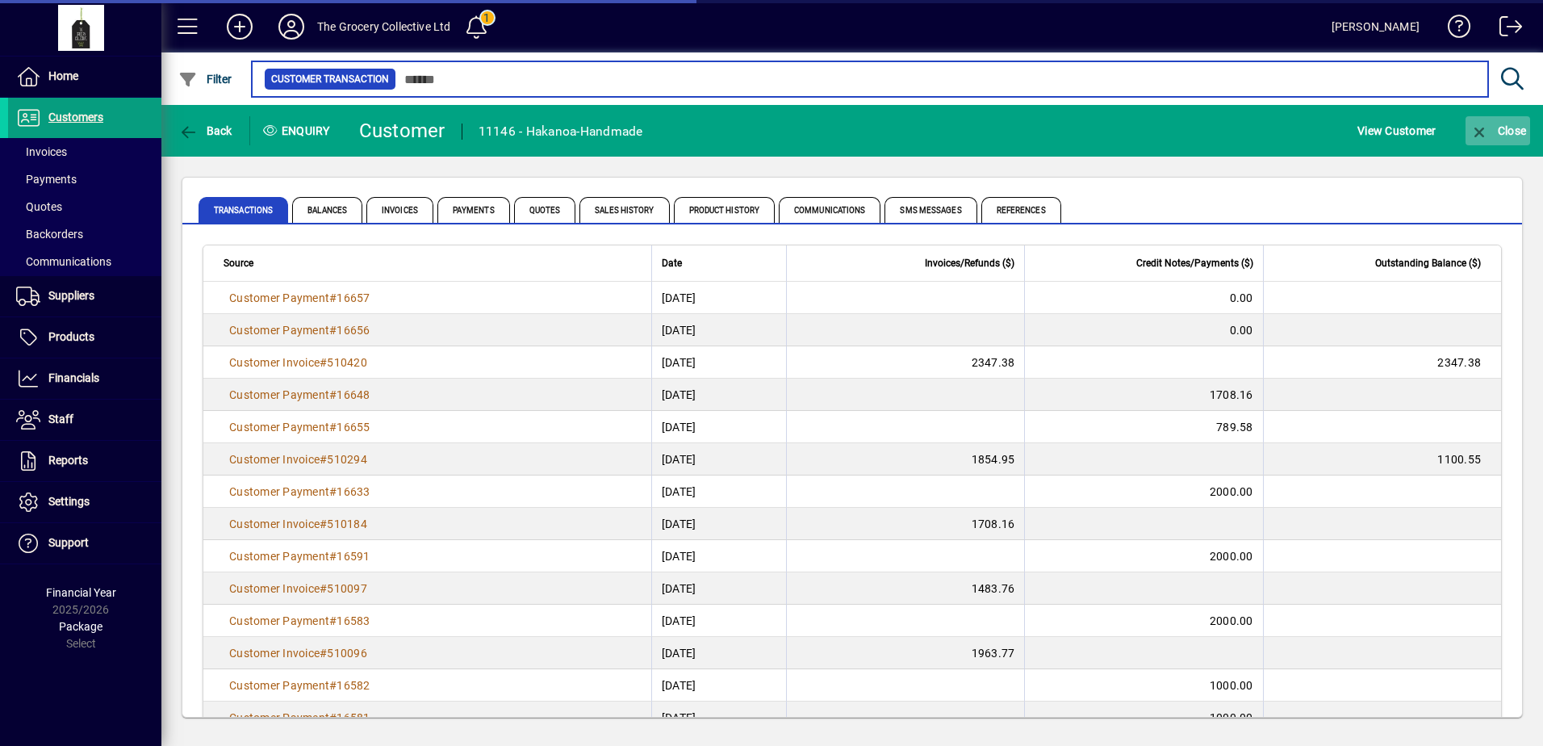
type input "*****"
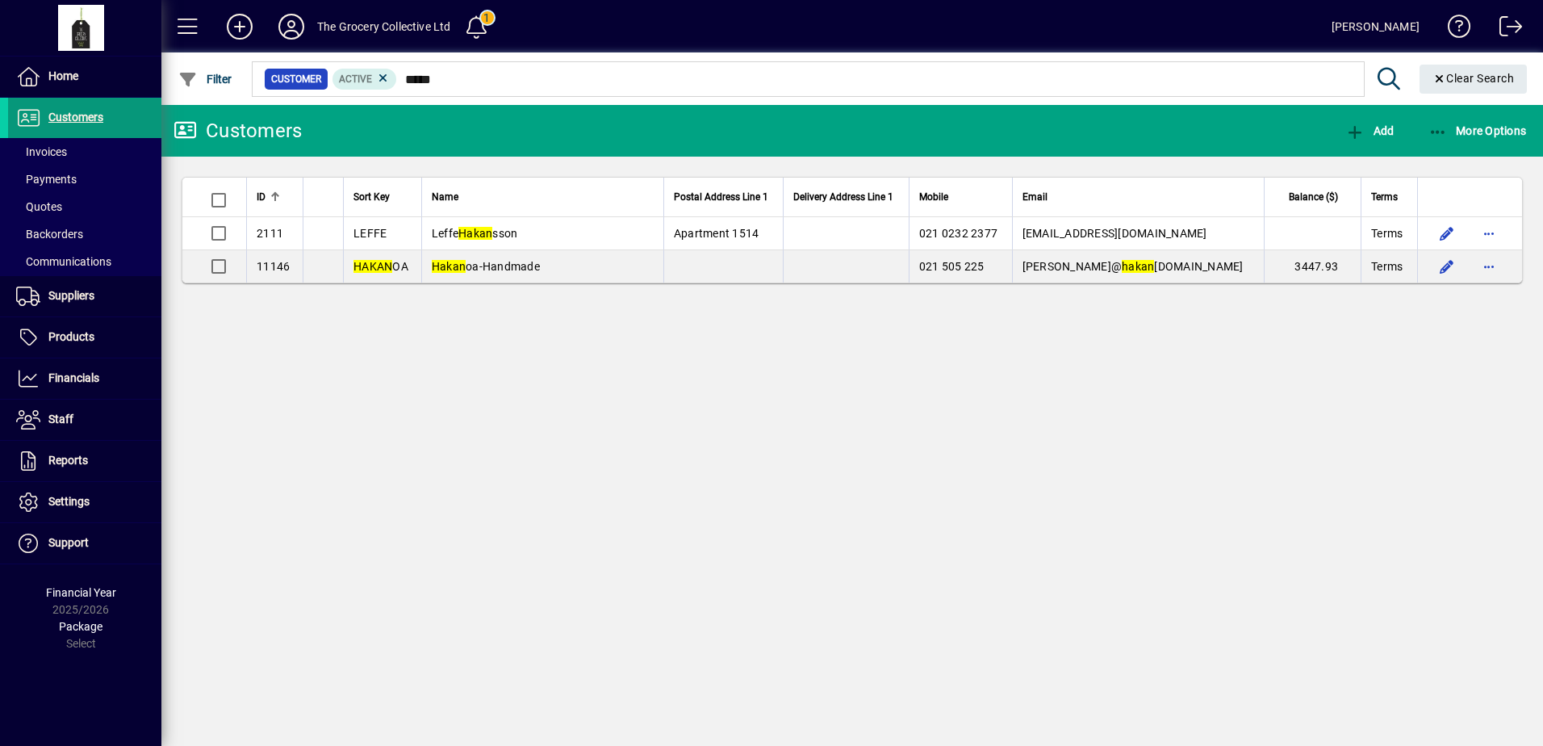
click at [86, 123] on span "Customers" at bounding box center [75, 117] width 55 height 13
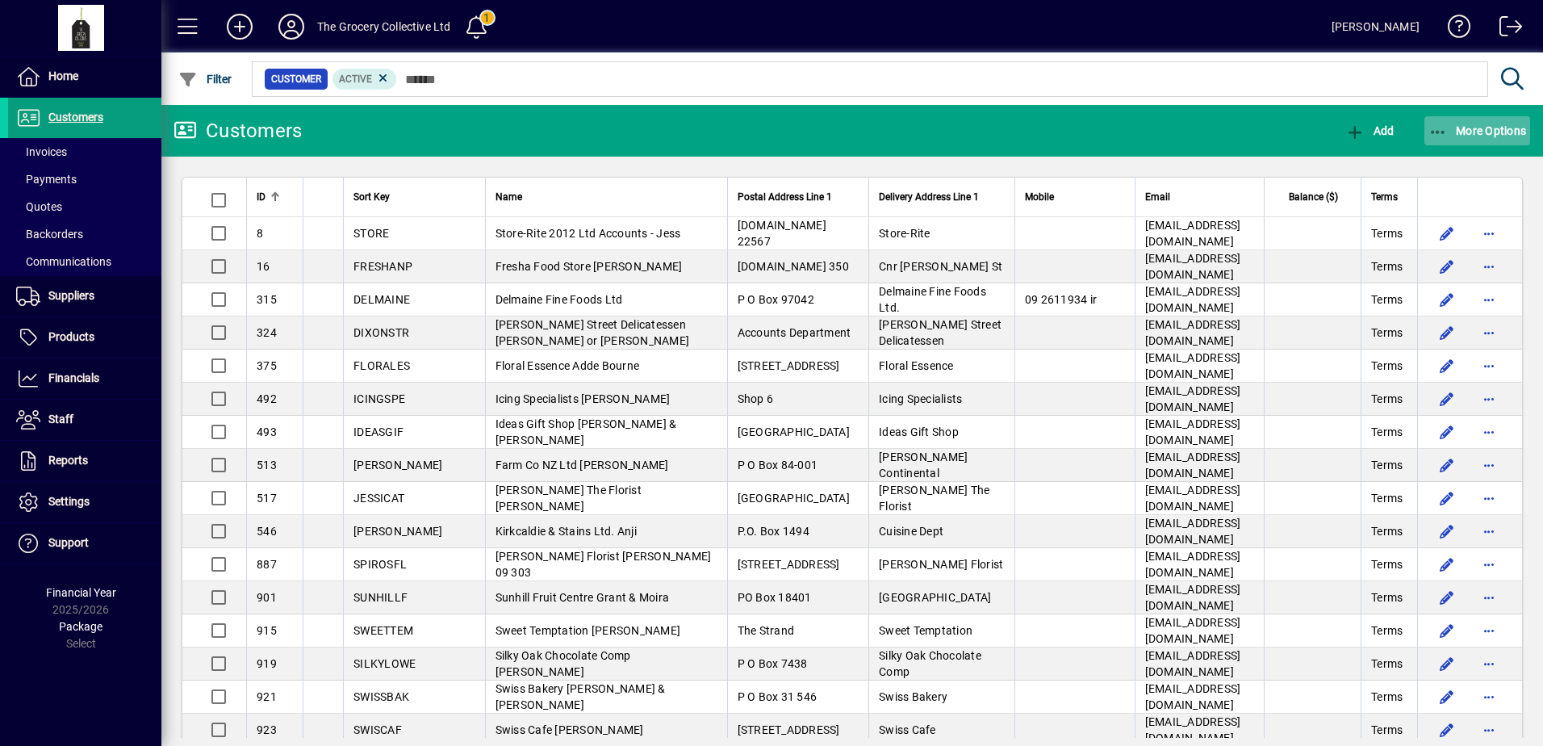
click at [1429, 136] on icon "button" at bounding box center [1439, 132] width 20 height 16
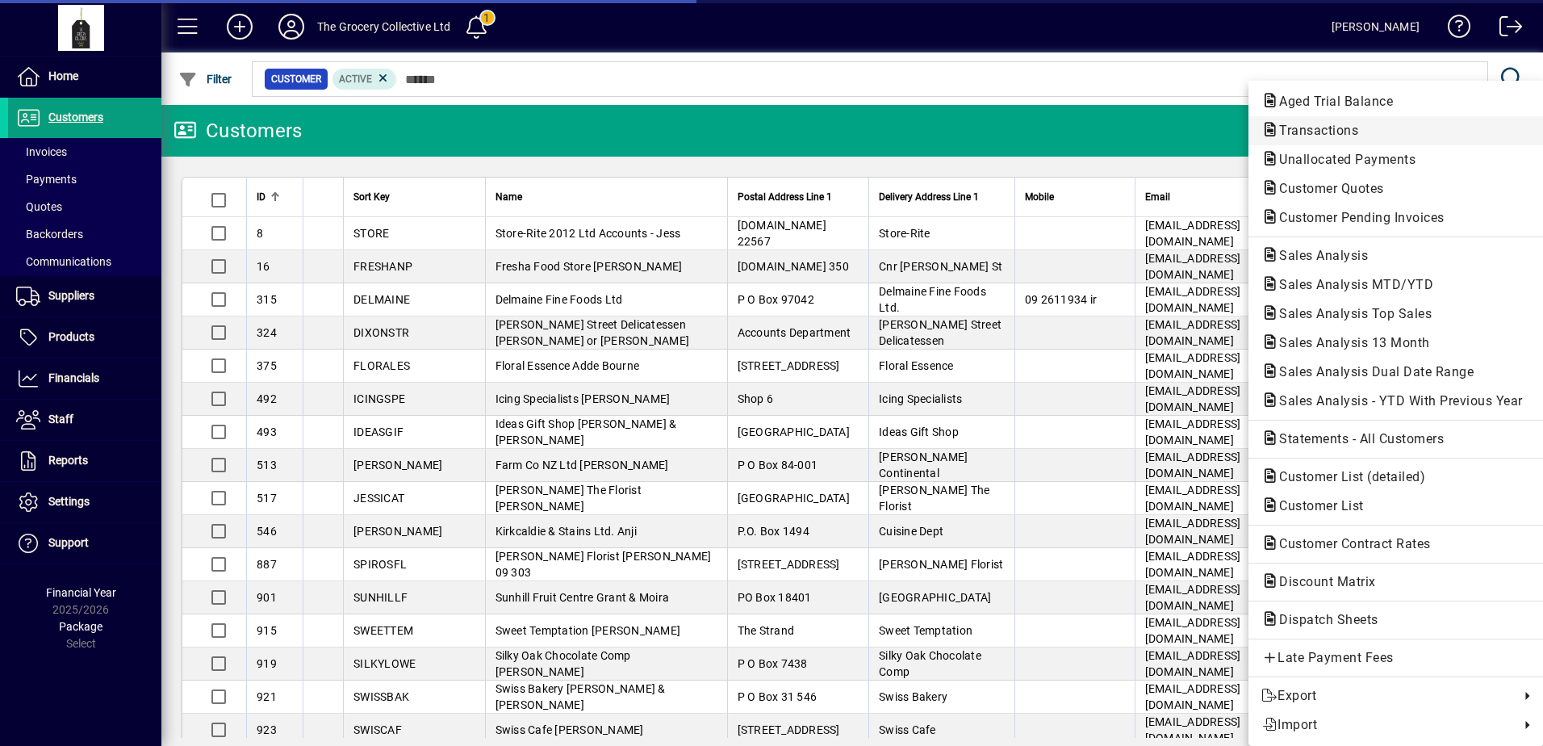
click at [1352, 137] on span "Transactions" at bounding box center [1314, 130] width 105 height 15
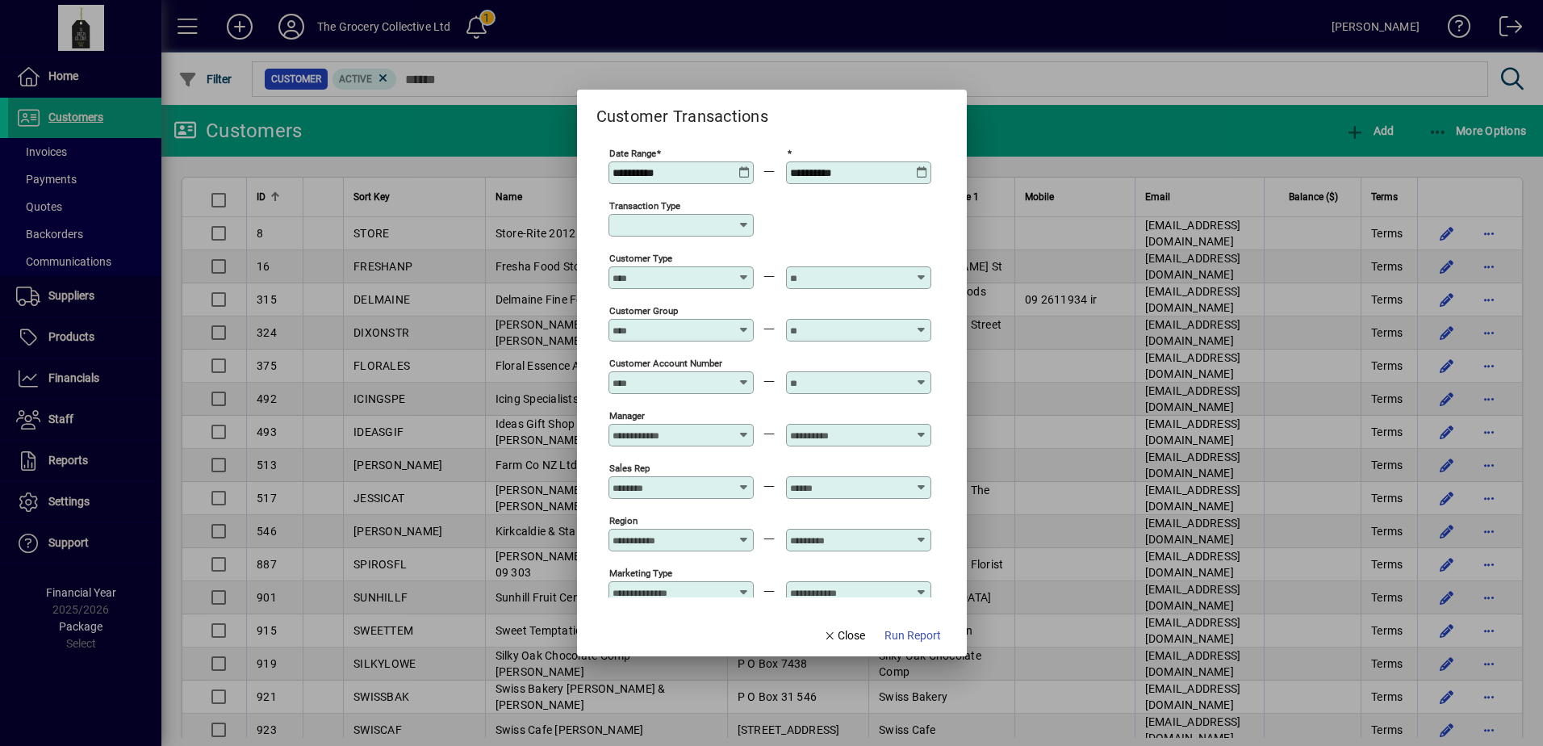
click at [743, 166] on icon at bounding box center [745, 166] width 12 height 0
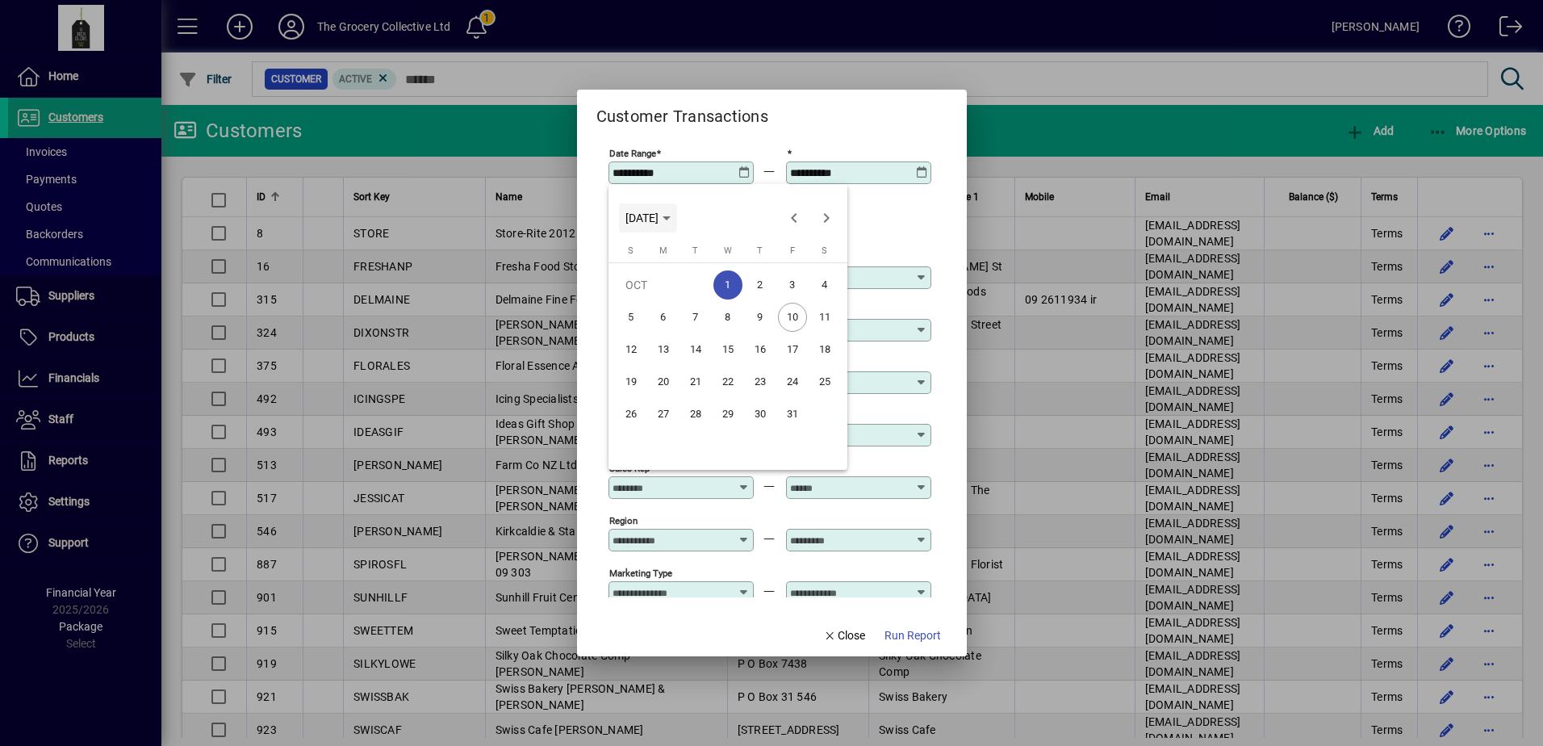
click at [671, 220] on icon "Choose month and year" at bounding box center [667, 218] width 8 height 4
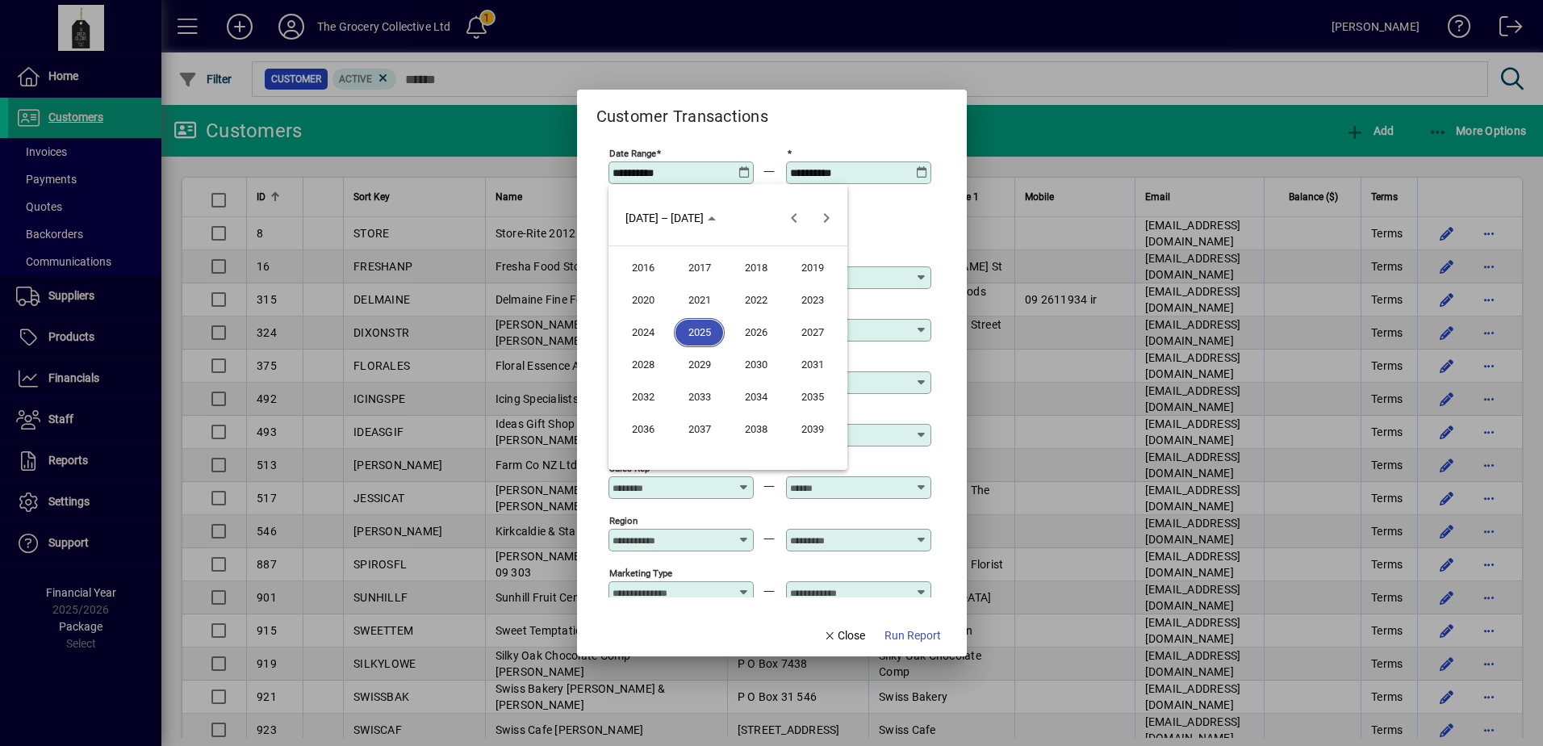
click at [700, 331] on span "2025" at bounding box center [699, 332] width 51 height 29
click at [651, 303] on span "JAN" at bounding box center [642, 300] width 51 height 29
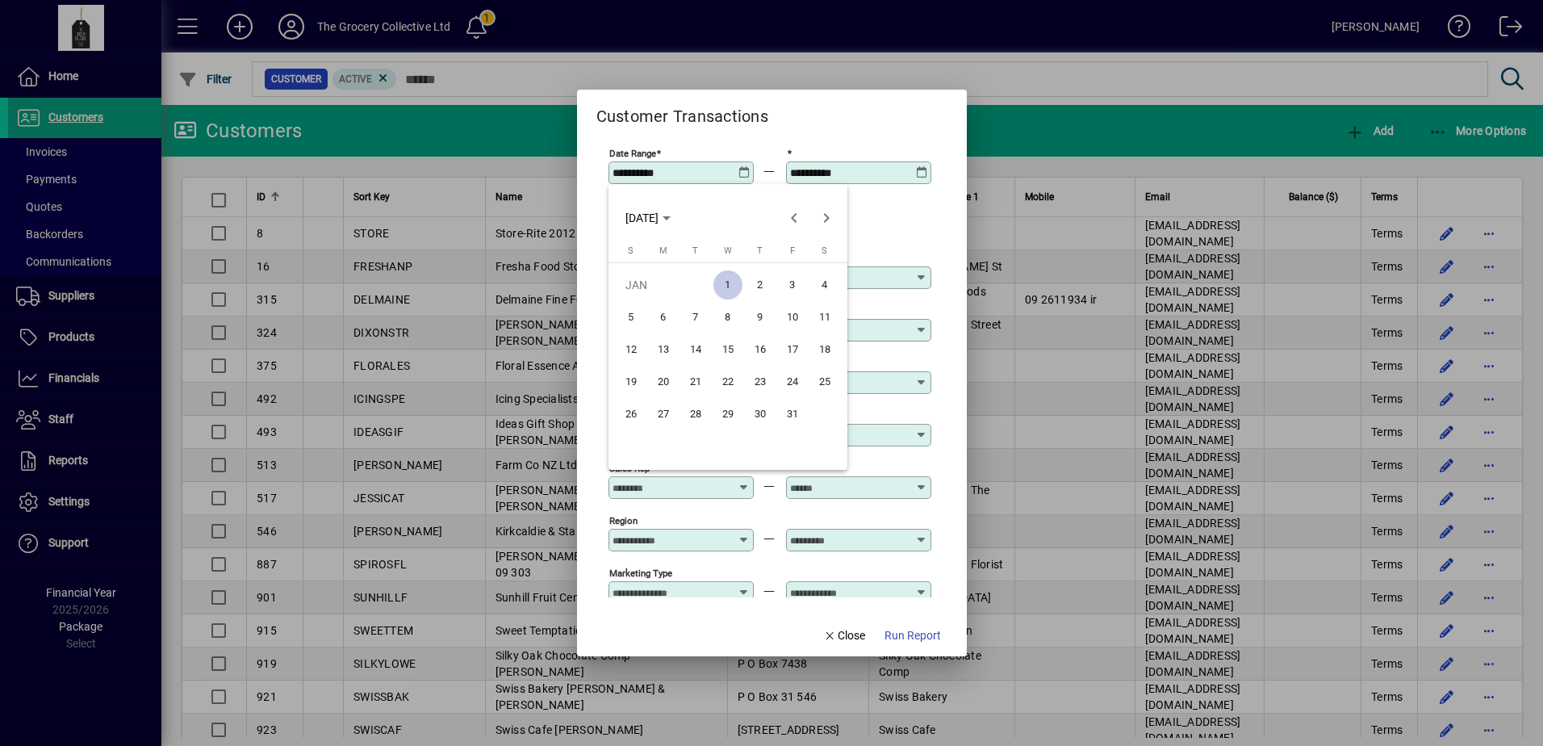
click at [730, 281] on span "1" at bounding box center [727, 284] width 29 height 29
type input "**********"
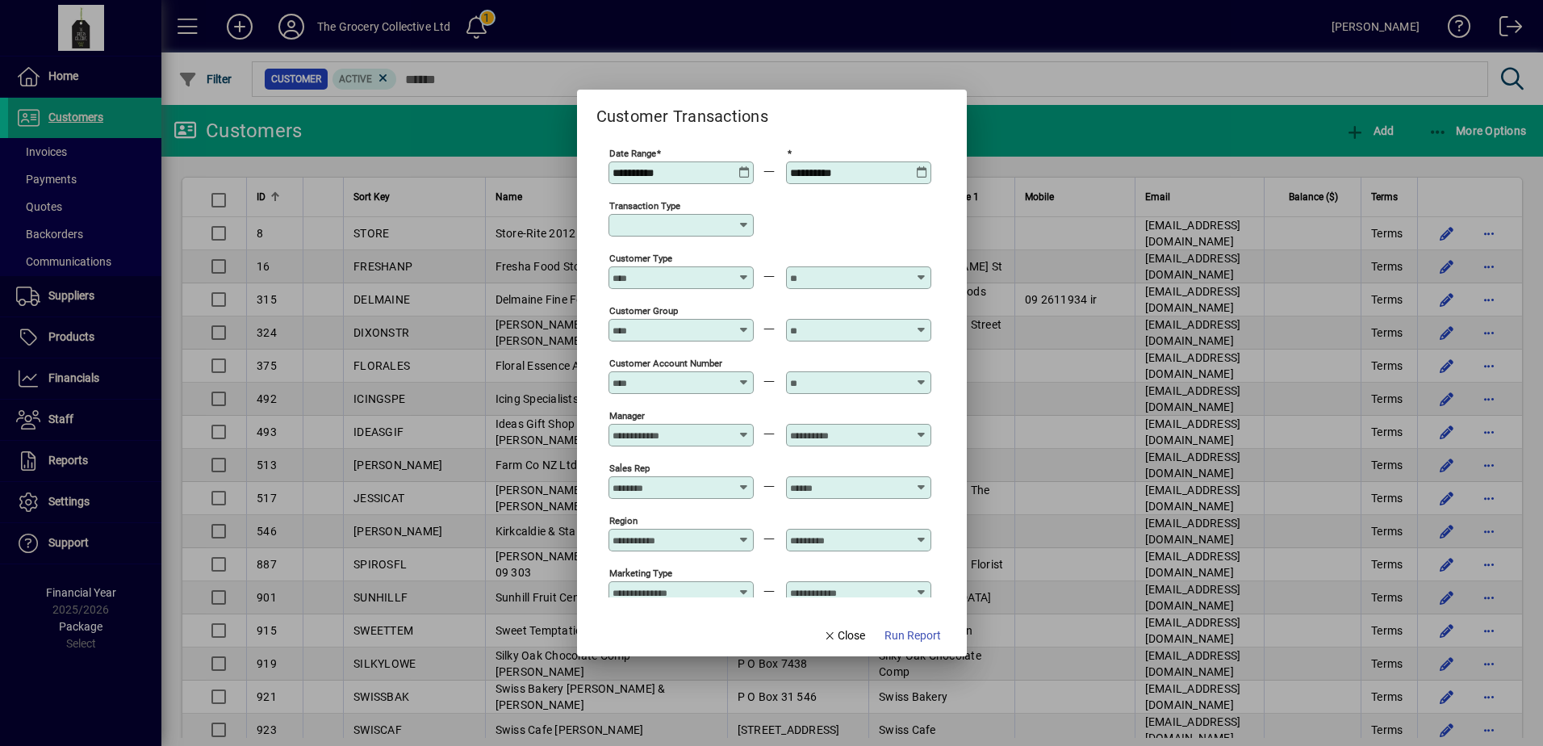
click at [670, 387] on input "Customer Account Number" at bounding box center [672, 382] width 118 height 13
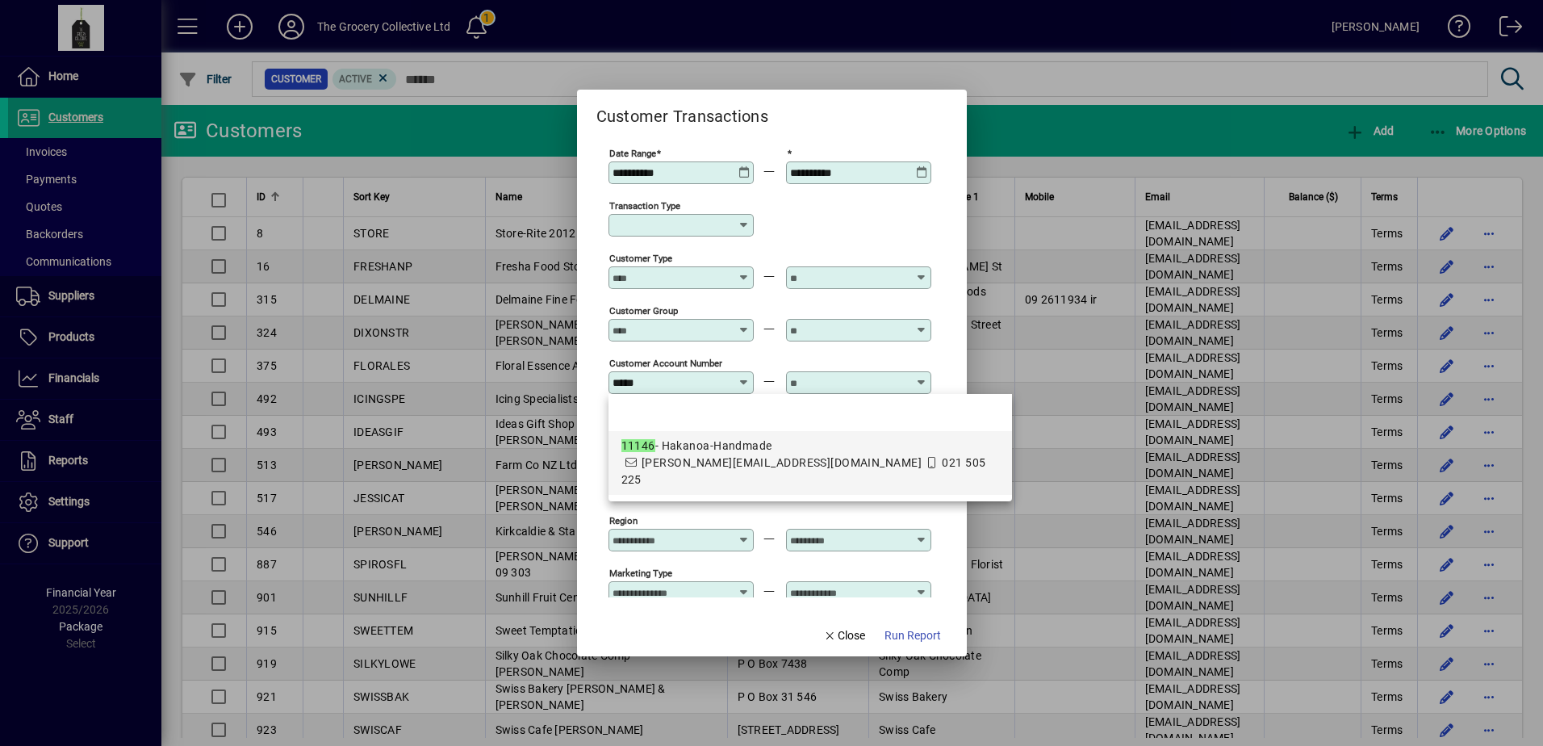
drag, startPoint x: 697, startPoint y: 461, endPoint x: 789, endPoint y: 420, distance: 101.5
click at [699, 459] on span "rebekah@hakanoa-handmade.co.nz" at bounding box center [782, 462] width 280 height 13
type input "**********"
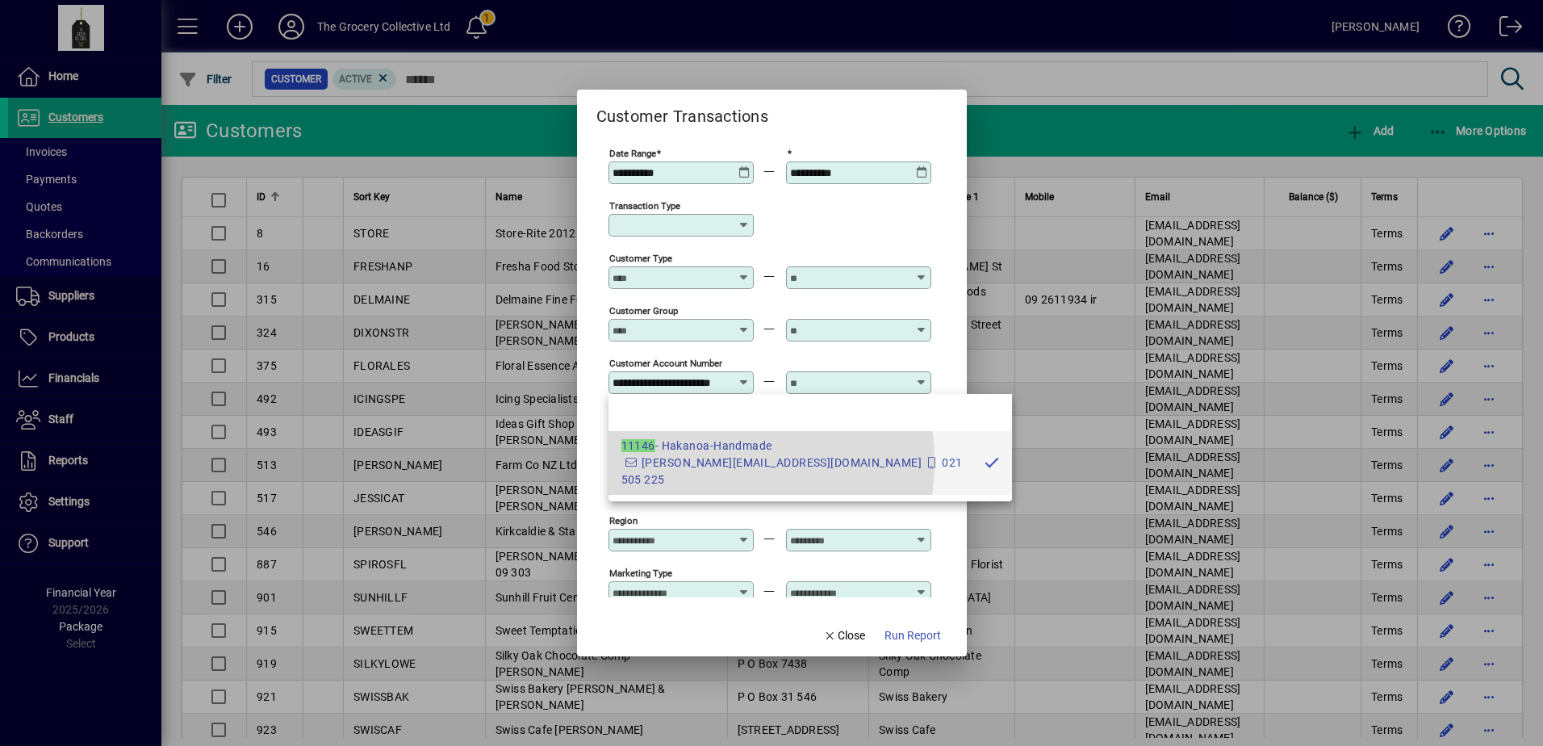
scroll to position [0, 31]
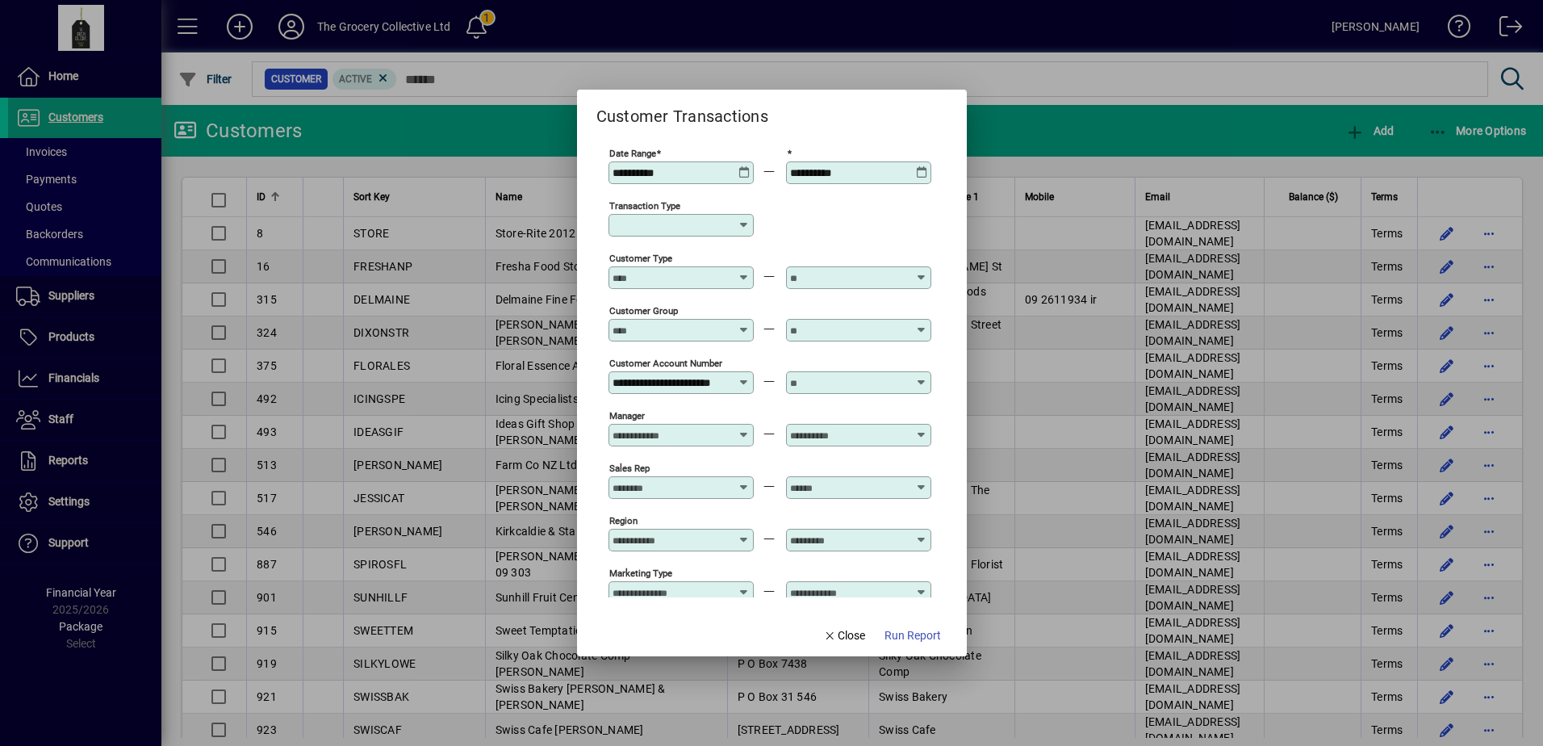
click at [864, 387] on input "text" at bounding box center [849, 382] width 118 height 13
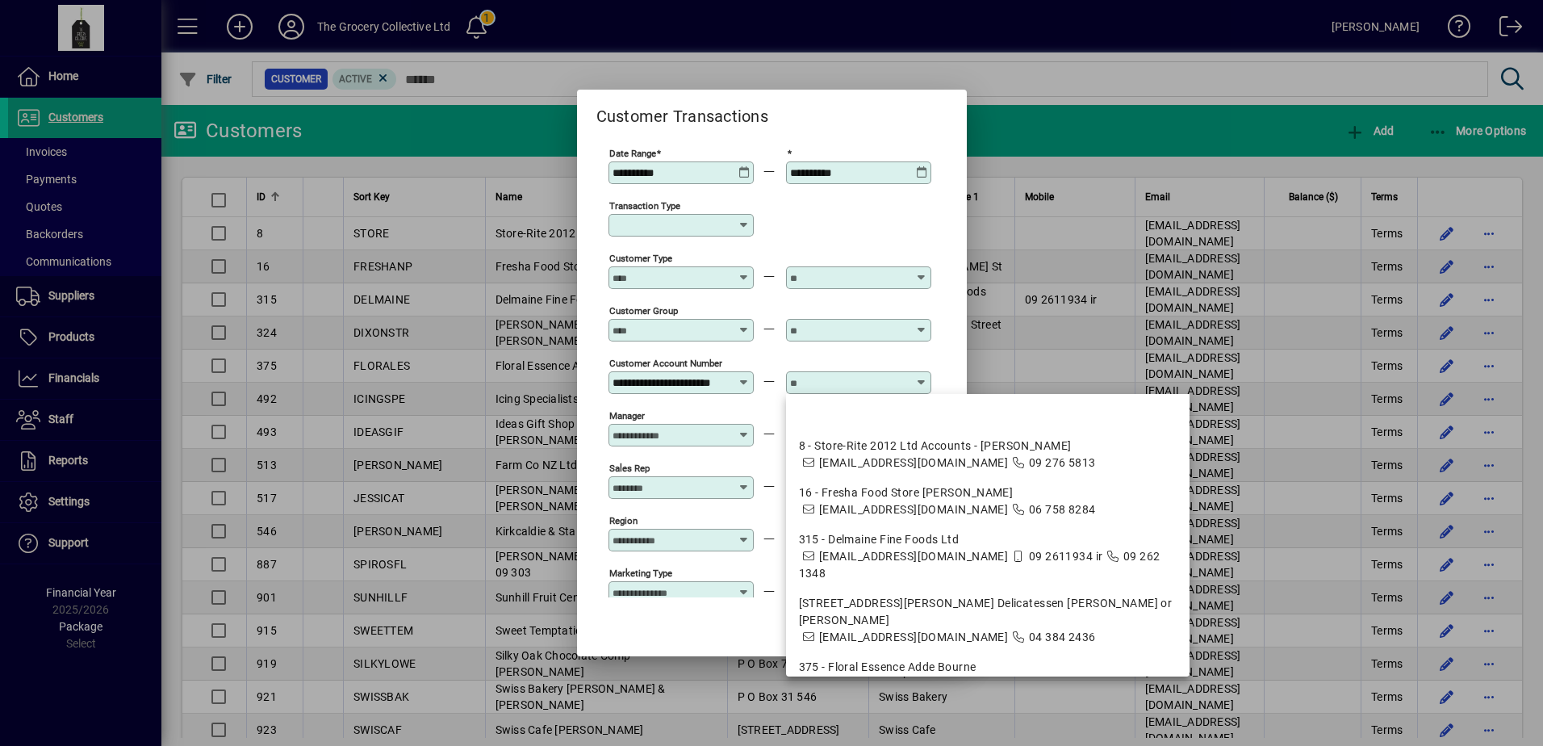
scroll to position [0, 0]
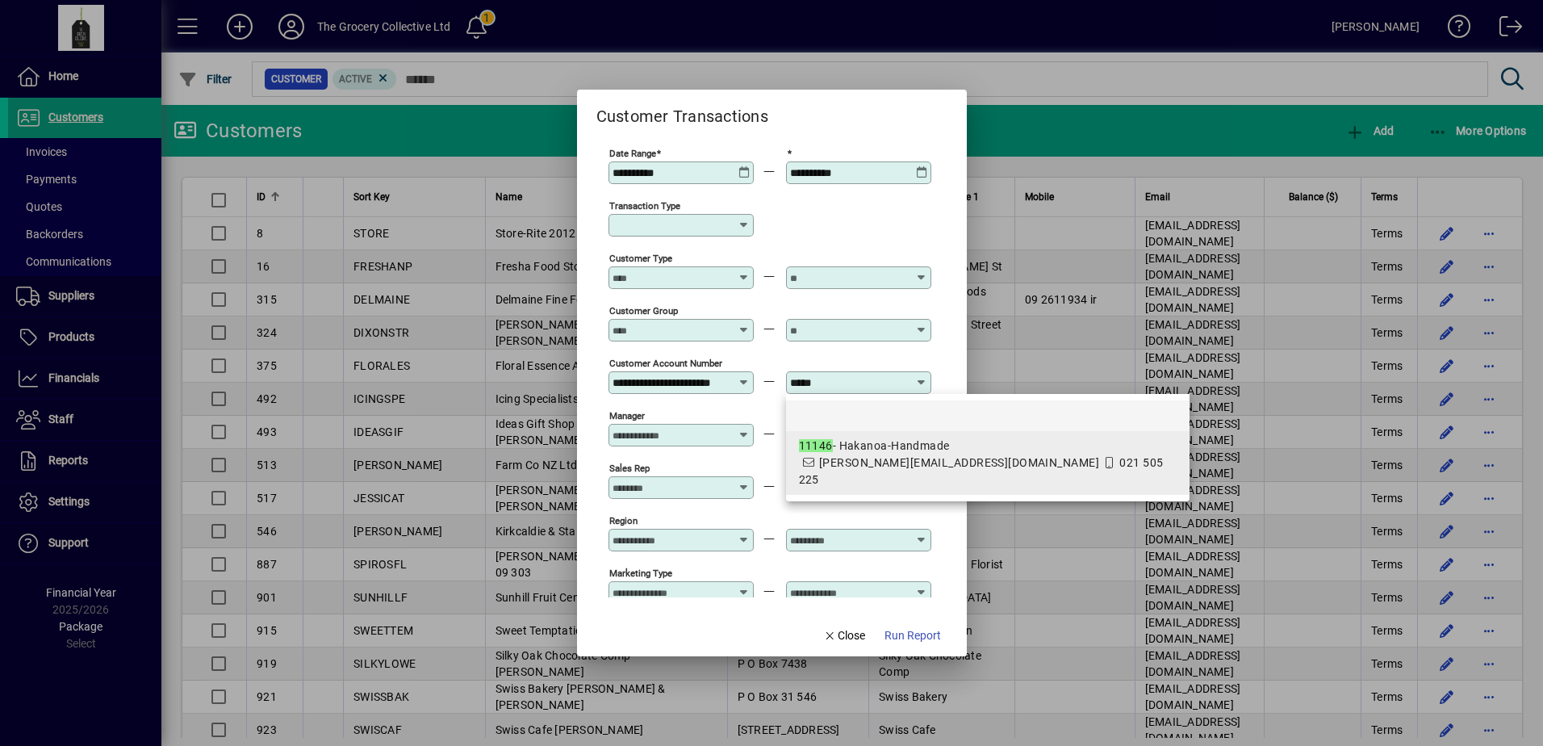
click at [895, 454] on span "11146 - Hakanoa-Handmade rebekah@hakanoa-handmade.co.nz 021 505 225" at bounding box center [988, 462] width 378 height 51
type input "**********"
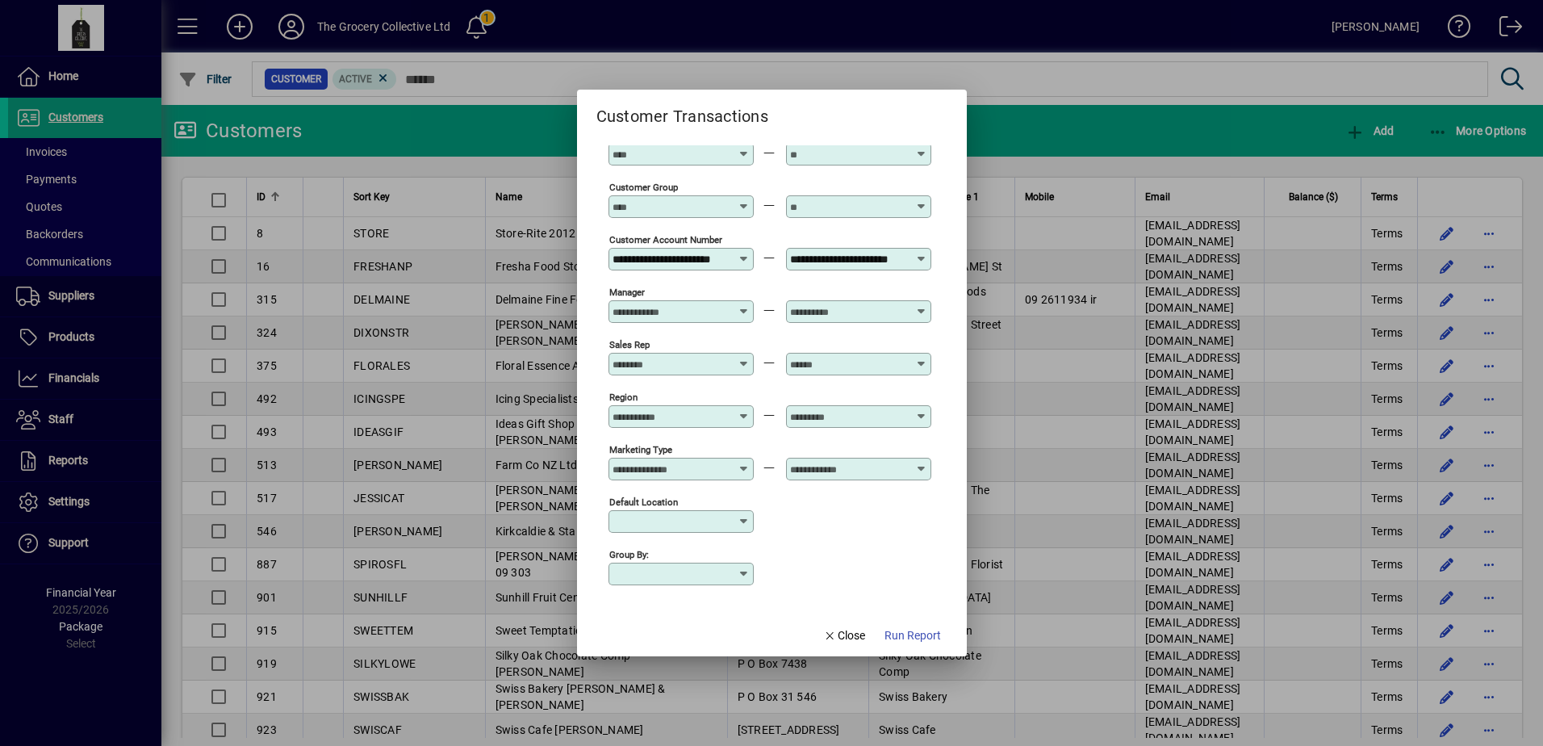
scroll to position [128, 0]
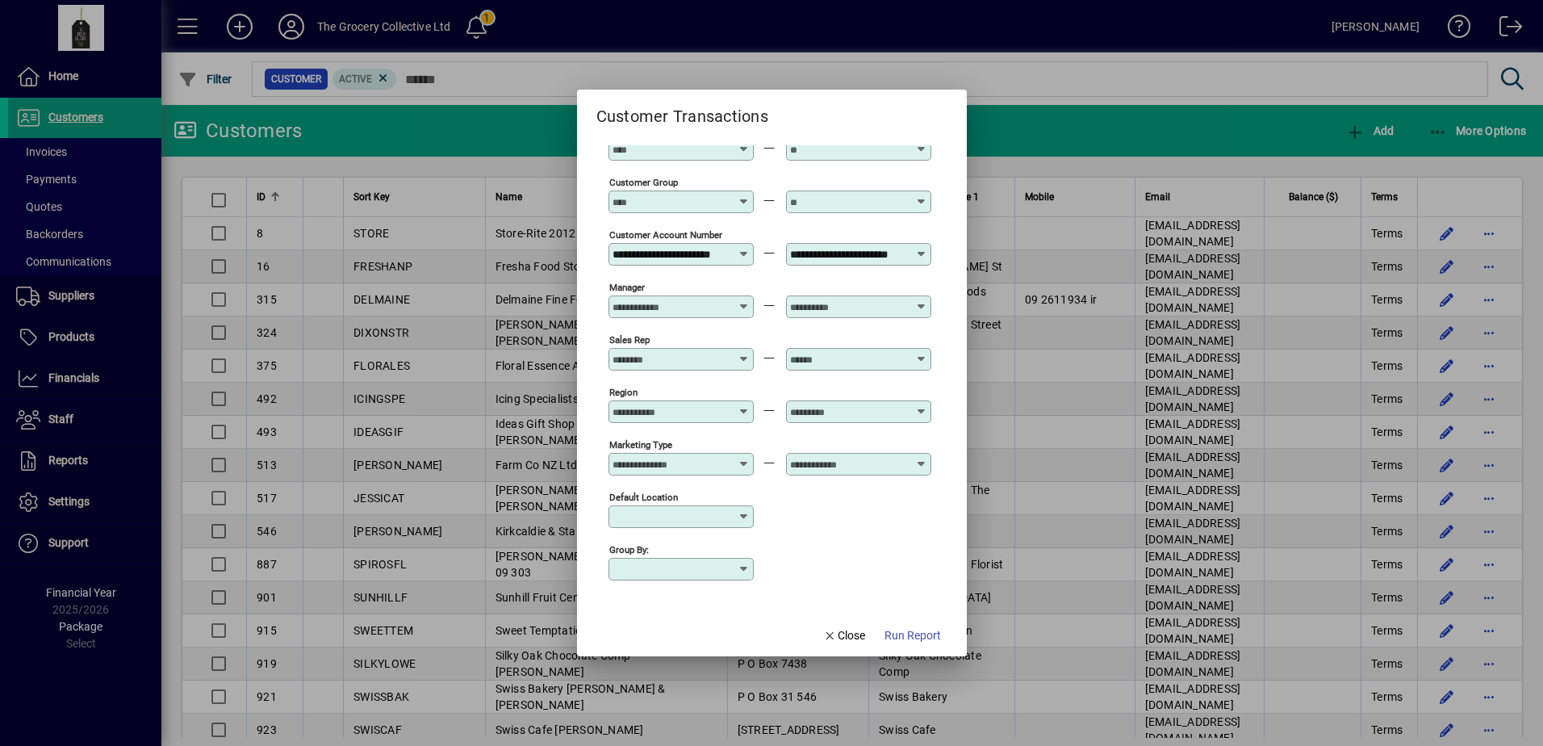
click at [723, 569] on input "Group by:" at bounding box center [675, 569] width 125 height 13
click at [688, 631] on div "Account" at bounding box center [667, 632] width 92 height 17
type input "*******"
click at [899, 642] on span "Run Report" at bounding box center [913, 635] width 56 height 17
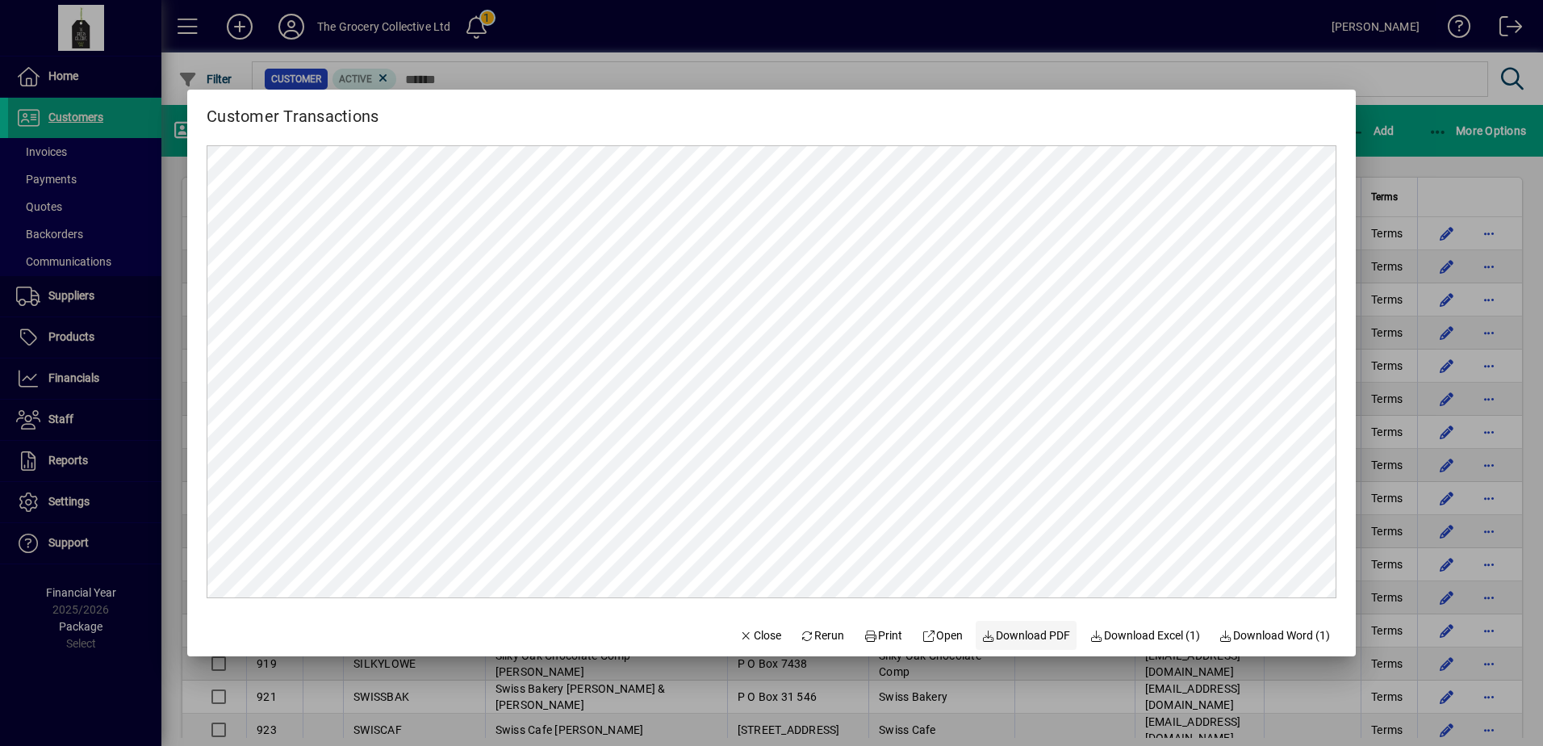
click at [1031, 634] on span "Download PDF" at bounding box center [1026, 635] width 89 height 17
click at [760, 635] on span "Close" at bounding box center [760, 635] width 42 height 17
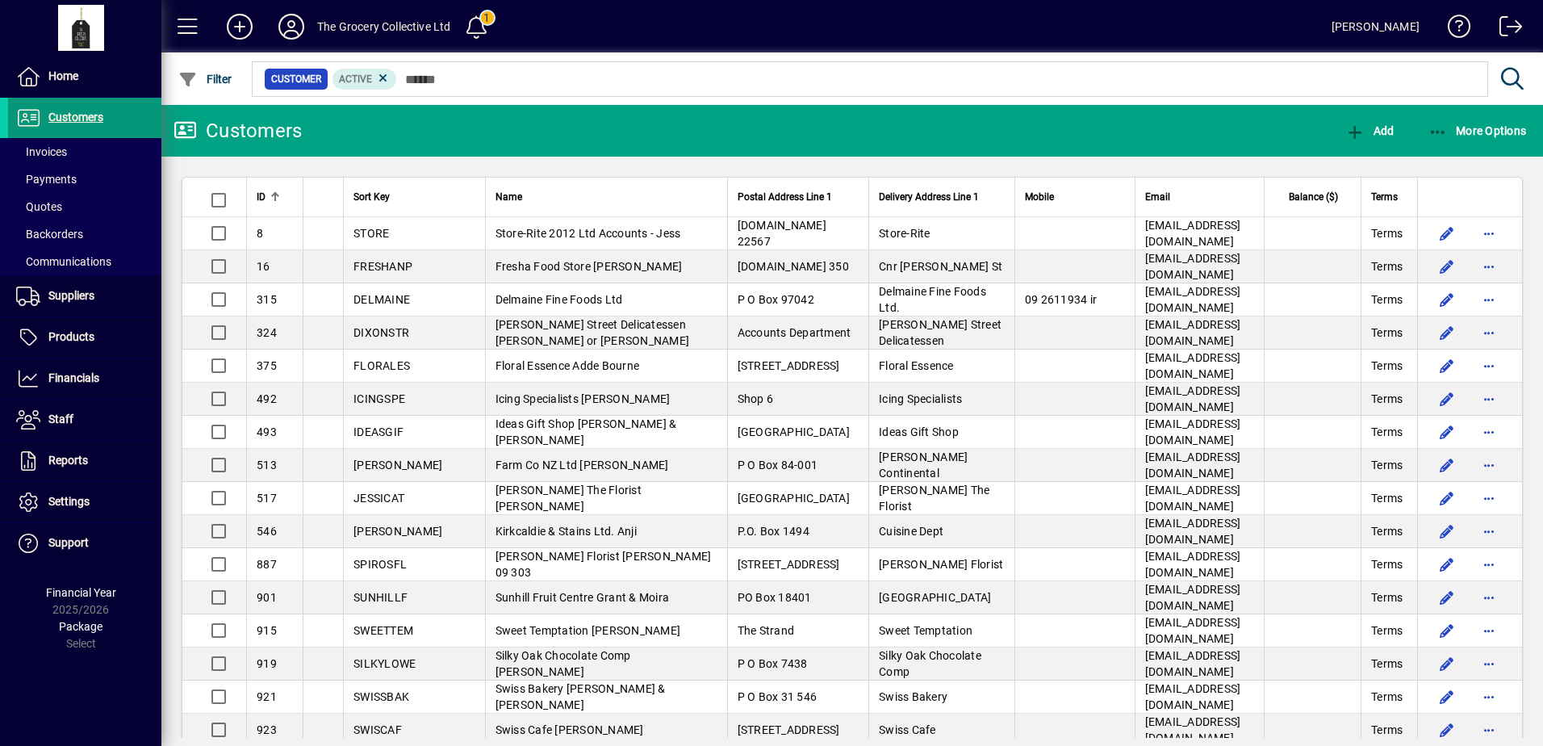
click at [101, 119] on span "Customers" at bounding box center [75, 117] width 55 height 13
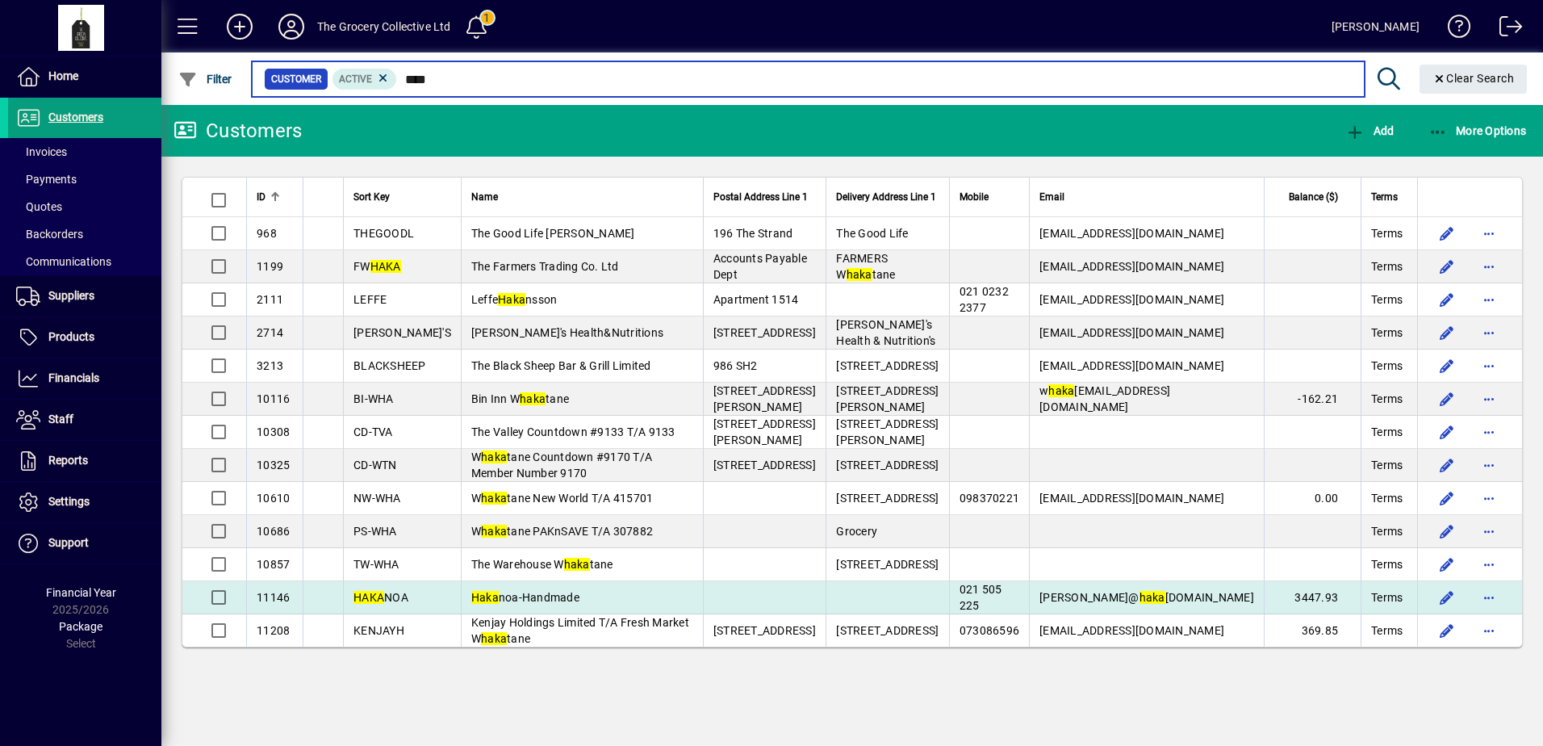
type input "****"
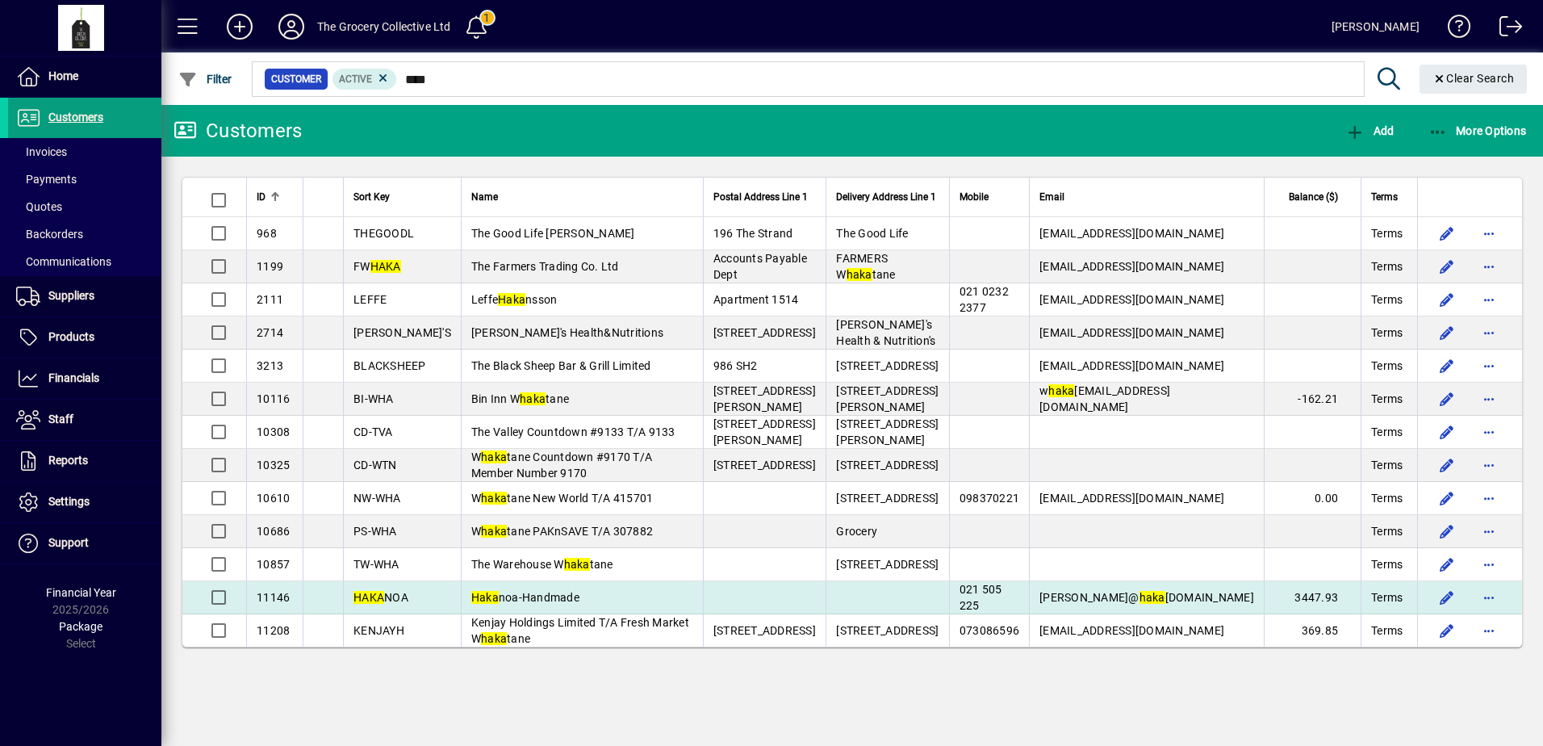
click at [555, 601] on td "Haka noa-Handmade" at bounding box center [582, 597] width 242 height 33
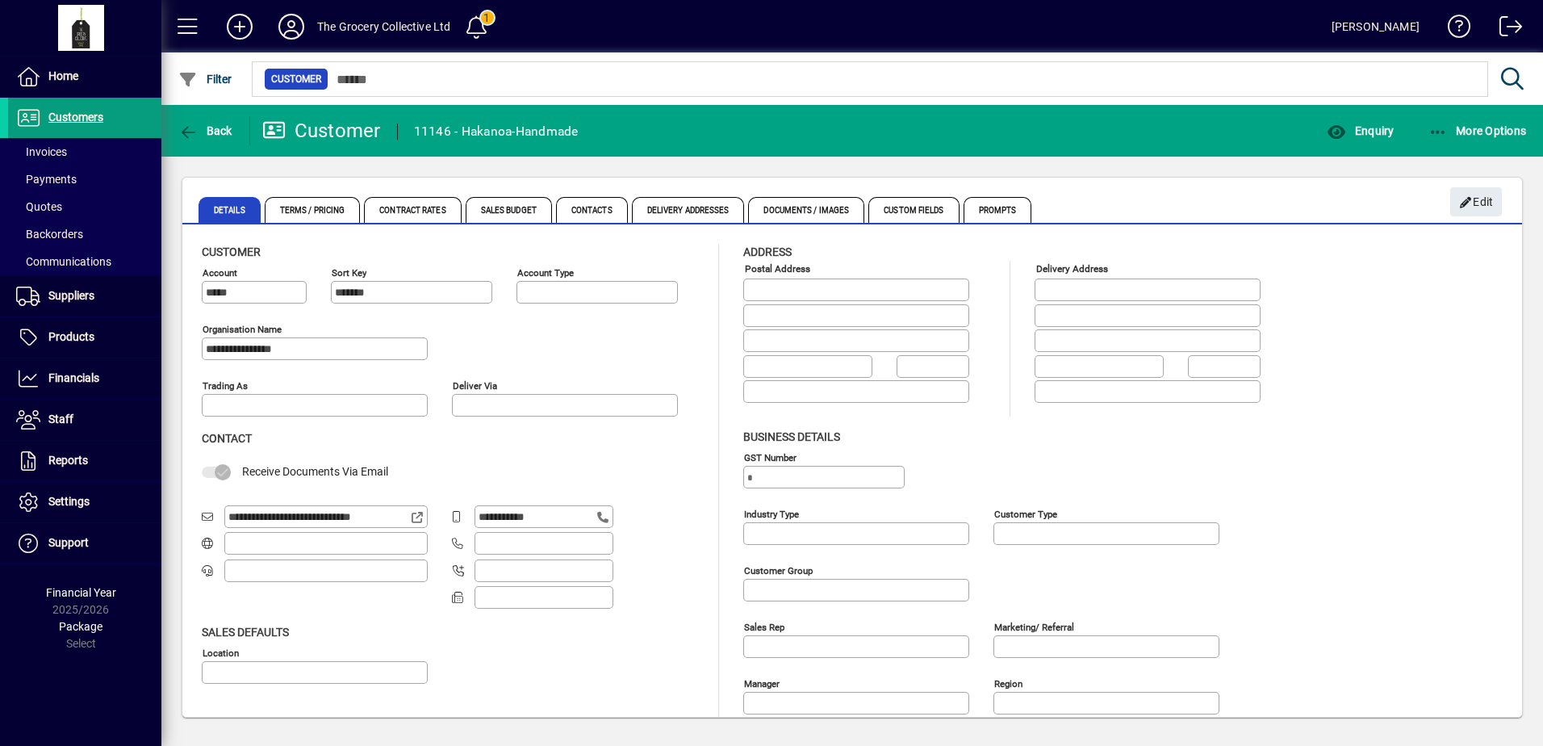
type input "**********"
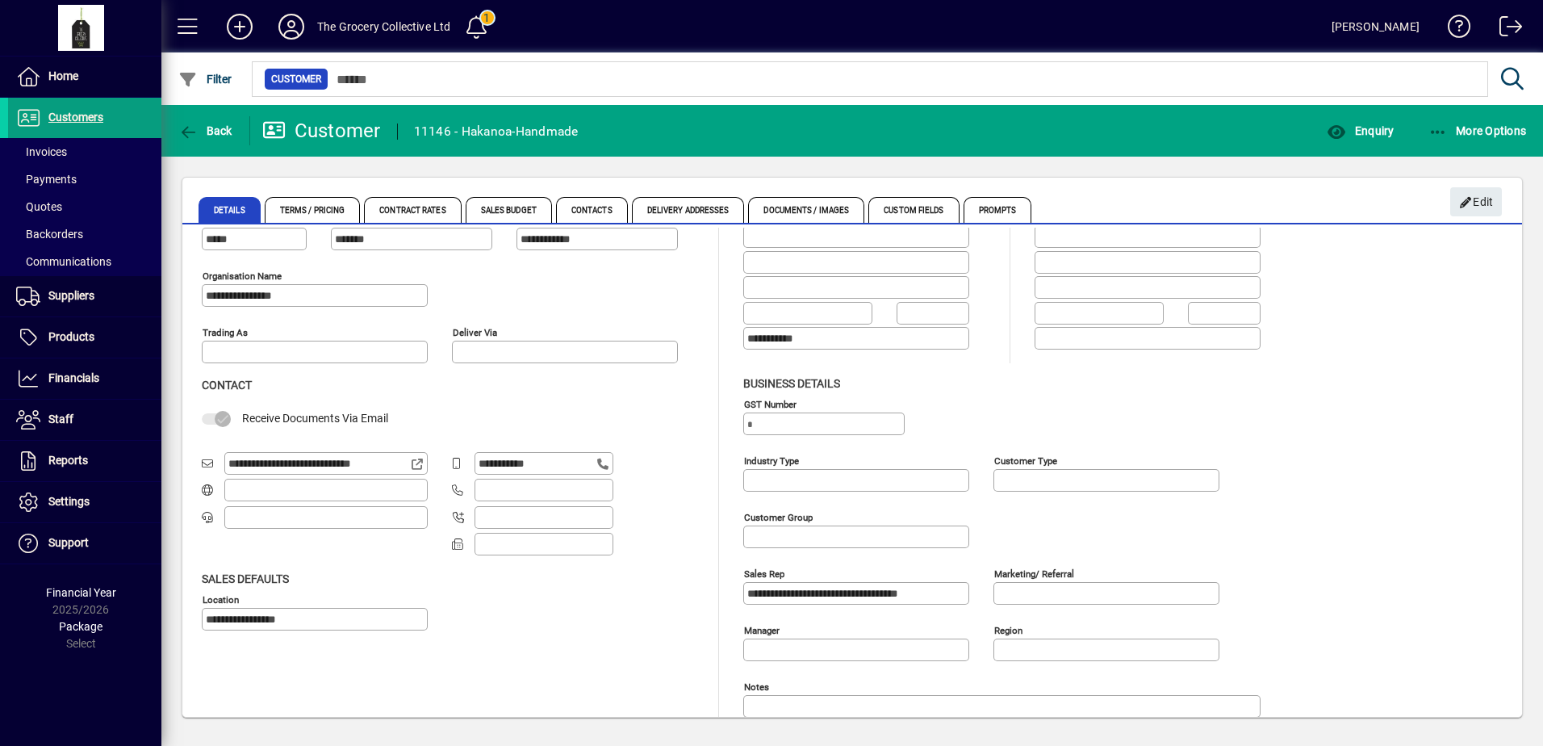
scroll to position [76, 0]
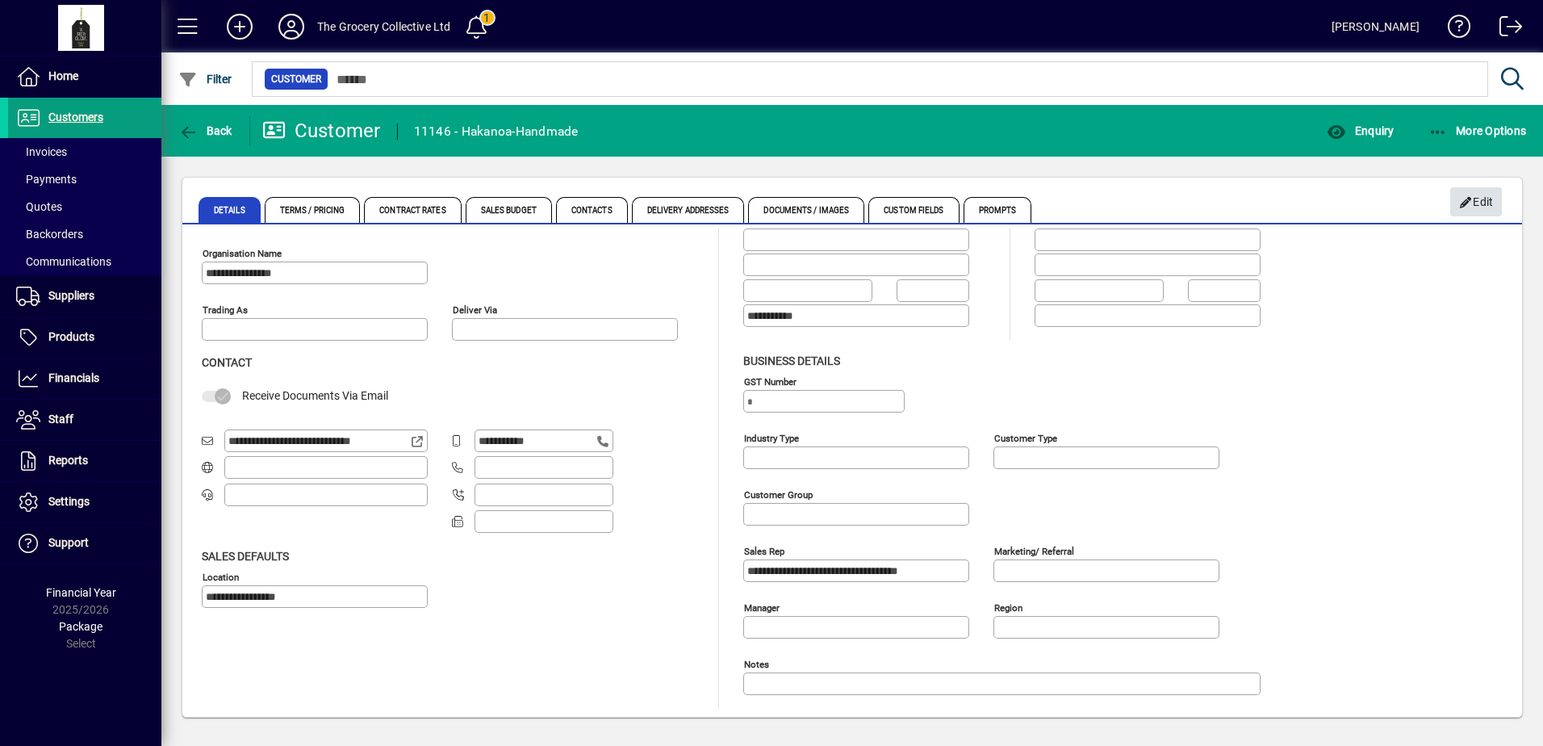
click at [1473, 201] on span "Edit" at bounding box center [1476, 202] width 35 height 27
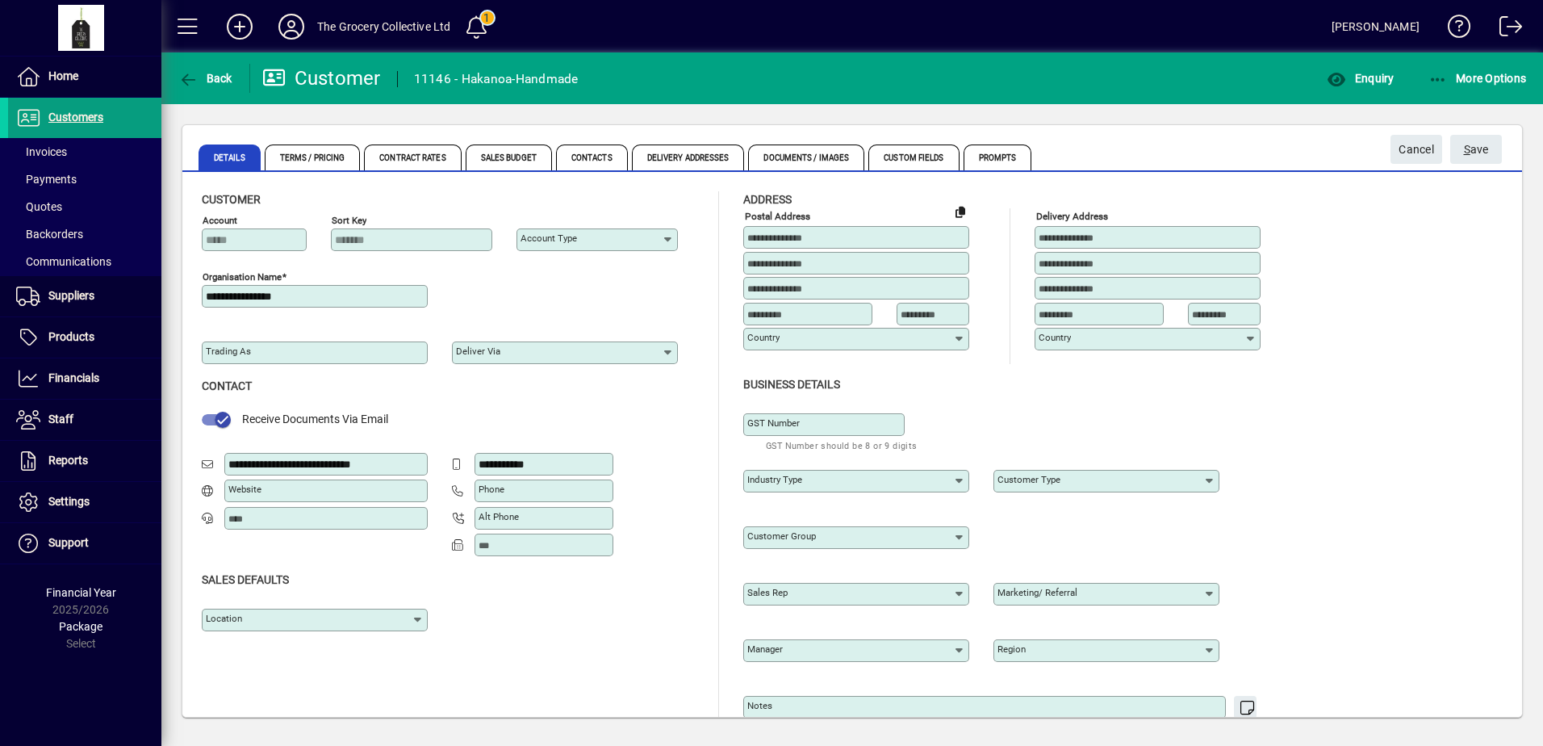
type input "**********"
drag, startPoint x: 270, startPoint y: 465, endPoint x: 217, endPoint y: 471, distance: 52.8
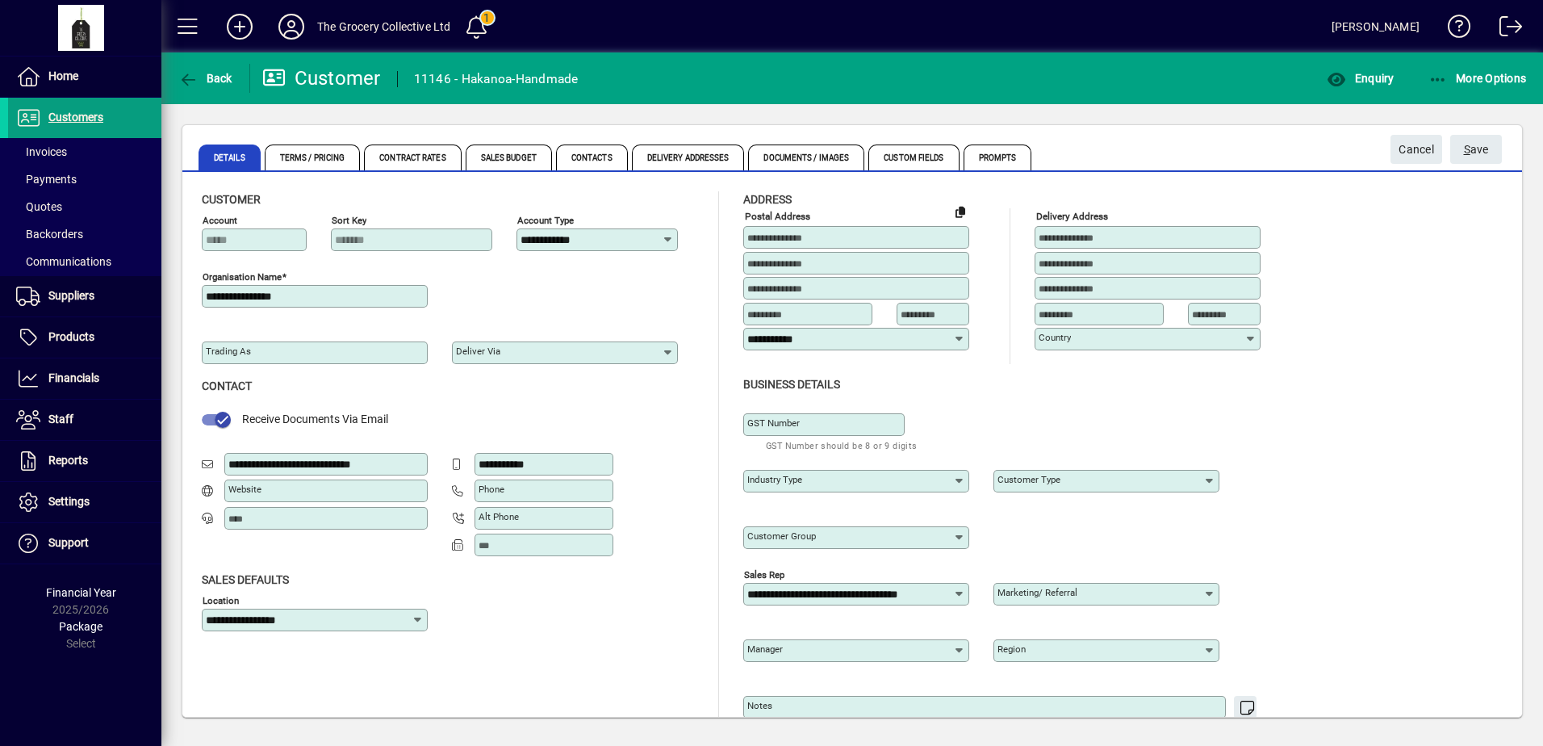
click at [217, 471] on div "**********" at bounding box center [315, 465] width 226 height 24
type input "**********"
click at [1467, 157] on span "S ave" at bounding box center [1476, 149] width 25 height 27
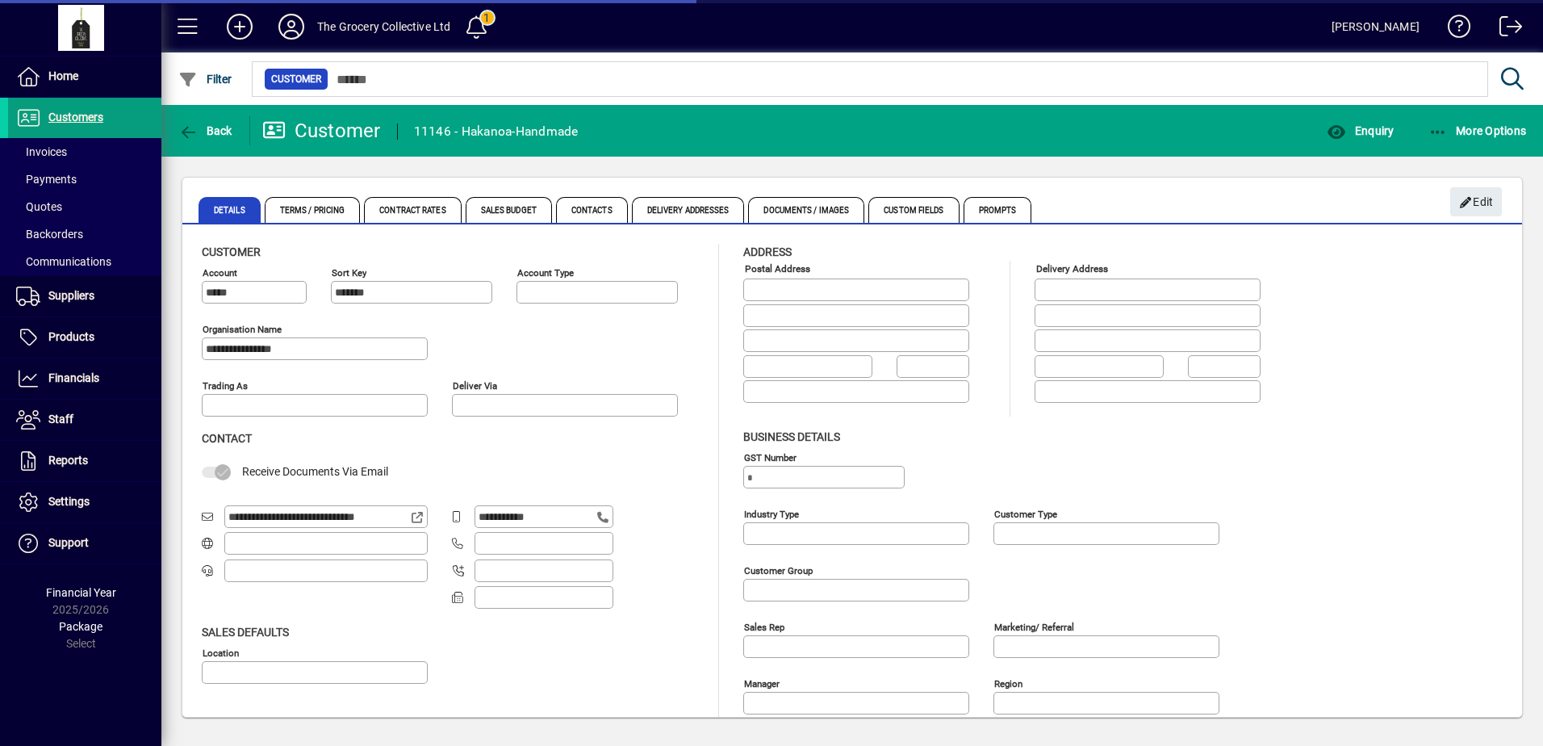
type input "**********"
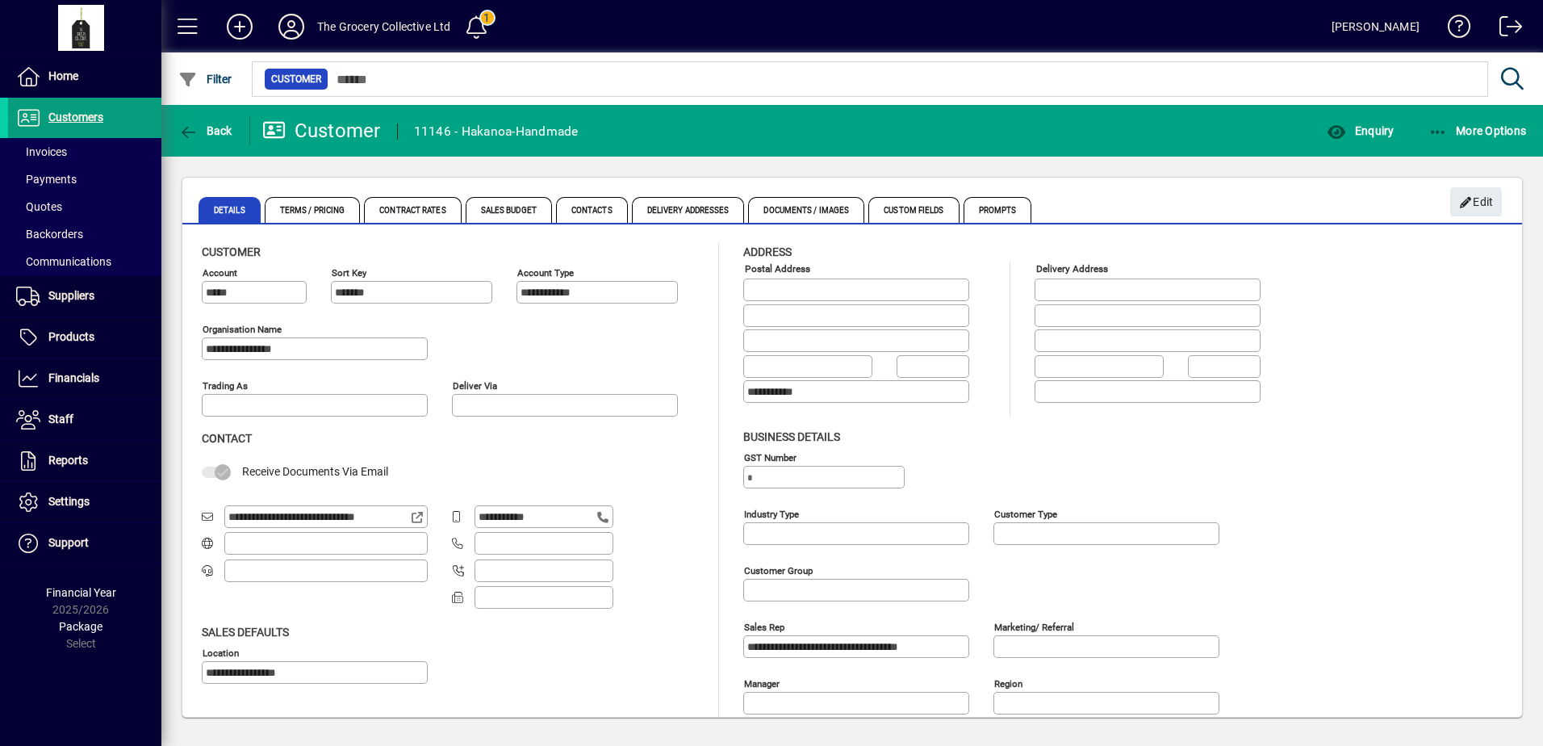
scroll to position [0, 11]
drag, startPoint x: 227, startPoint y: 517, endPoint x: 418, endPoint y: 530, distance: 191.7
click at [418, 530] on app-field "**********" at bounding box center [315, 518] width 226 height 27
click at [96, 123] on span "Customers" at bounding box center [55, 117] width 95 height 19
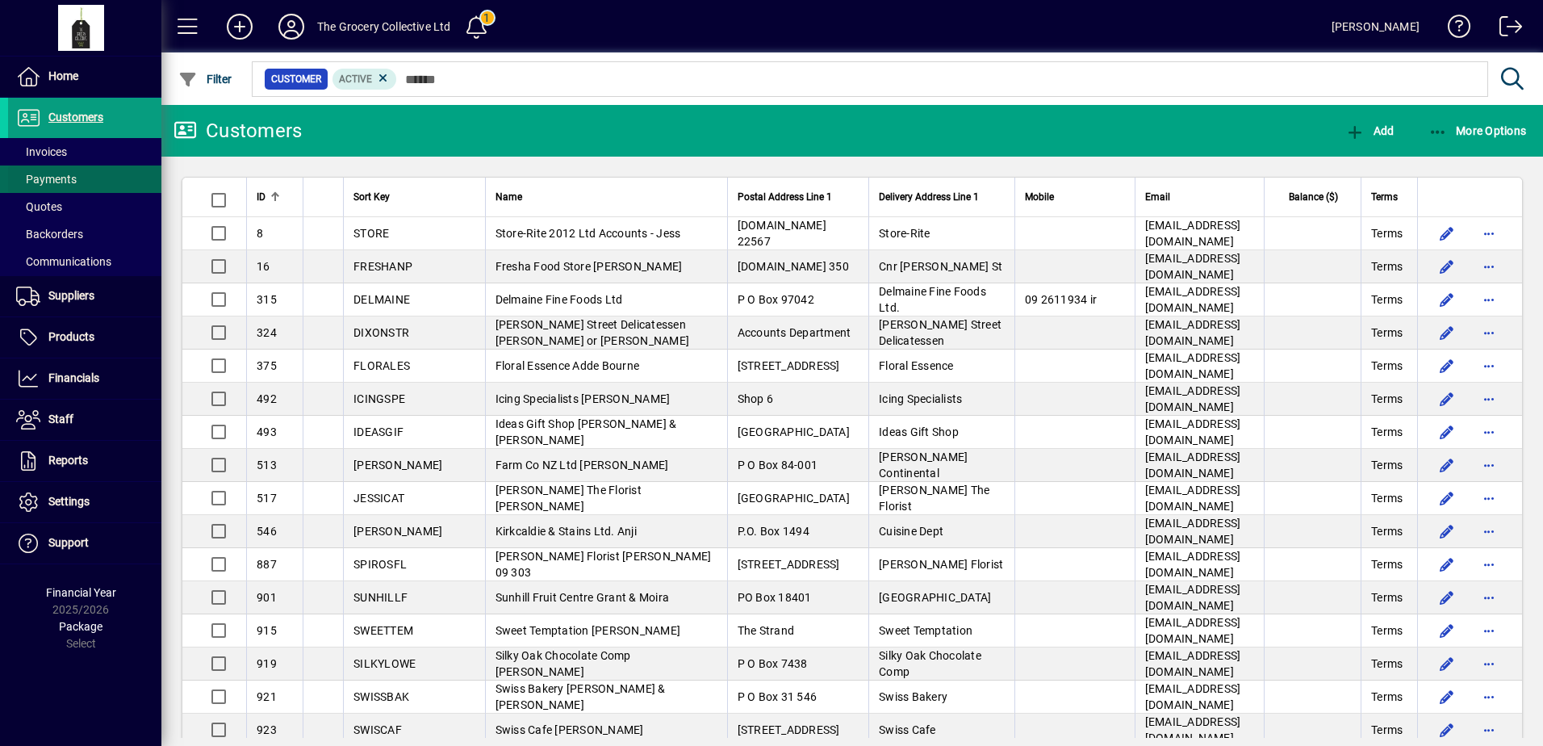
drag, startPoint x: 67, startPoint y: 150, endPoint x: 62, endPoint y: 170, distance: 20.8
click at [67, 150] on span "Invoices" at bounding box center [41, 151] width 51 height 13
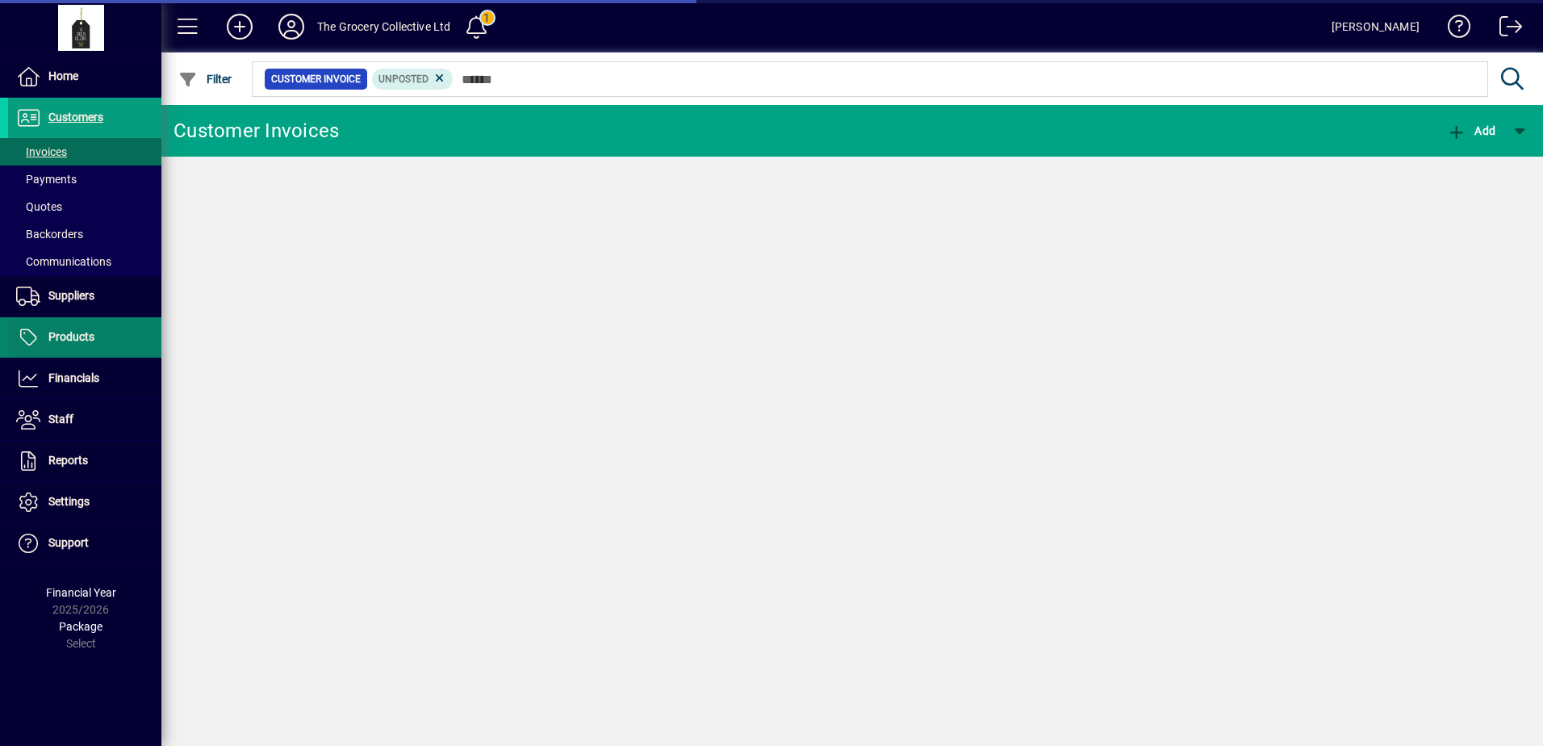
click at [79, 351] on span at bounding box center [84, 337] width 153 height 39
click at [93, 337] on span "Products" at bounding box center [71, 336] width 46 height 13
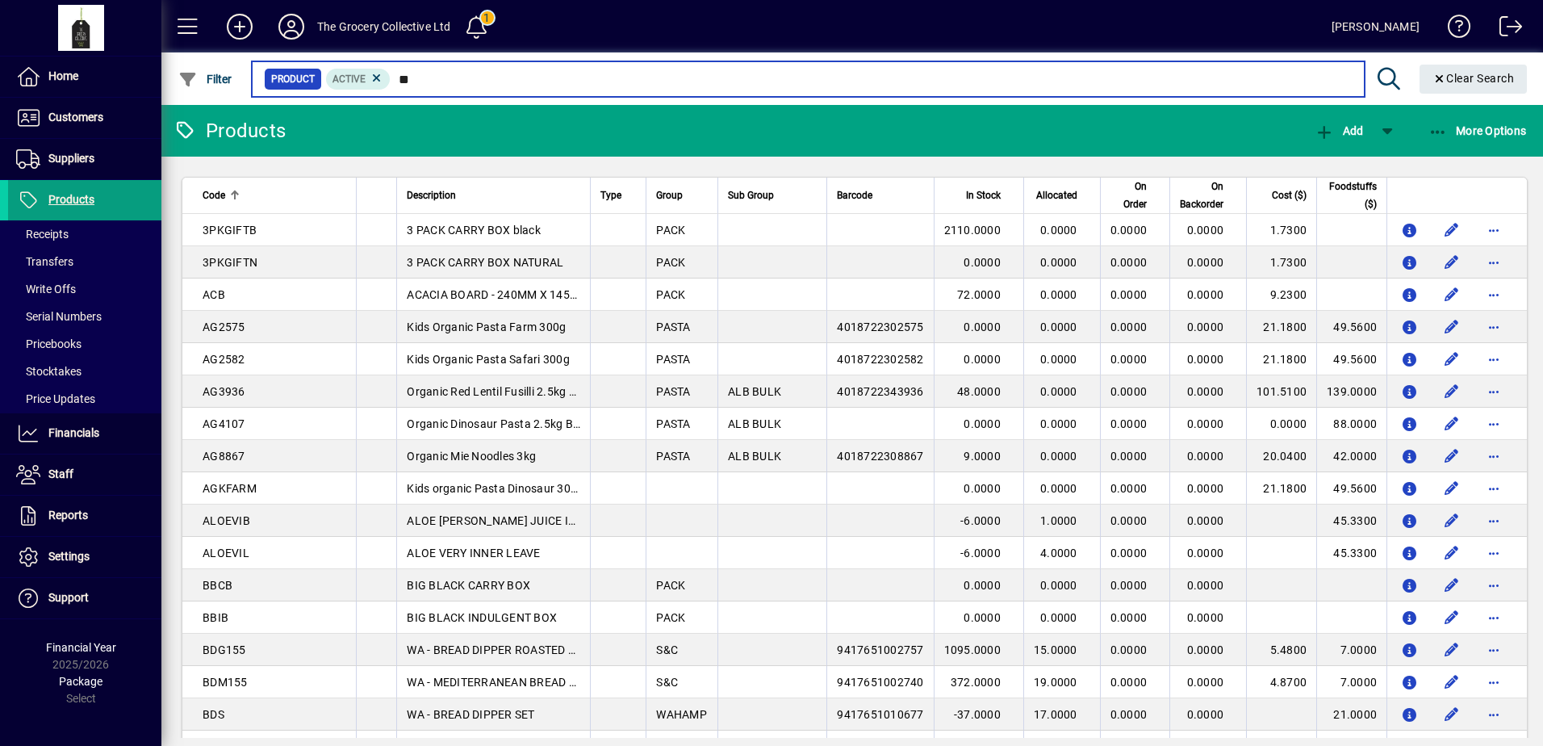
type input "***"
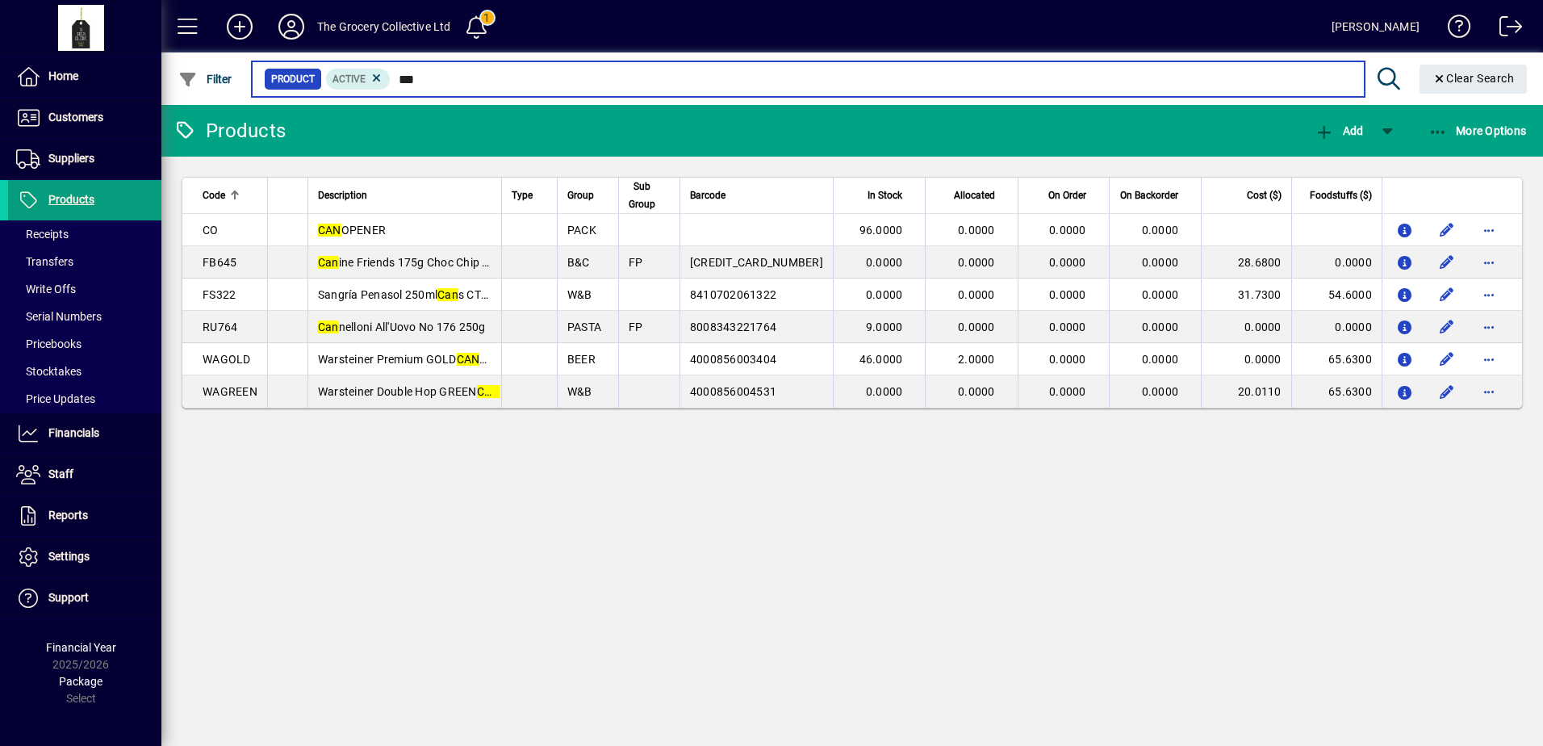
drag, startPoint x: 440, startPoint y: 77, endPoint x: 379, endPoint y: 92, distance: 63.2
click at [379, 92] on mat-chip-set "Product Active ***" at bounding box center [808, 79] width 1111 height 34
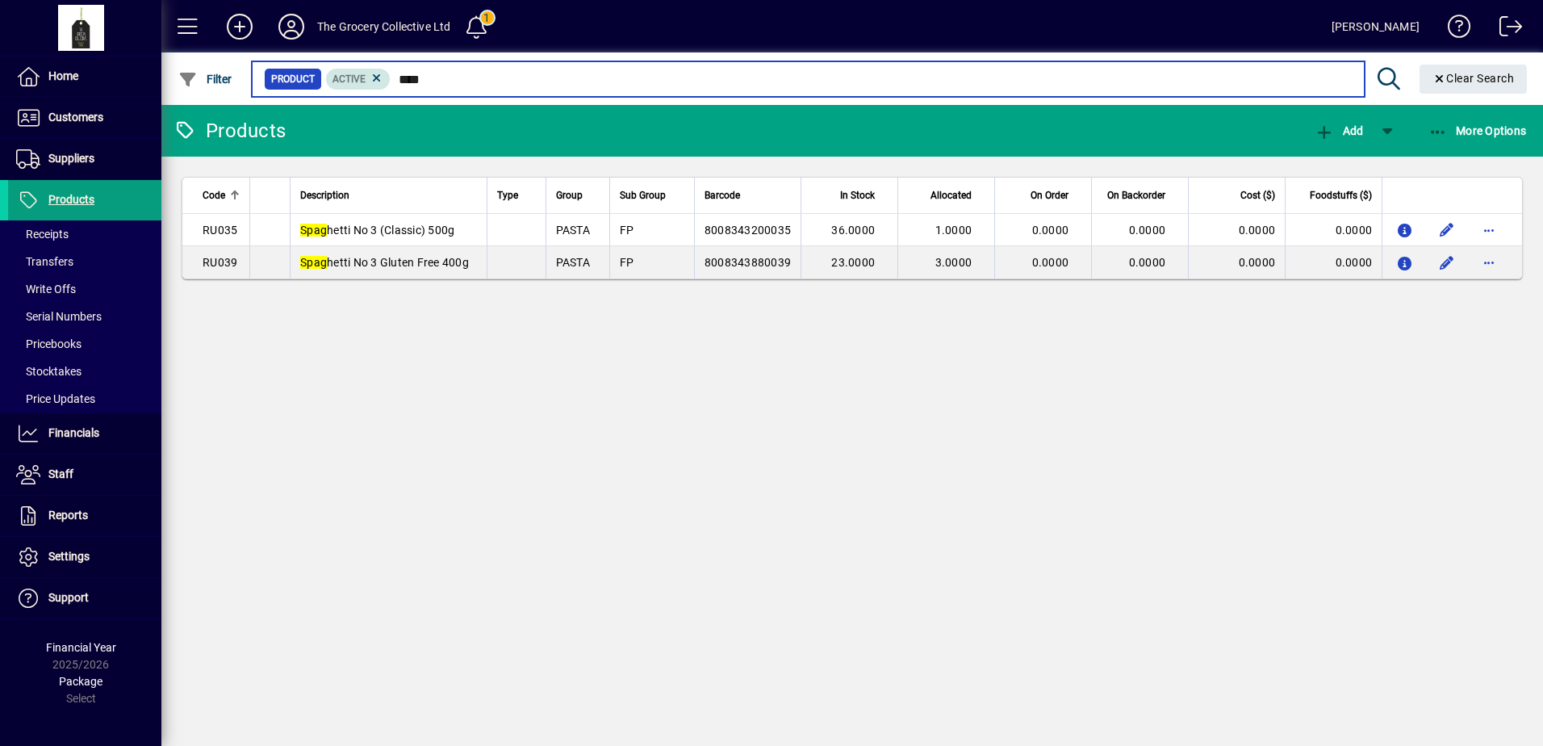
drag, startPoint x: 440, startPoint y: 79, endPoint x: 382, endPoint y: 87, distance: 58.7
click at [382, 87] on div "Product Active ****" at bounding box center [808, 79] width 1088 height 23
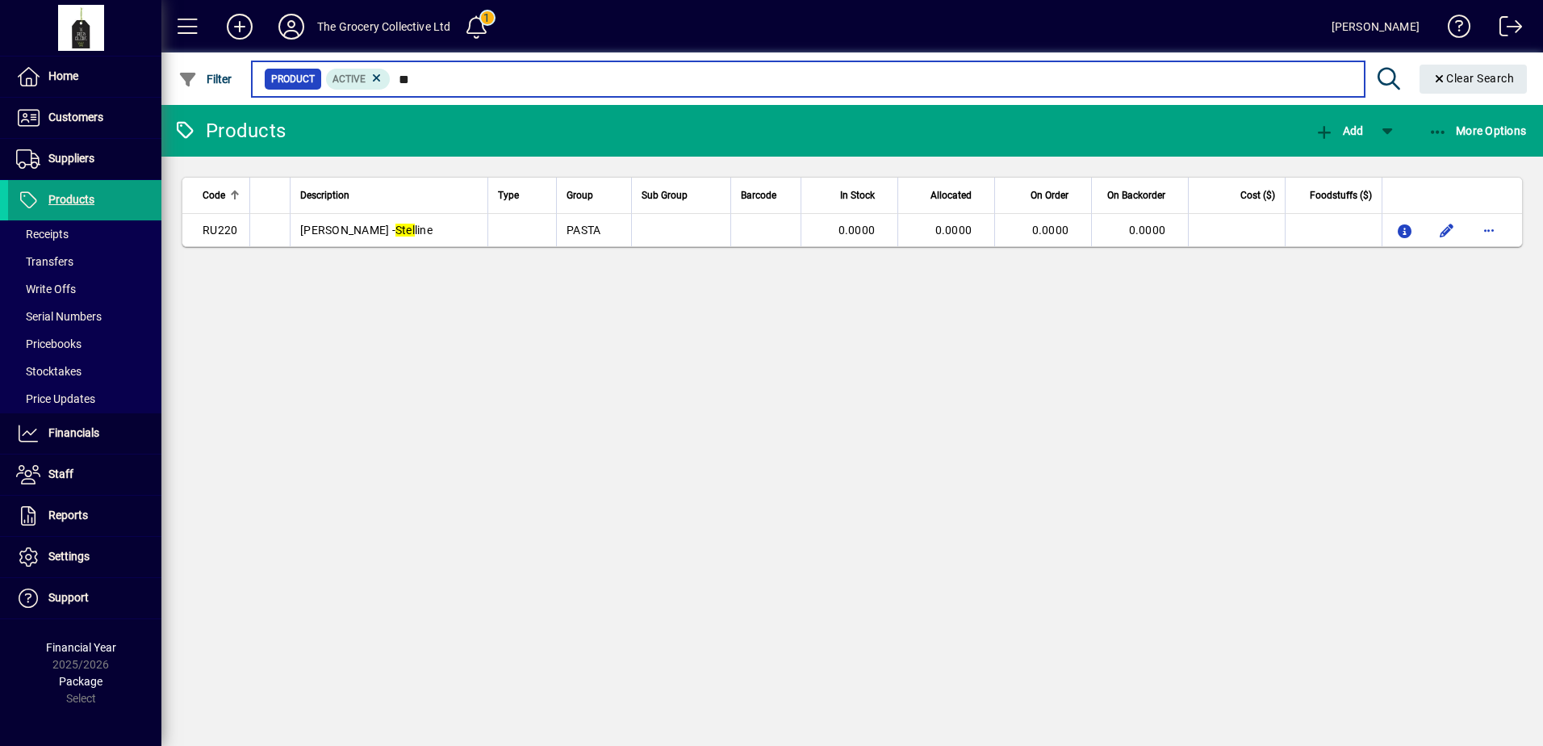
type input "*"
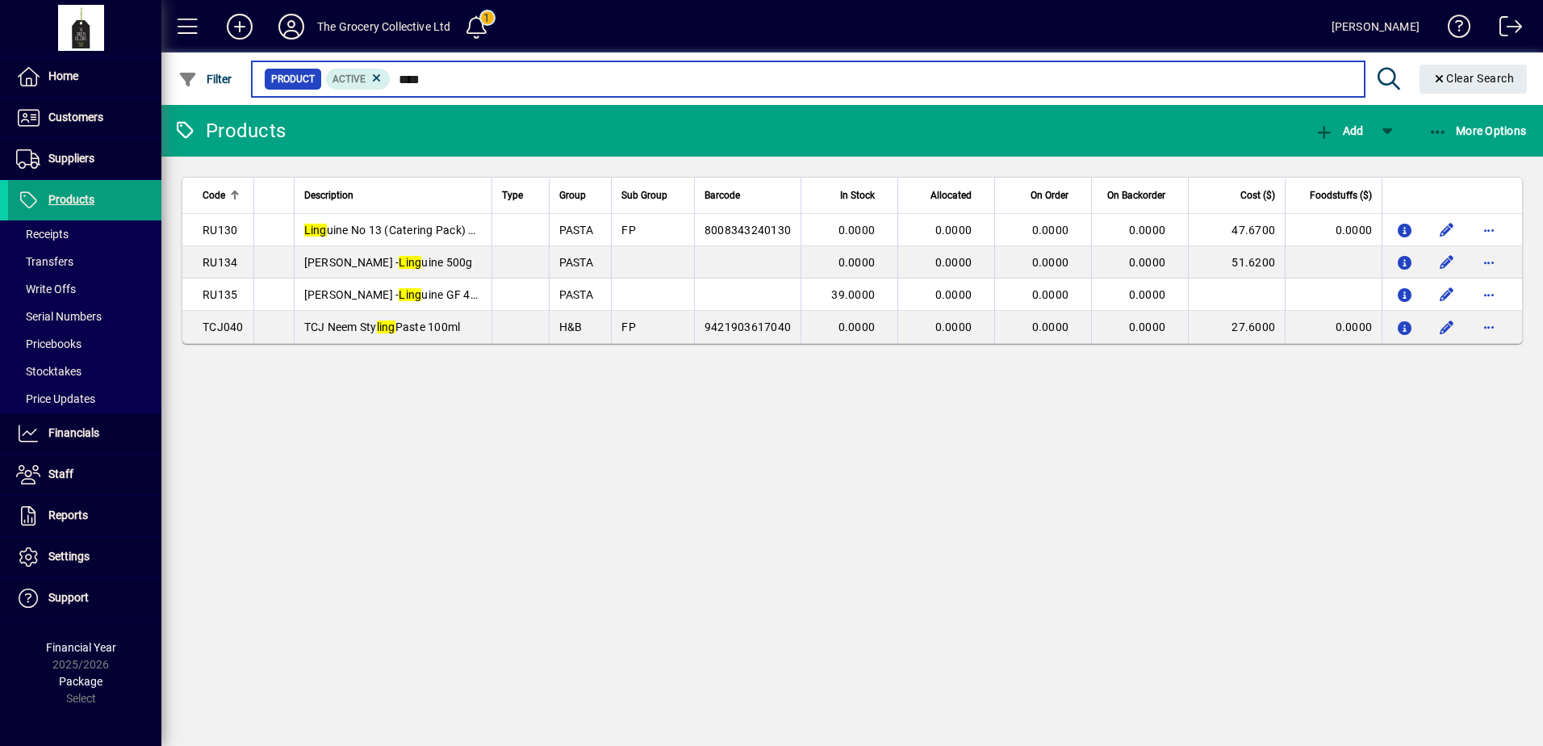
type input "****"
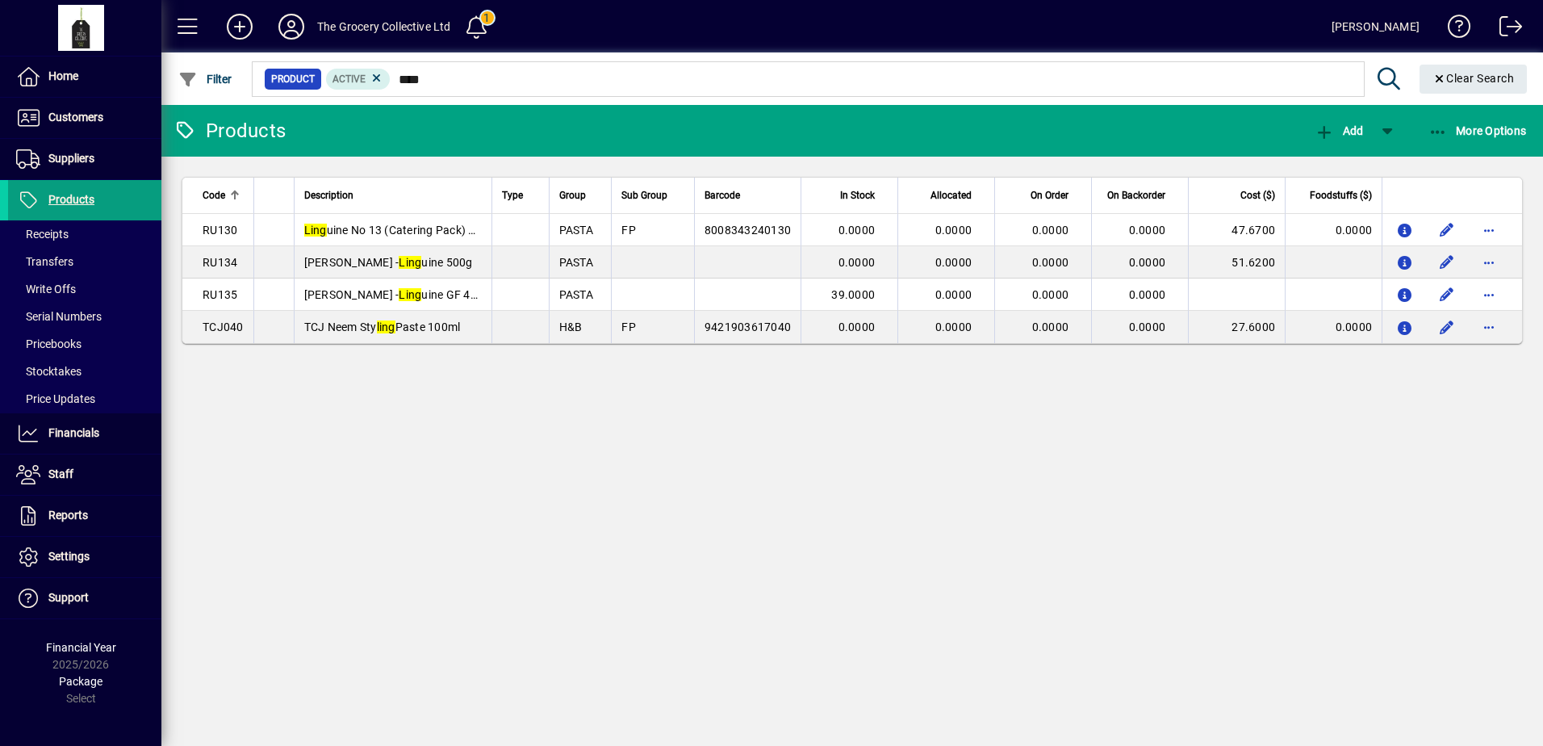
click at [627, 488] on div "Products Add More Options Code Description Type Group Sub Group Barcode In Stoc…" at bounding box center [852, 425] width 1382 height 641
click at [111, 446] on span at bounding box center [84, 433] width 153 height 39
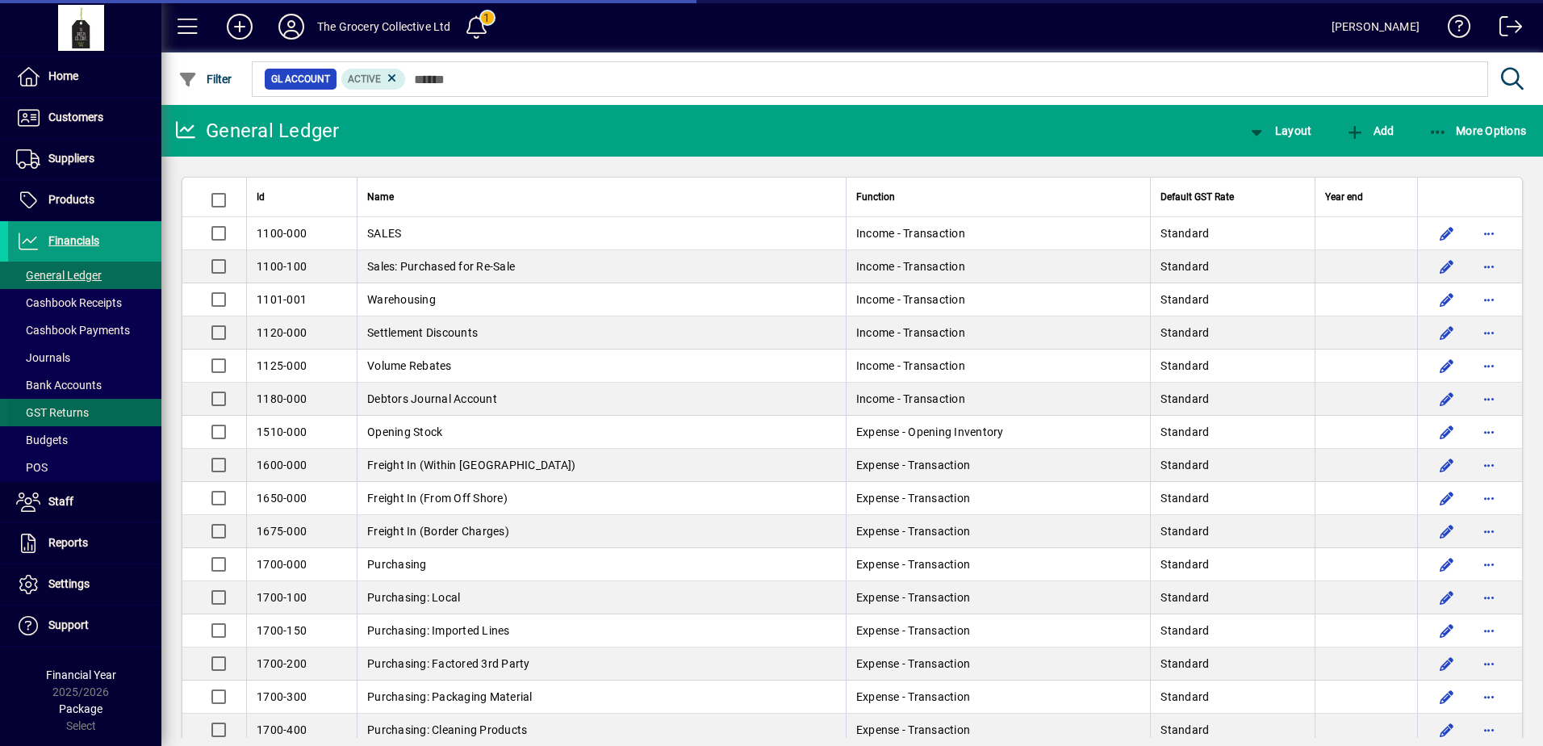
click at [67, 395] on span at bounding box center [84, 412] width 153 height 39
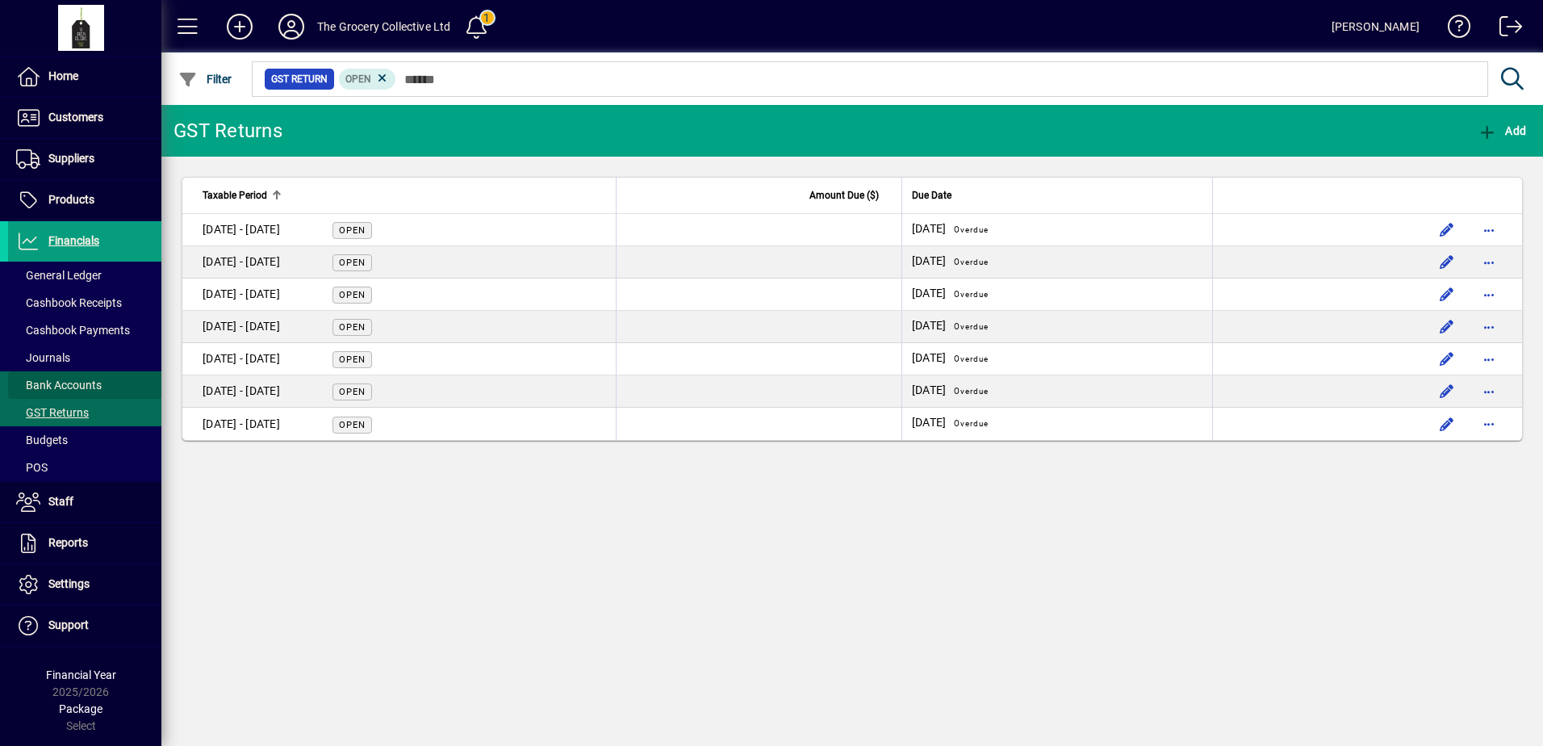
click at [73, 382] on span "Bank Accounts" at bounding box center [59, 385] width 86 height 13
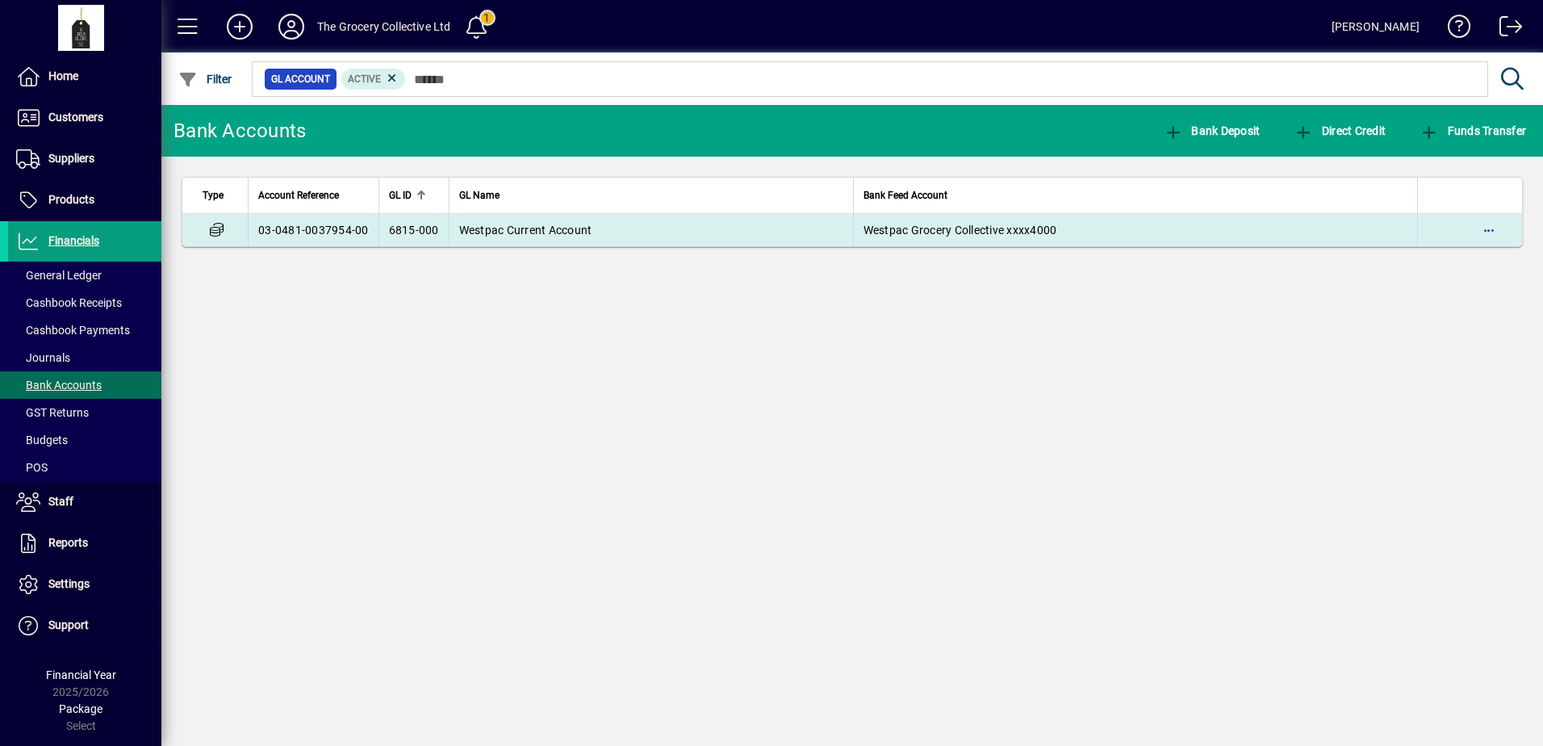
click at [519, 231] on span "Westpac Current Account" at bounding box center [525, 230] width 133 height 13
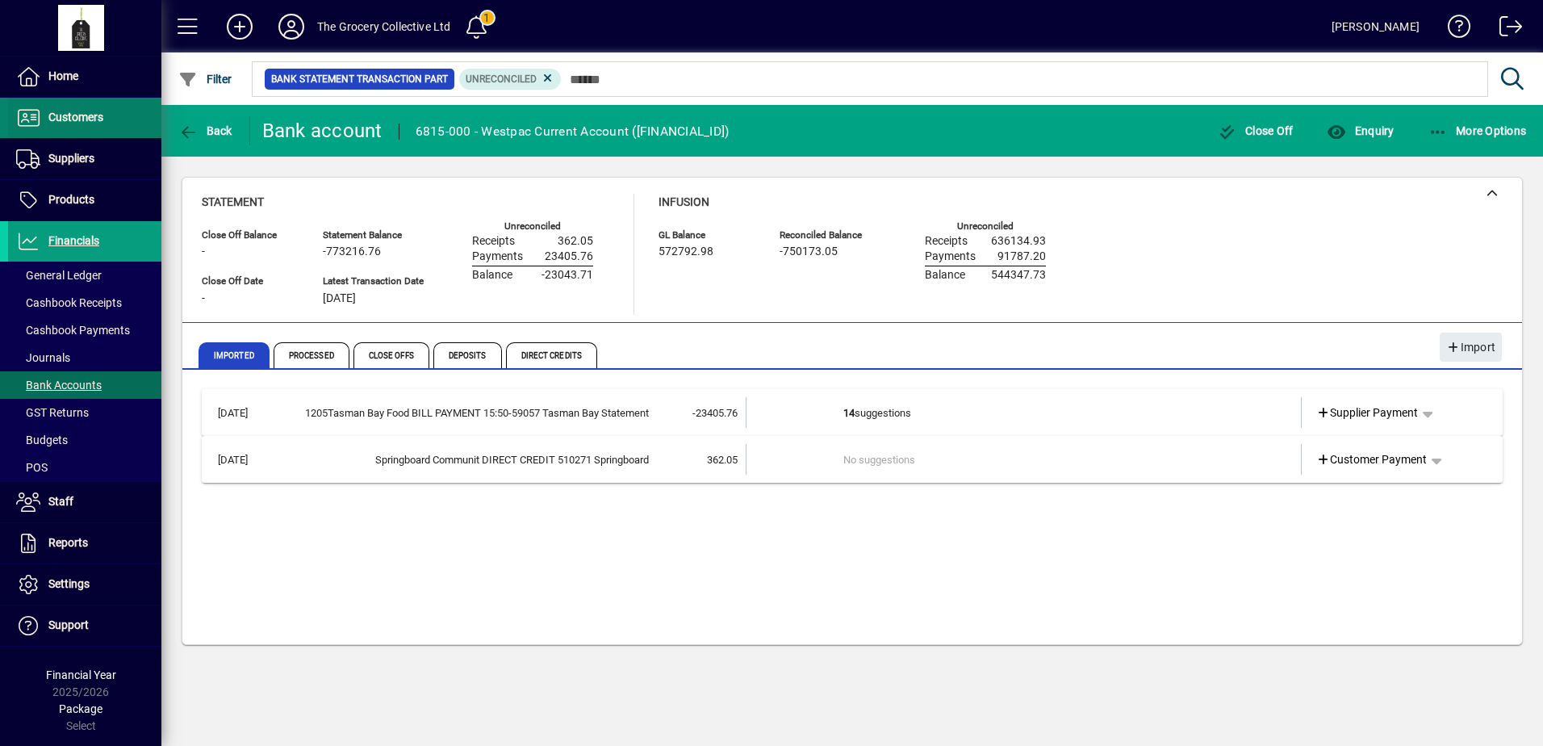
click at [81, 124] on span "Customers" at bounding box center [55, 117] width 95 height 19
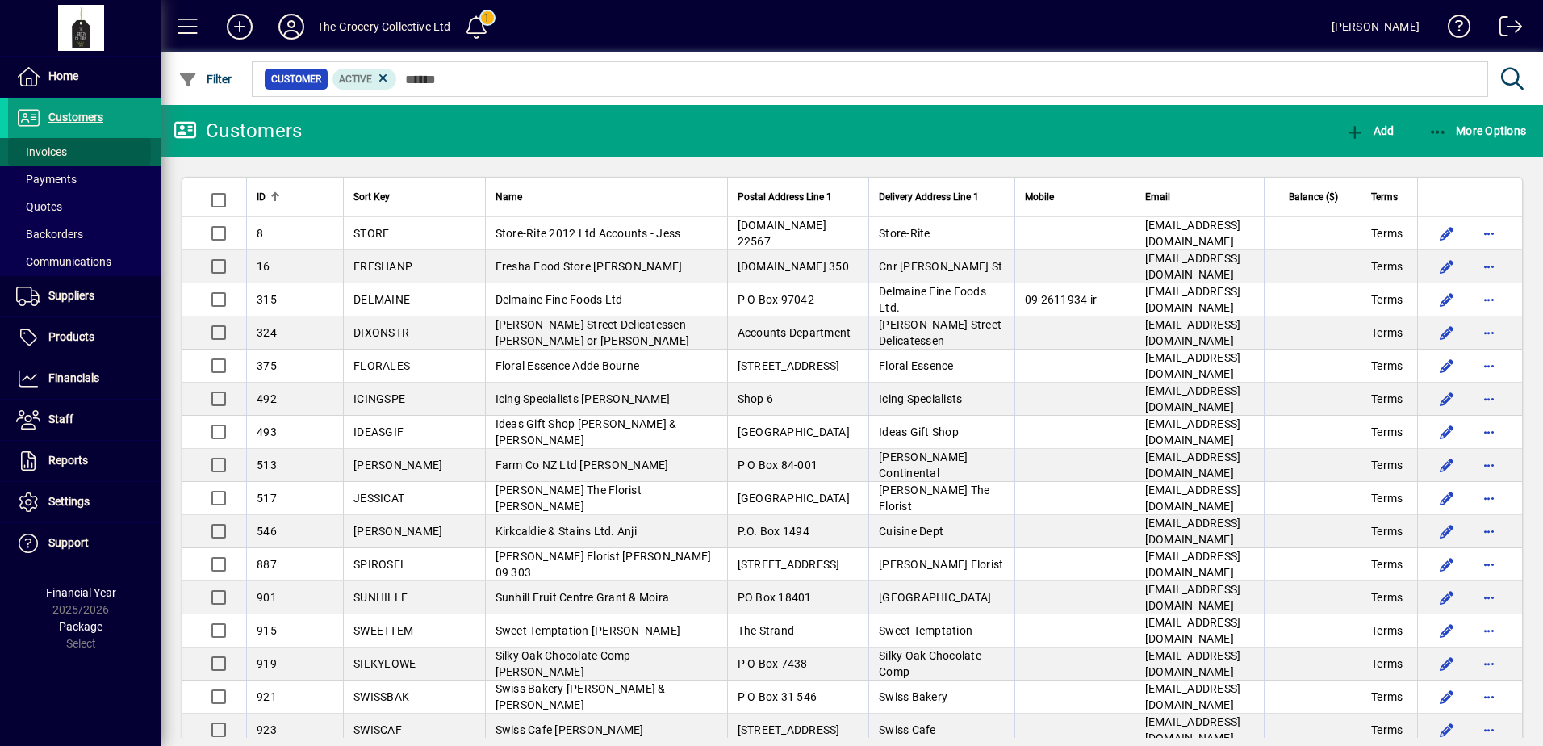
click at [69, 151] on span at bounding box center [84, 151] width 153 height 39
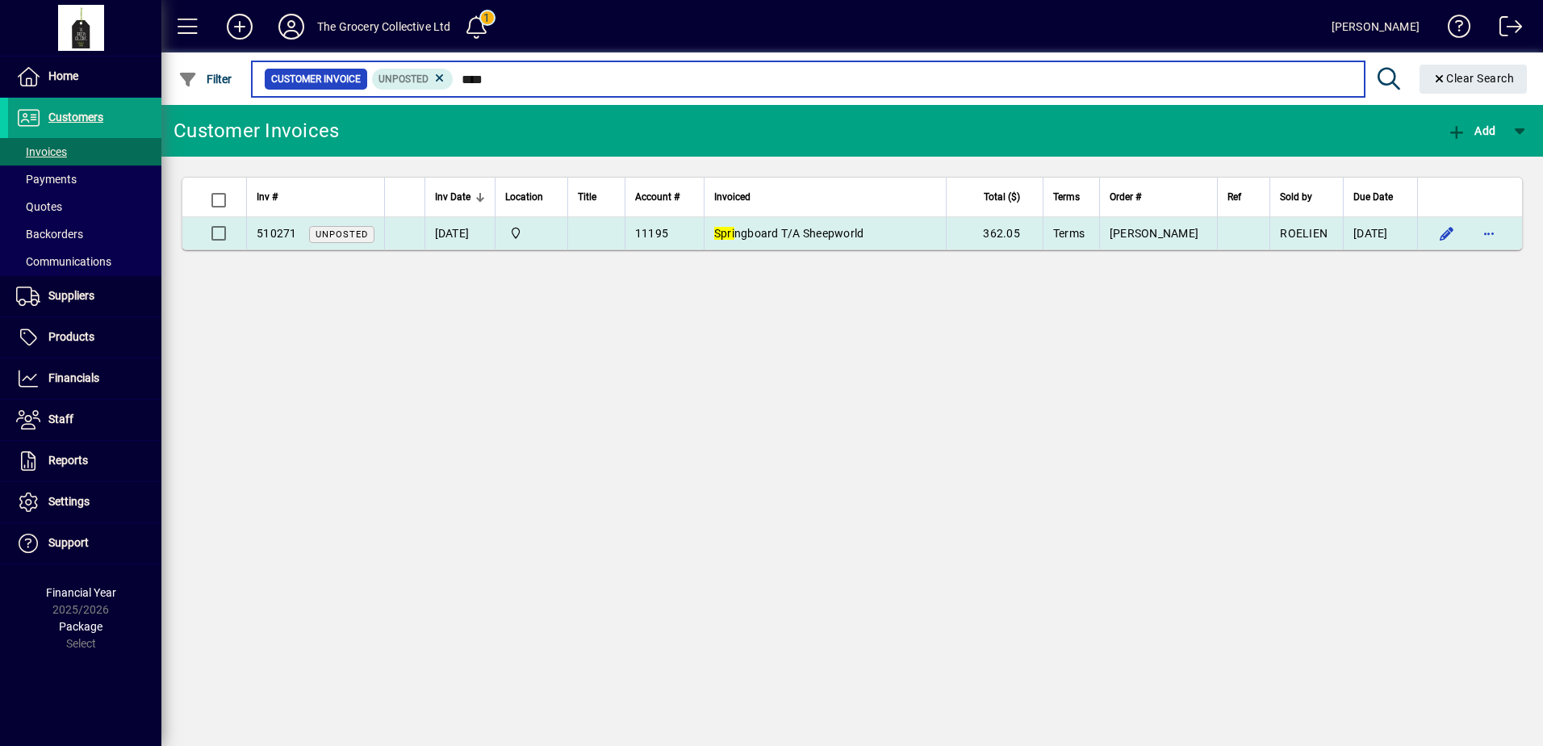
type input "****"
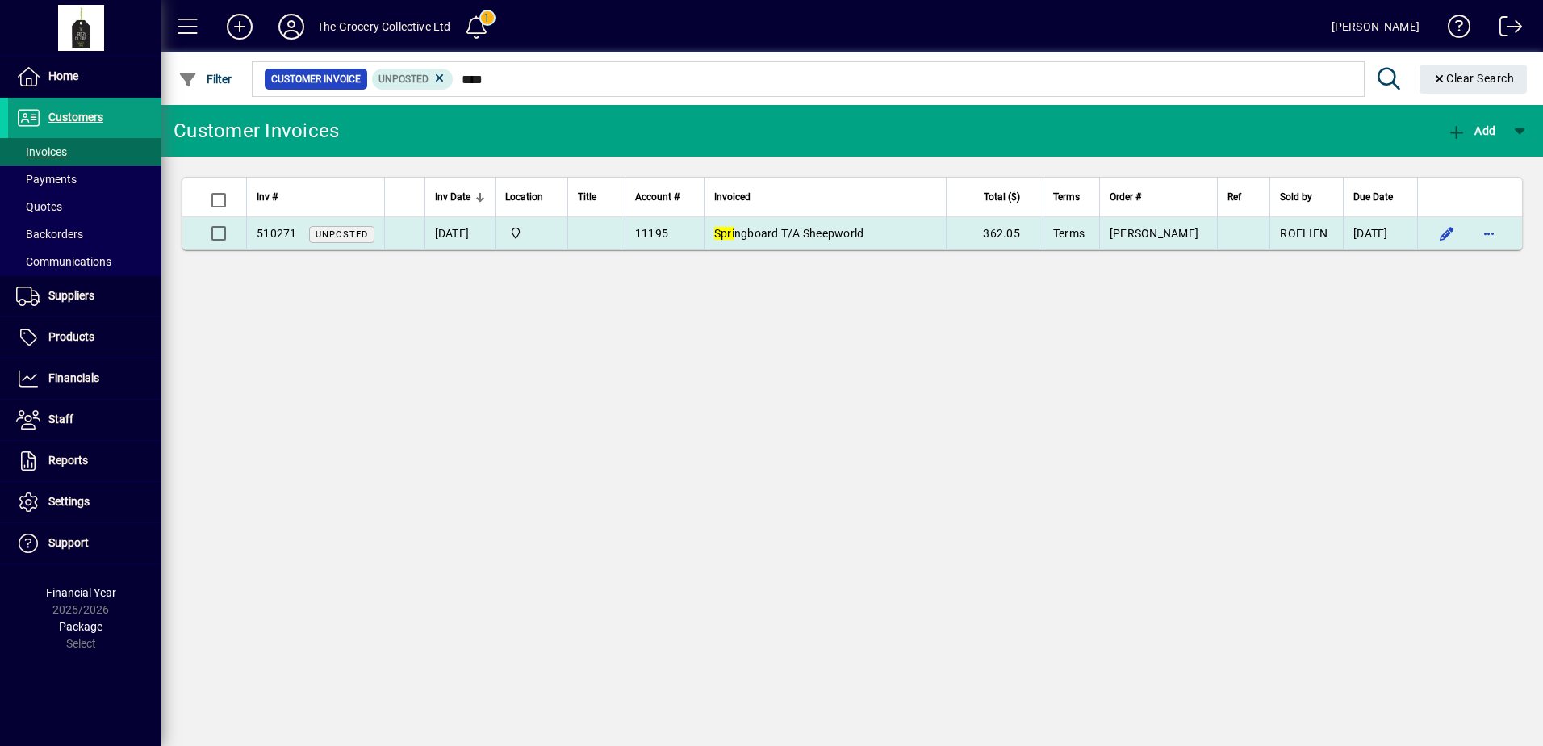
click at [1023, 241] on td "362.05" at bounding box center [994, 233] width 97 height 32
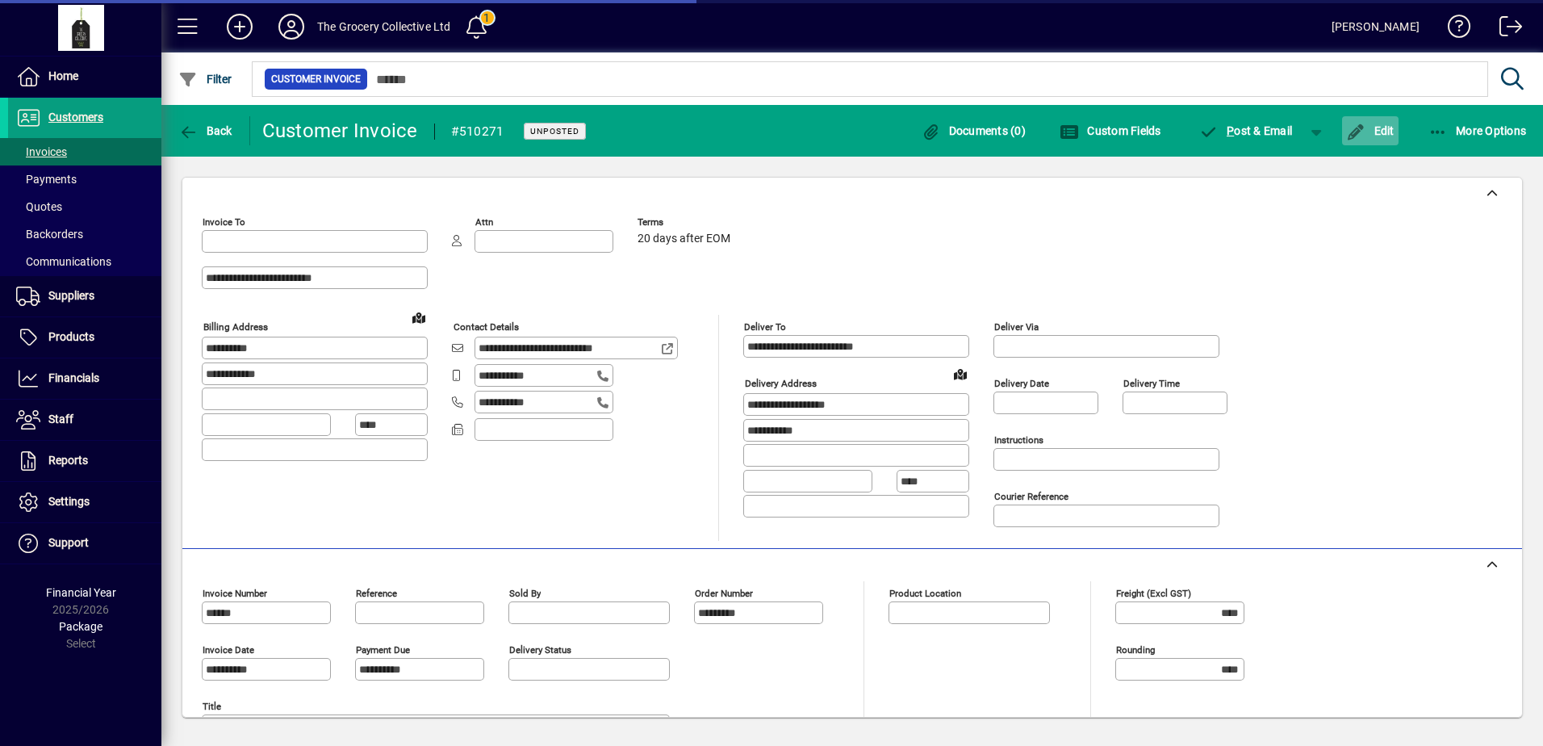
type input "**********"
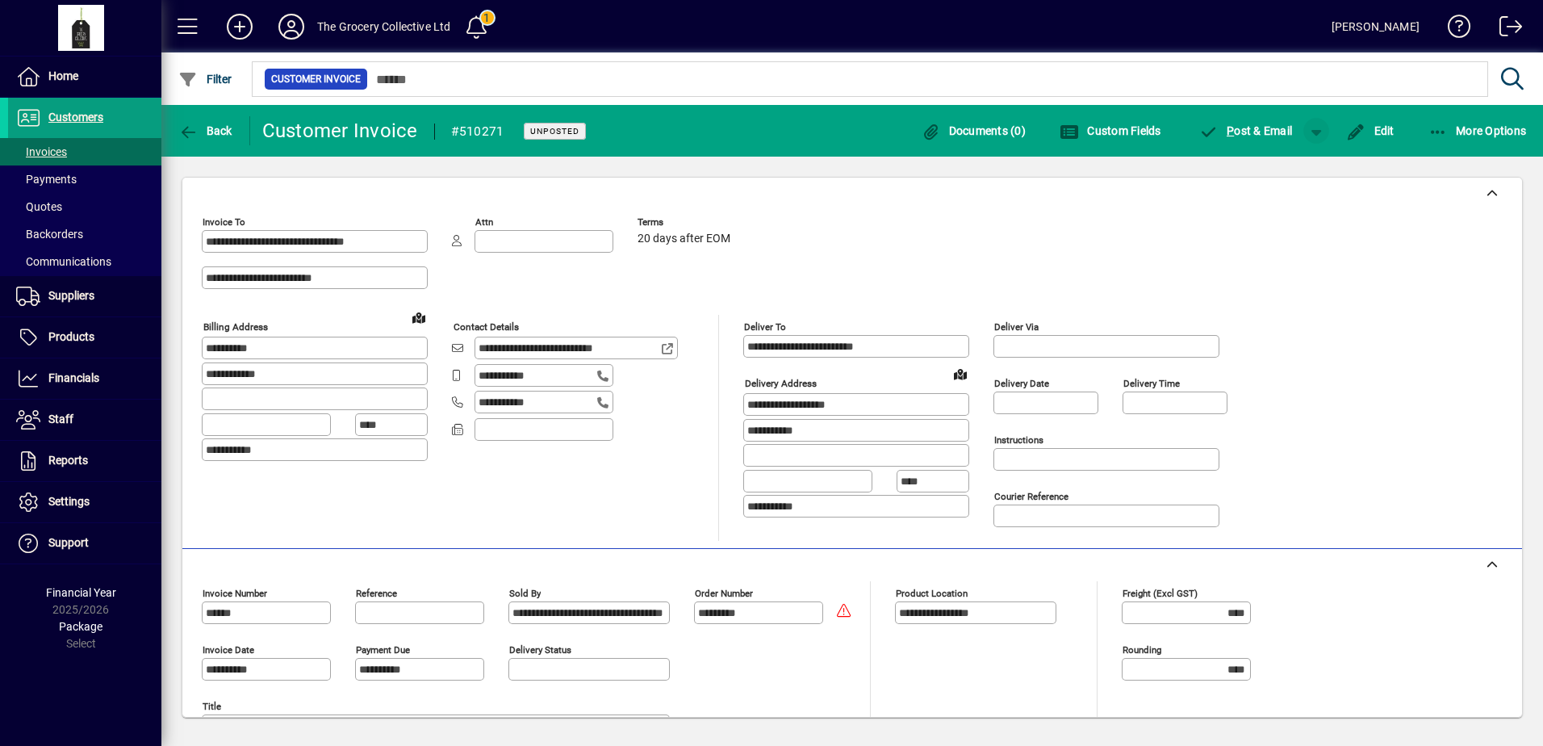
click at [1316, 136] on span "button" at bounding box center [1316, 130] width 39 height 39
click at [1293, 161] on button "P ost" at bounding box center [1272, 164] width 87 height 29
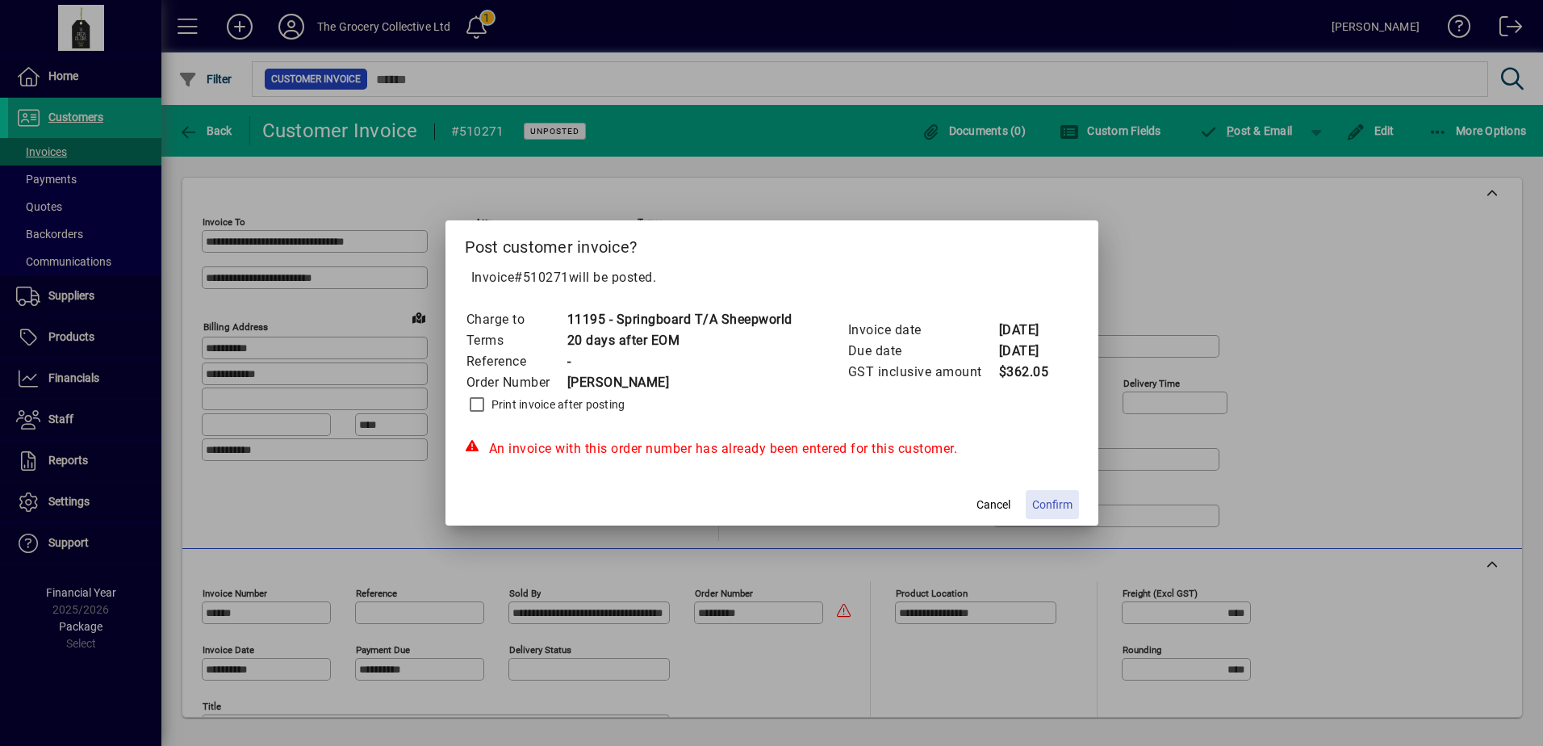
click at [1052, 503] on span "Confirm" at bounding box center [1052, 504] width 40 height 17
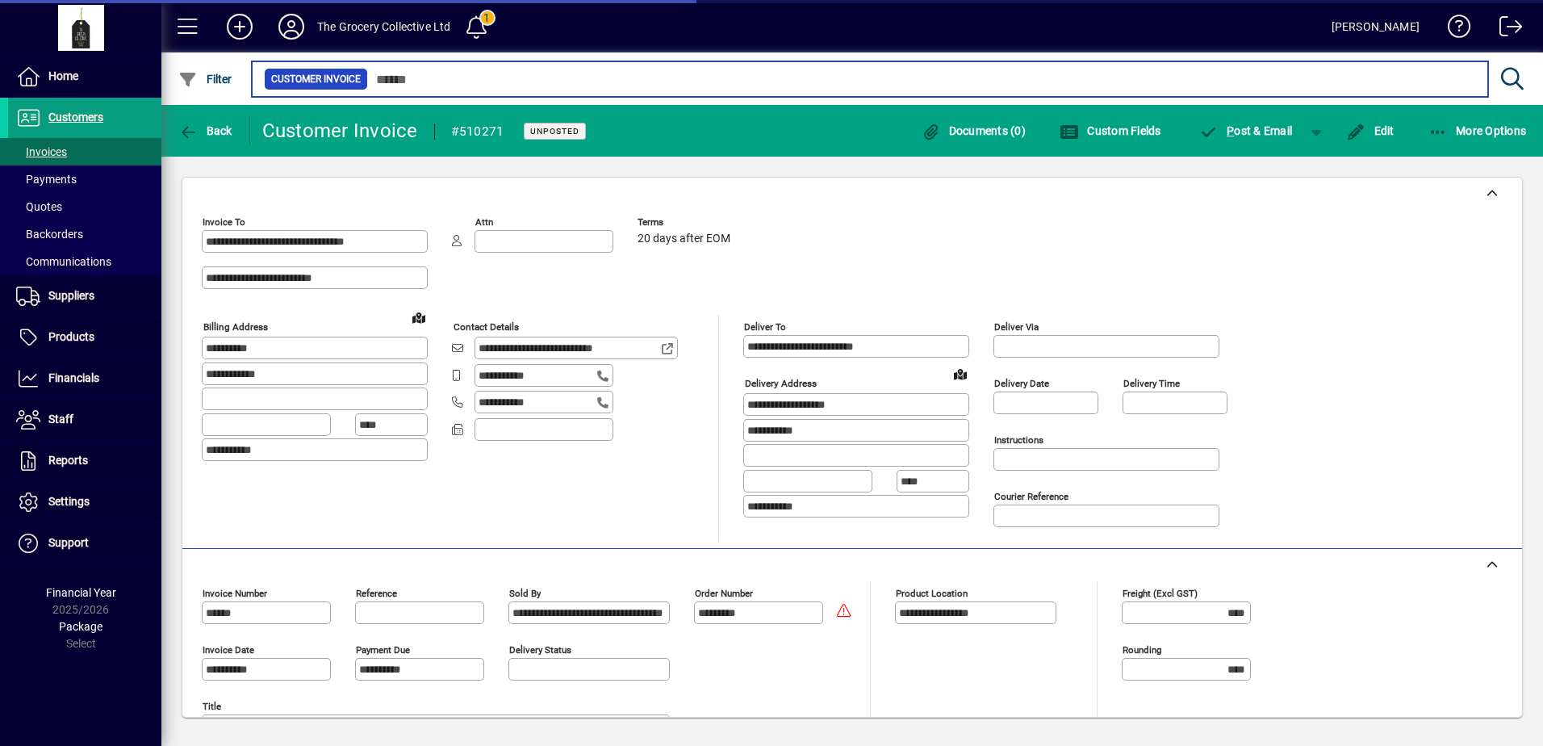
type input "****"
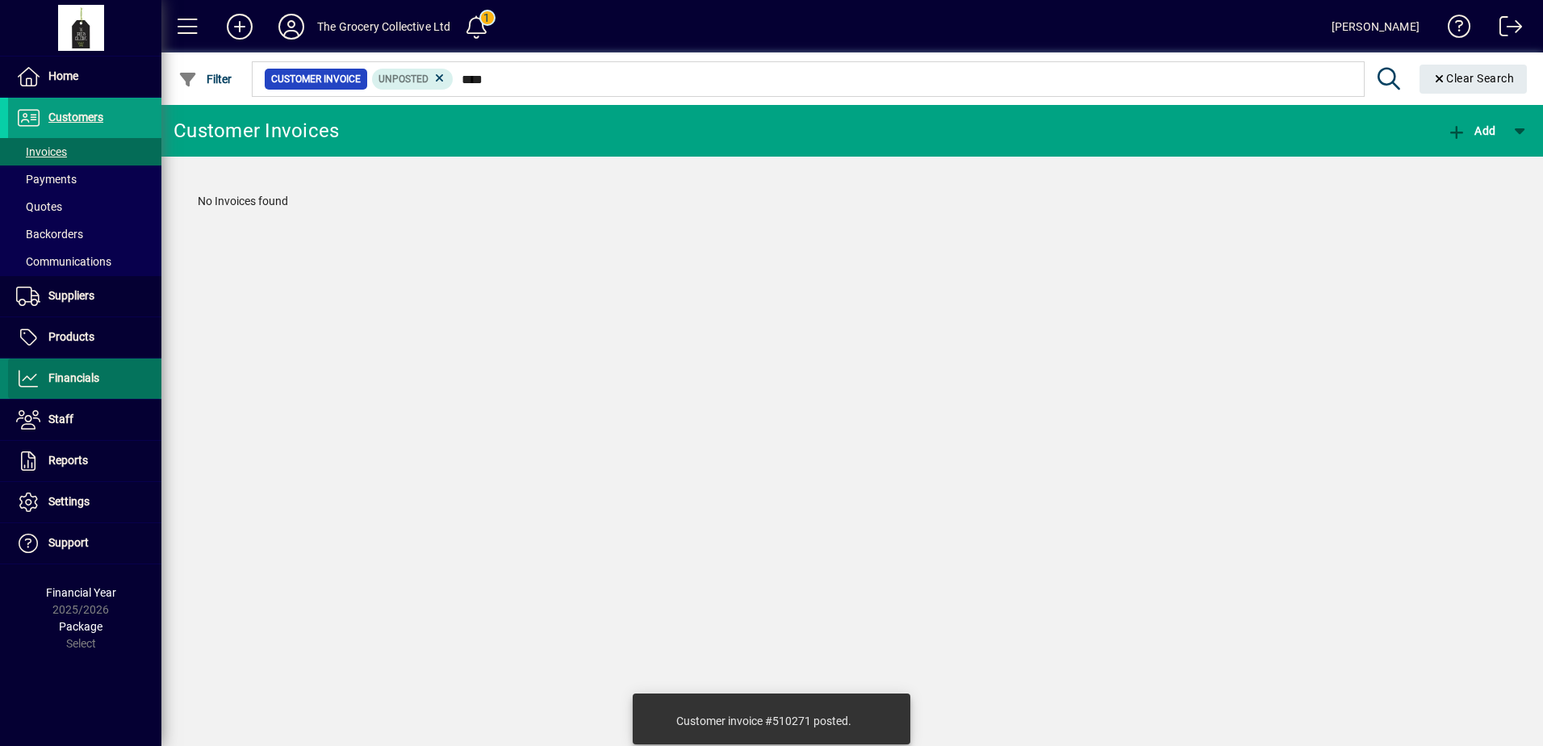
click at [69, 371] on span "Financials" at bounding box center [73, 377] width 51 height 13
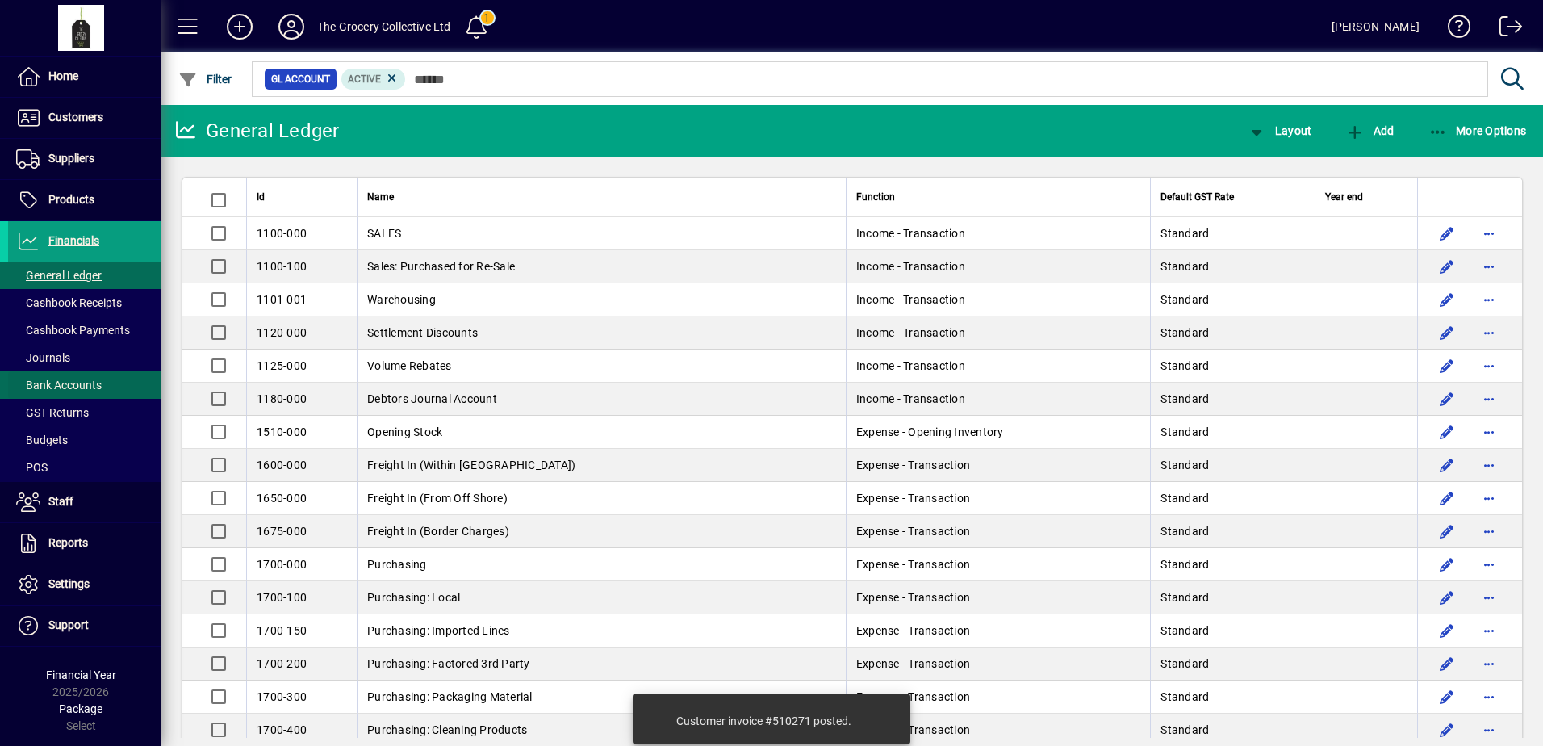
click at [73, 383] on span "Bank Accounts" at bounding box center [59, 385] width 86 height 13
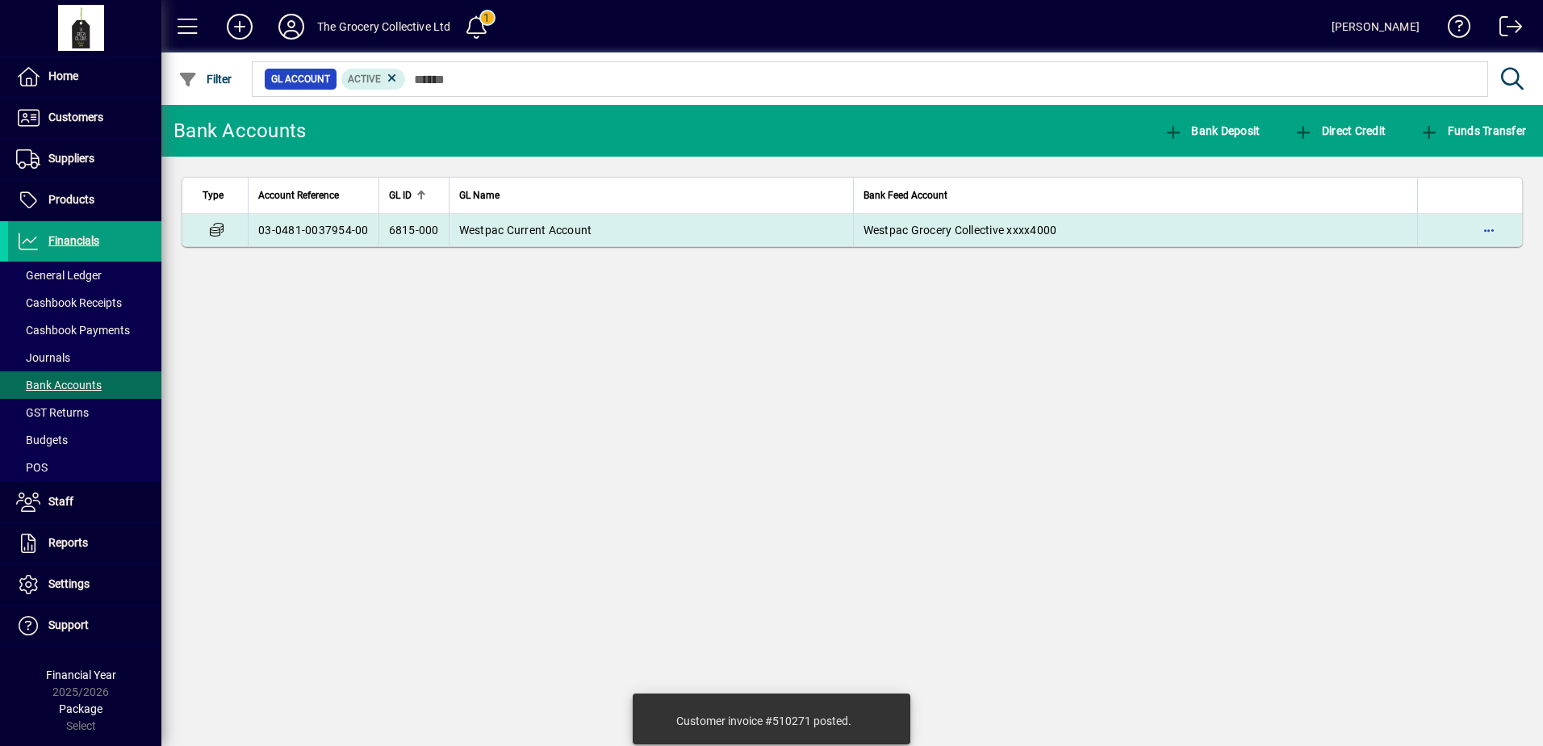
click at [921, 232] on span "Westpac Grocery Collective xxxx4000" at bounding box center [961, 230] width 194 height 13
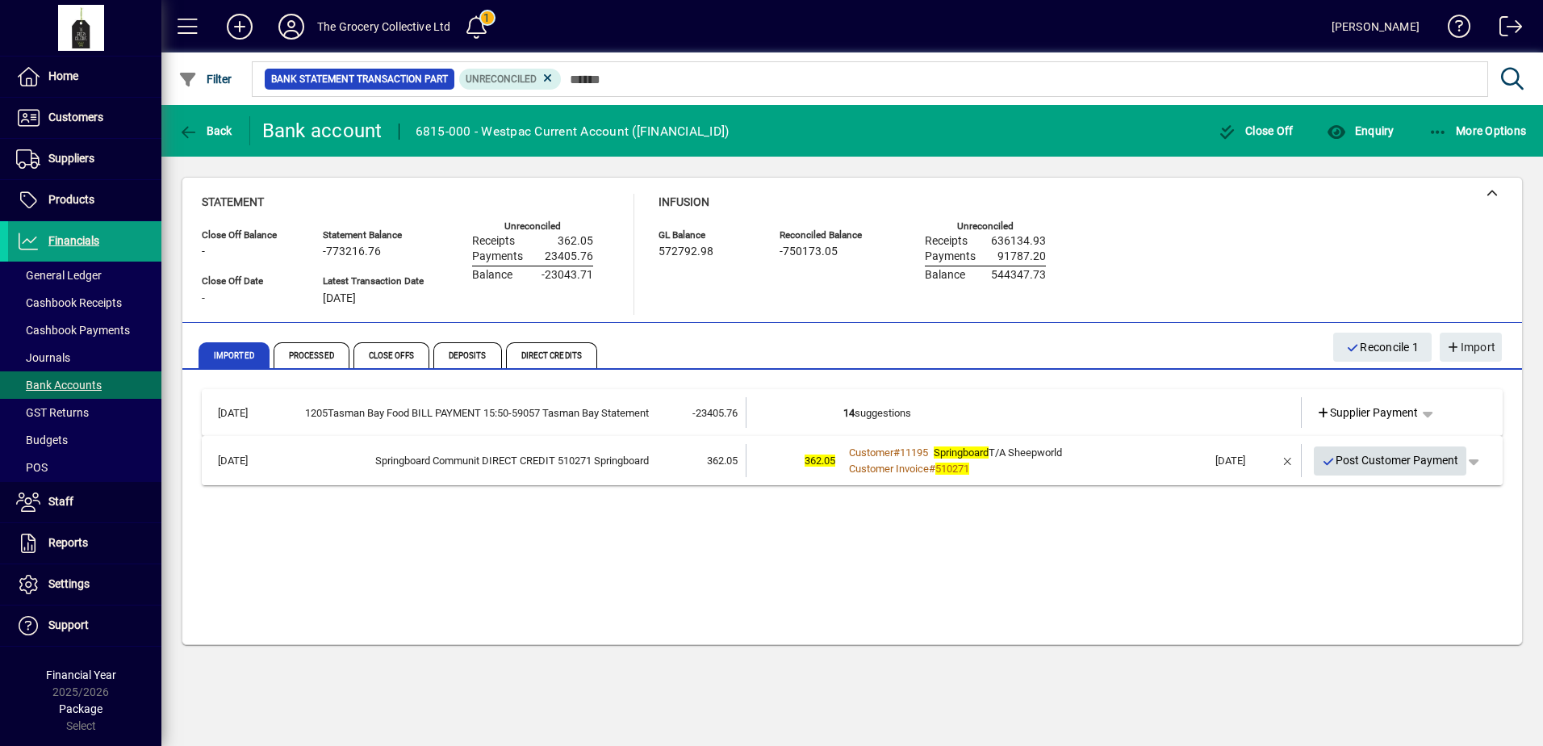
click at [1366, 456] on span "Post Customer Payment" at bounding box center [1390, 460] width 137 height 27
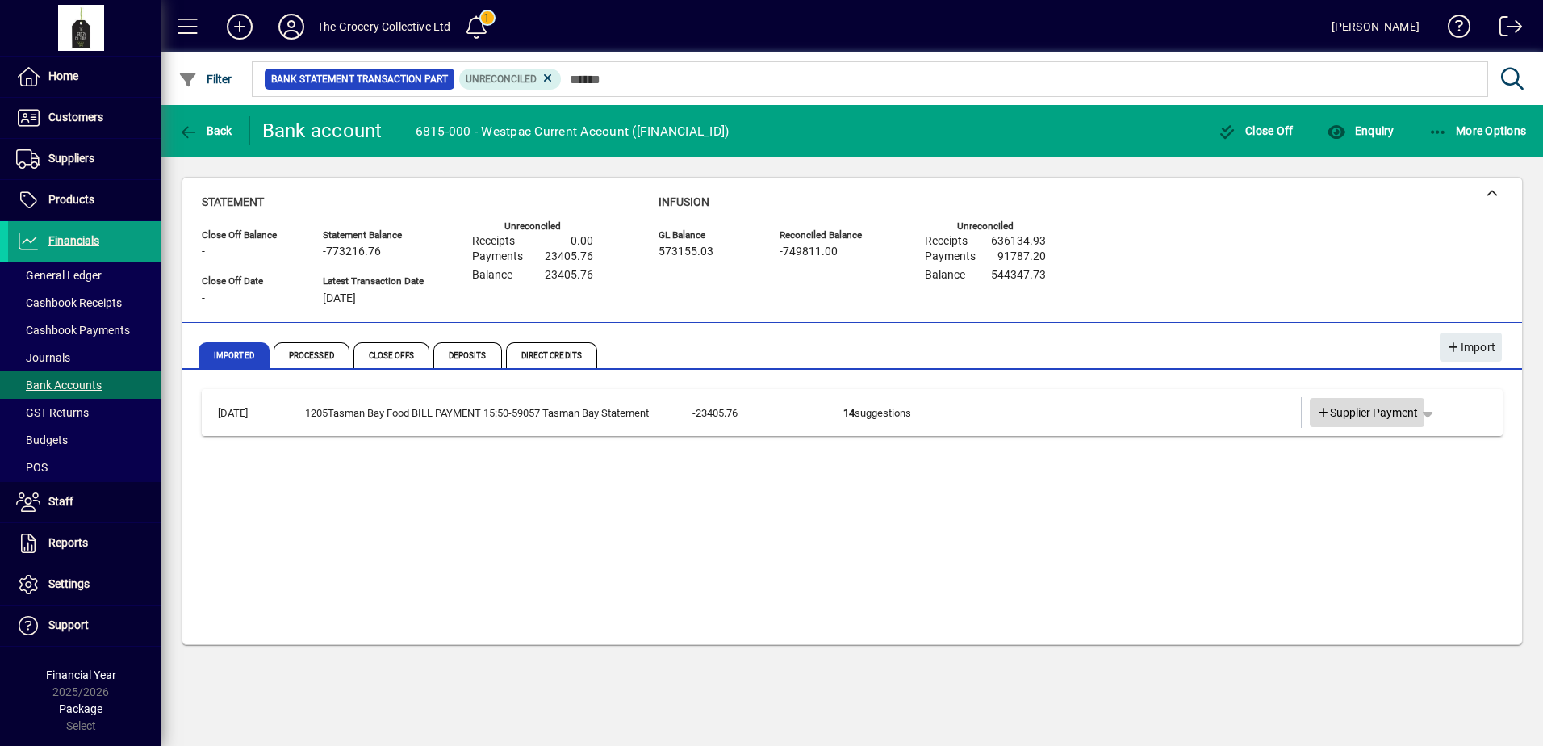
click at [1393, 408] on span "Supplier Payment" at bounding box center [1367, 412] width 103 height 17
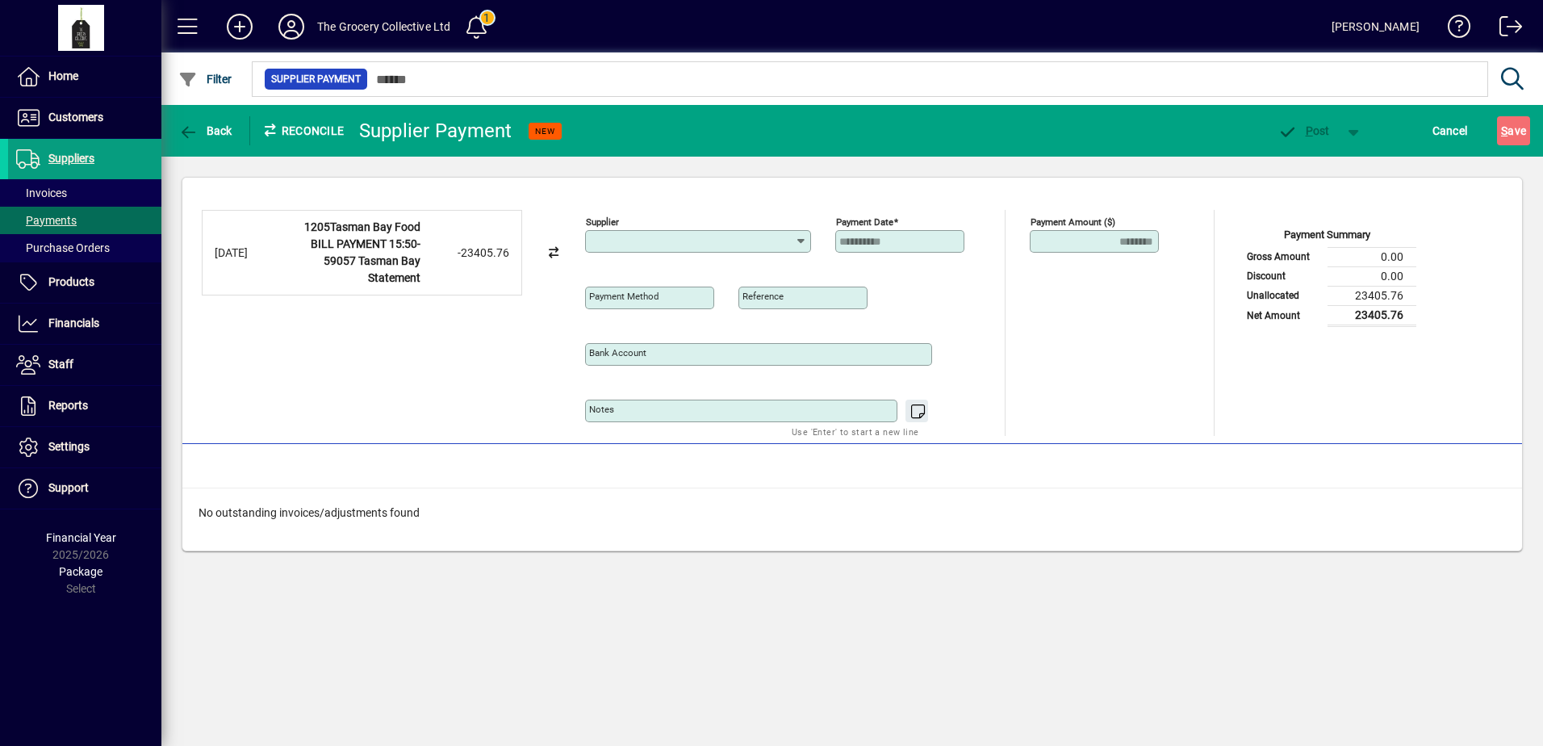
type input "**********"
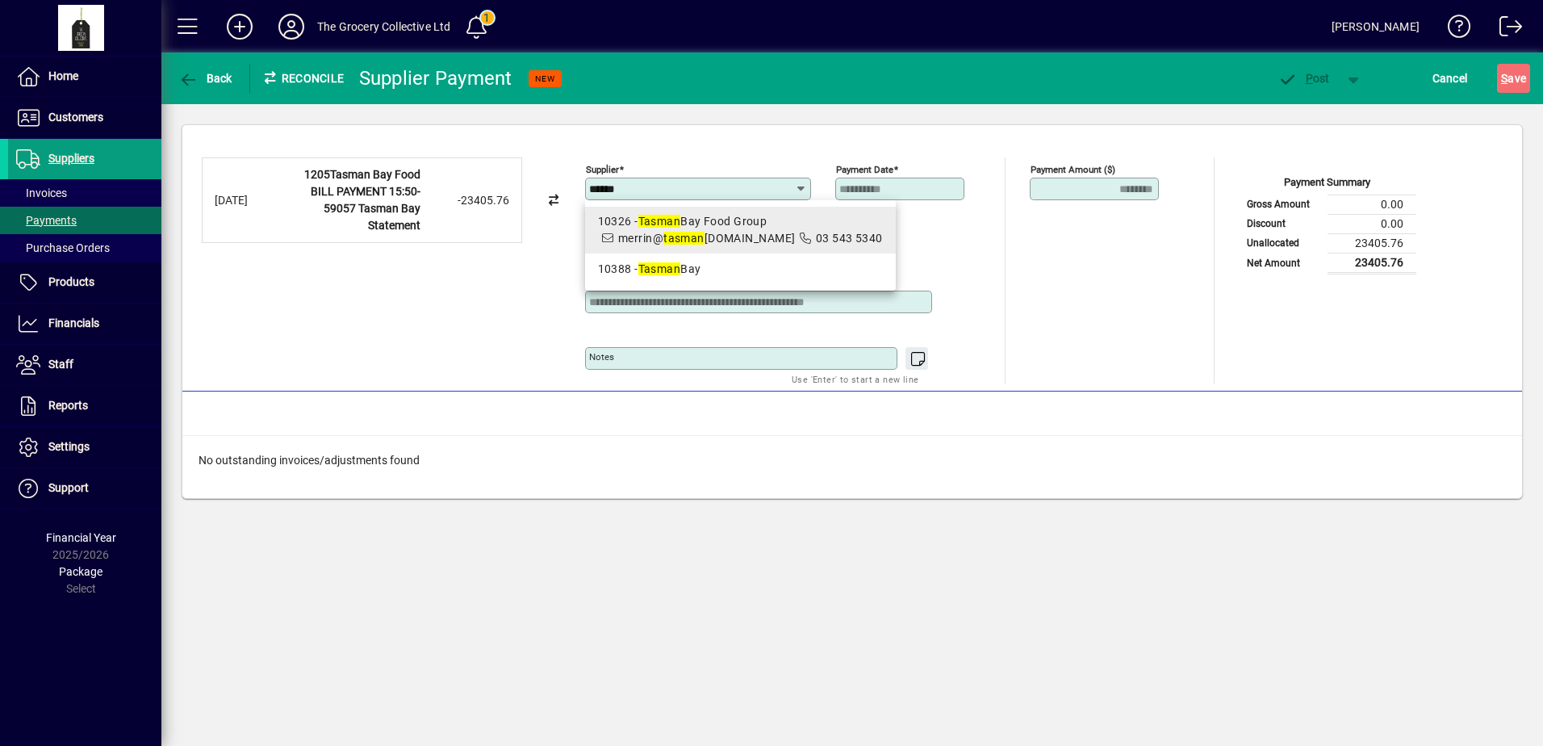
click at [729, 245] on span "10326 - Tasman Bay Food Group merrin@ [GEOGRAPHIC_DATA][DOMAIN_NAME] 03 543 5340" at bounding box center [740, 230] width 285 height 34
type input "**********"
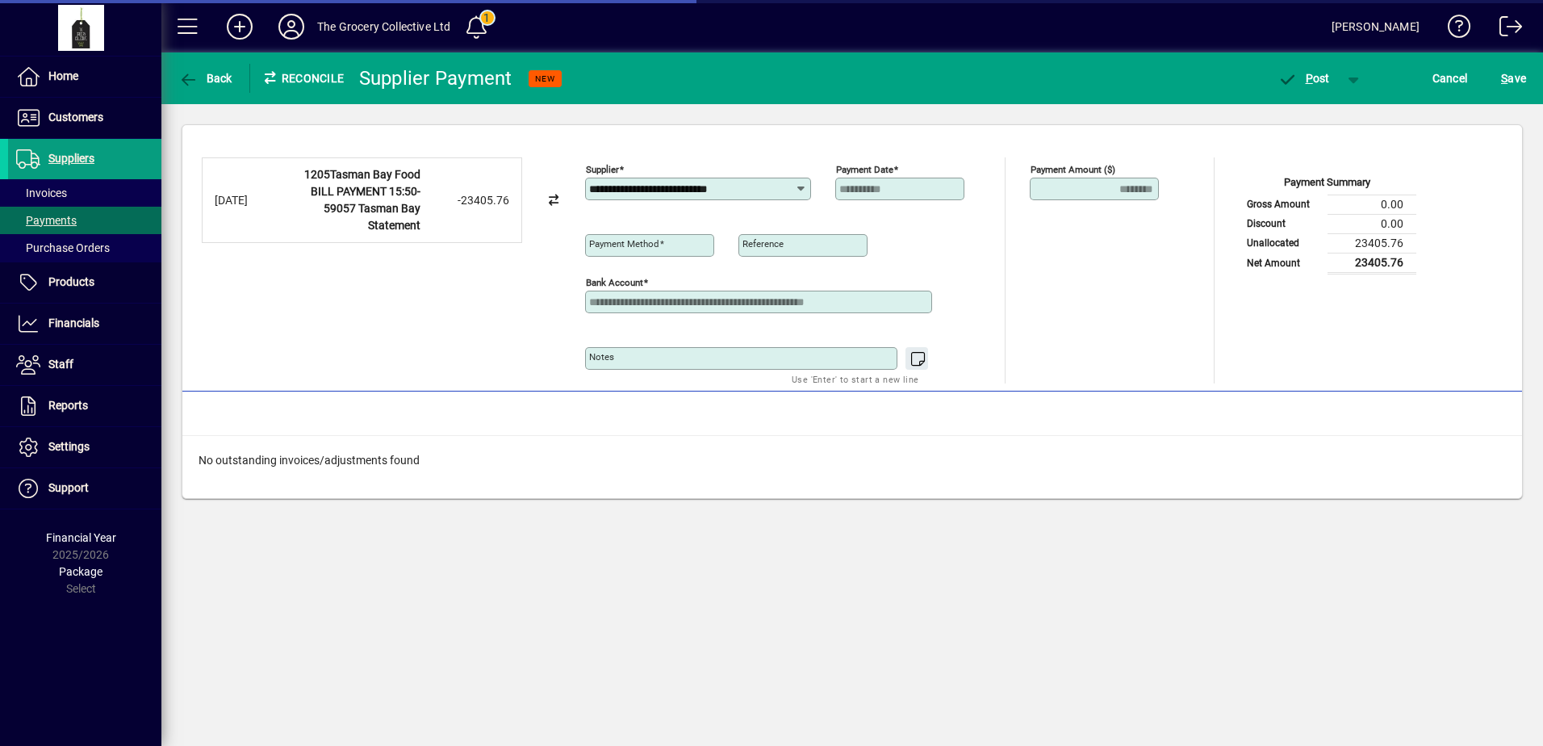
type input "**********"
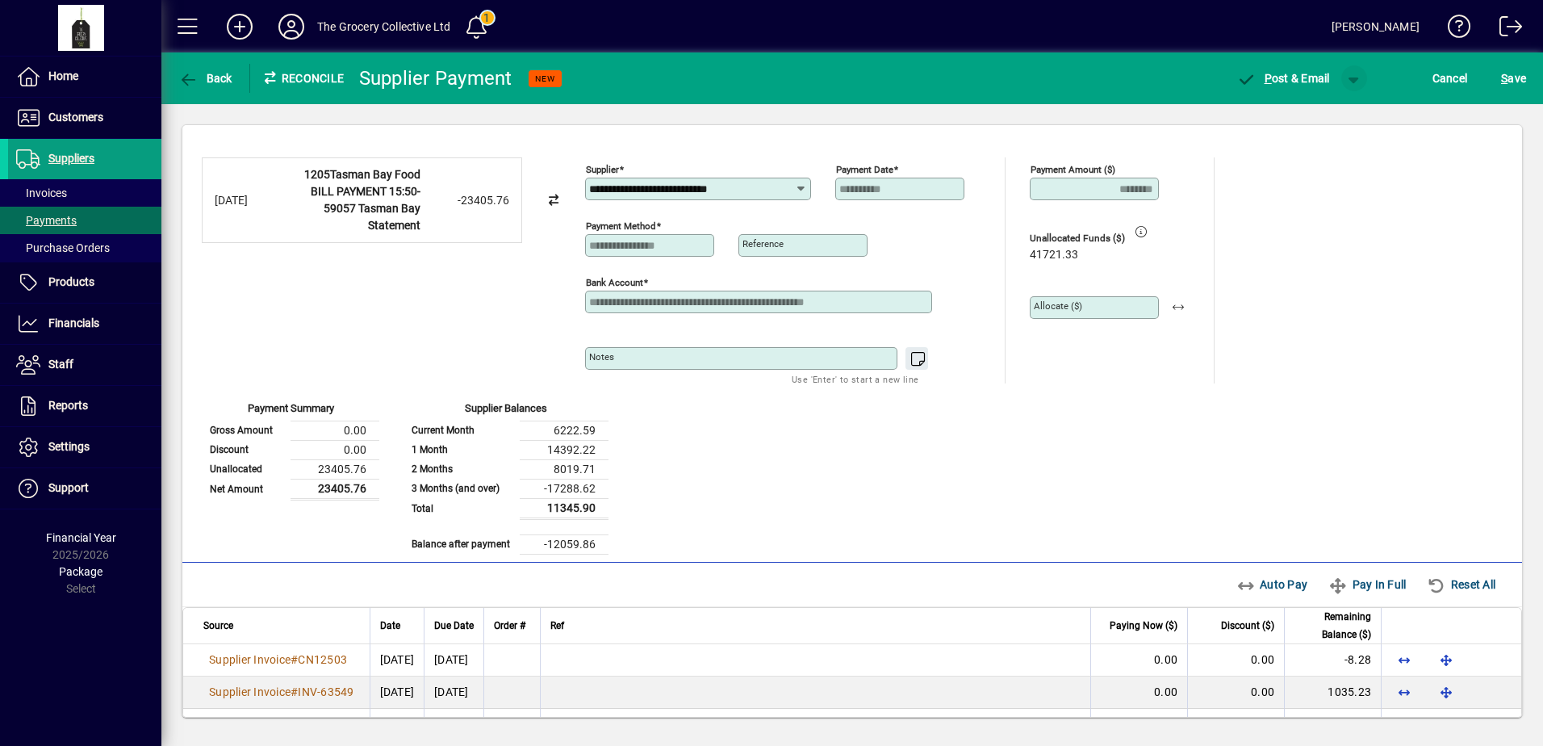
click at [1355, 83] on span "button" at bounding box center [1354, 78] width 39 height 39
click at [1313, 116] on span "P" at bounding box center [1310, 112] width 8 height 13
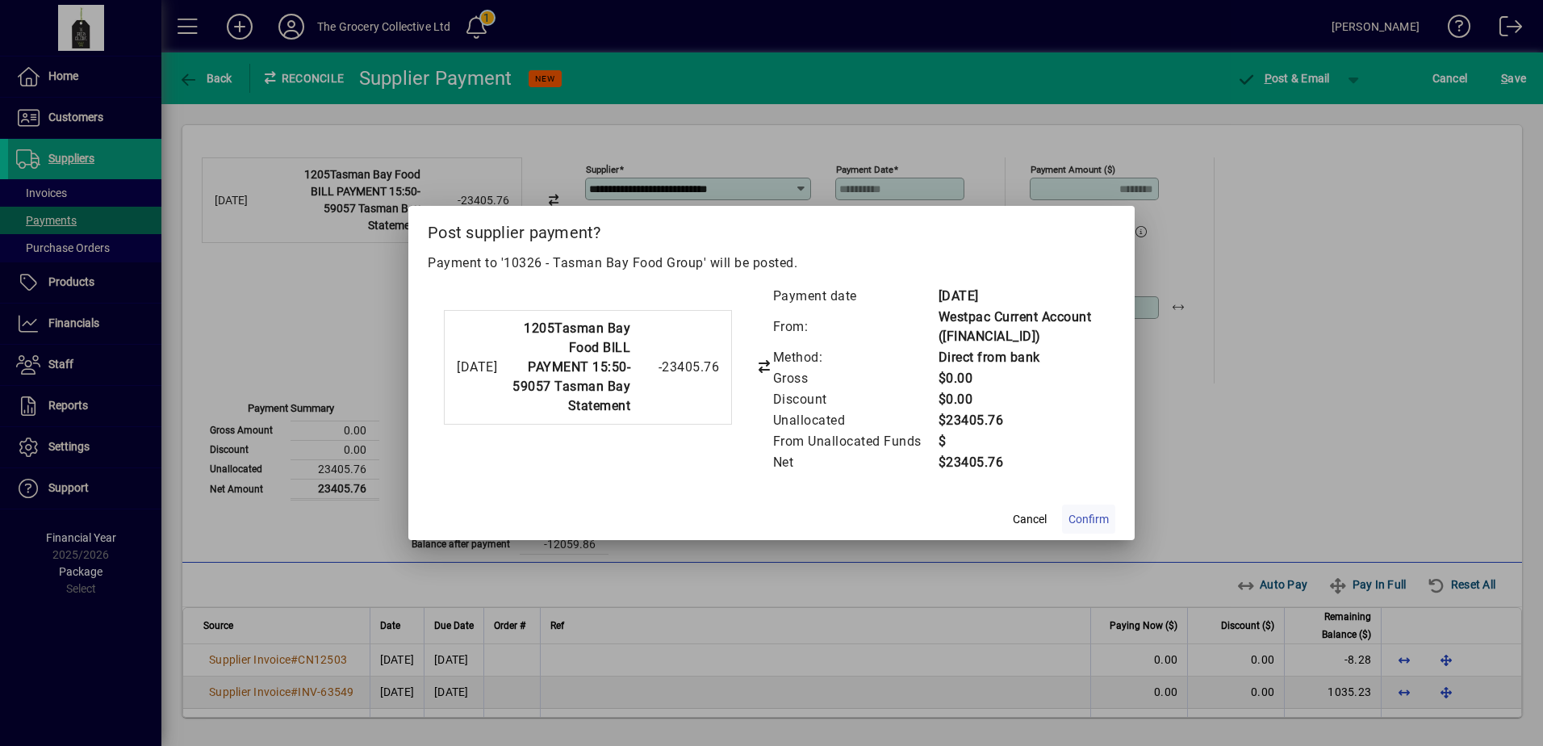
click at [1098, 517] on span "Confirm" at bounding box center [1089, 519] width 40 height 17
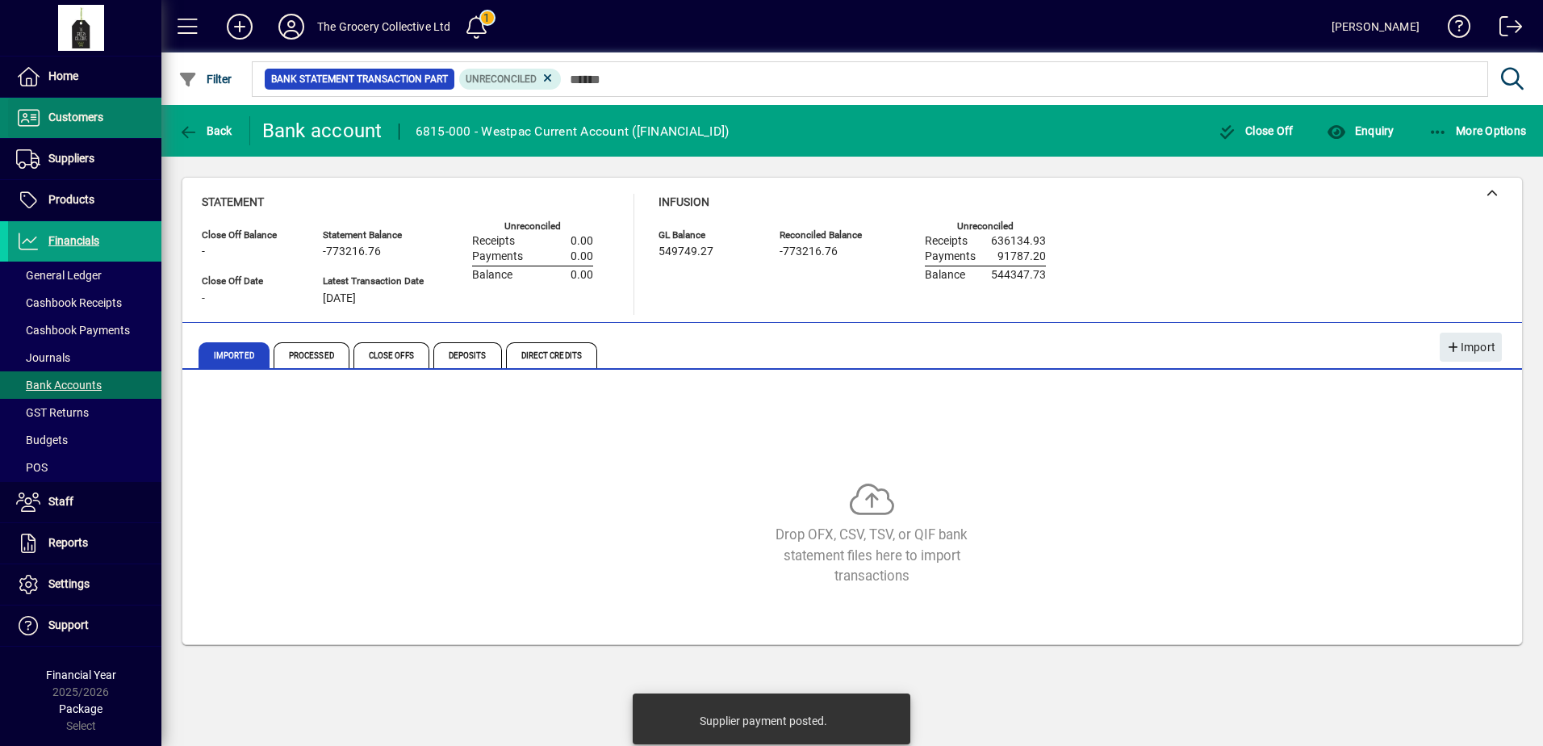
click at [86, 125] on span "Customers" at bounding box center [55, 117] width 95 height 19
